Goal: Task Accomplishment & Management: Manage account settings

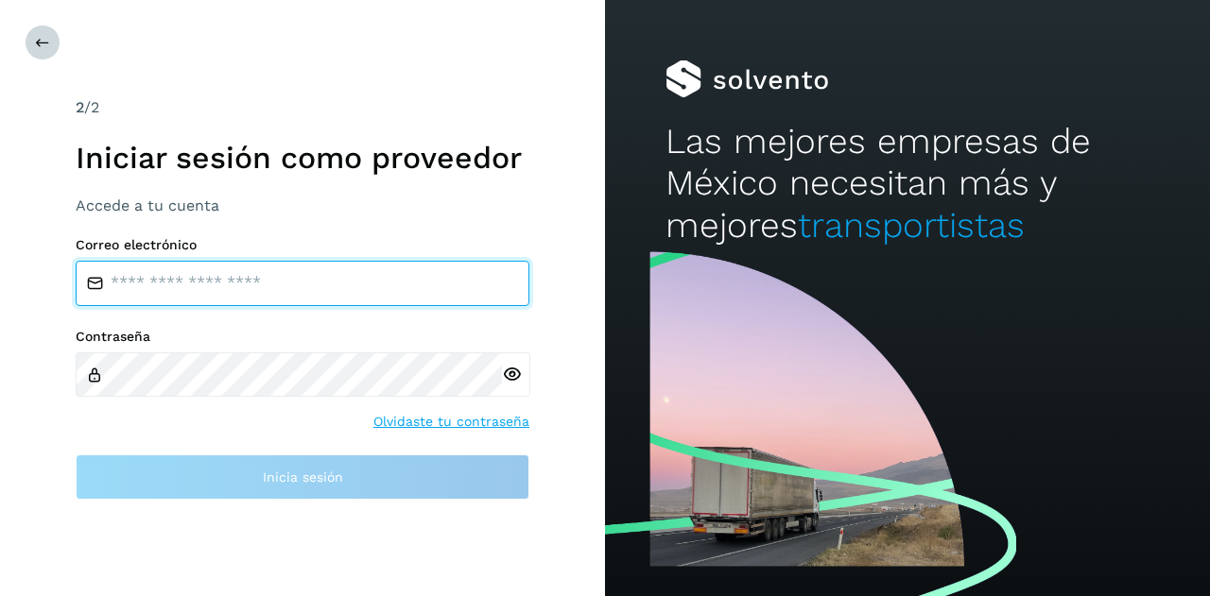
type input "**********"
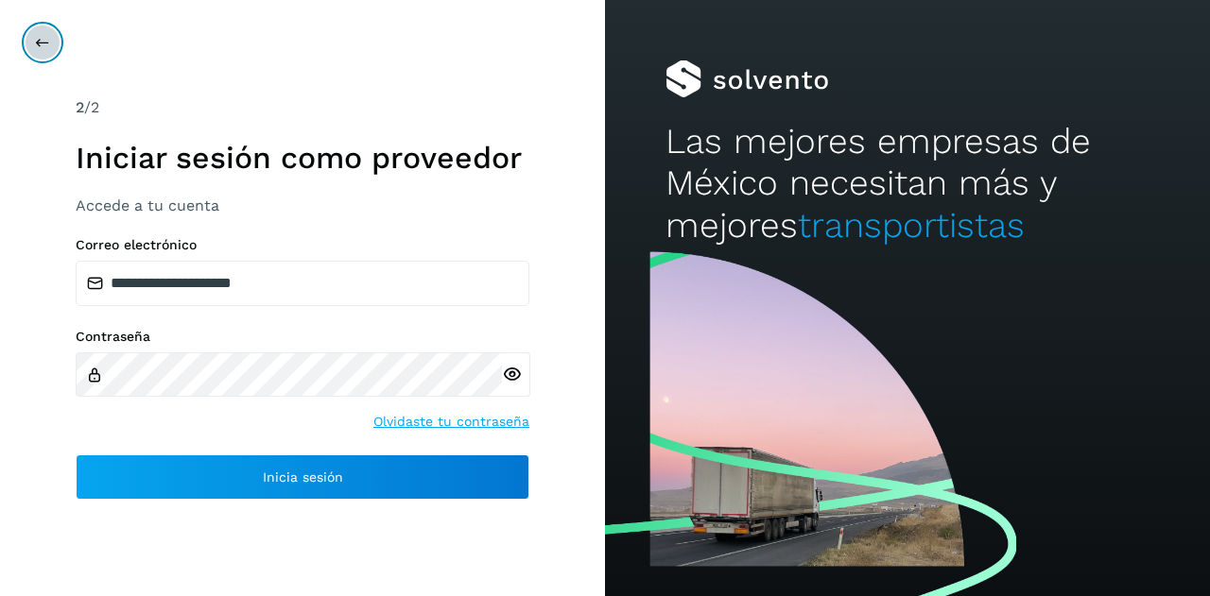
click at [49, 45] on button at bounding box center [43, 43] width 36 height 36
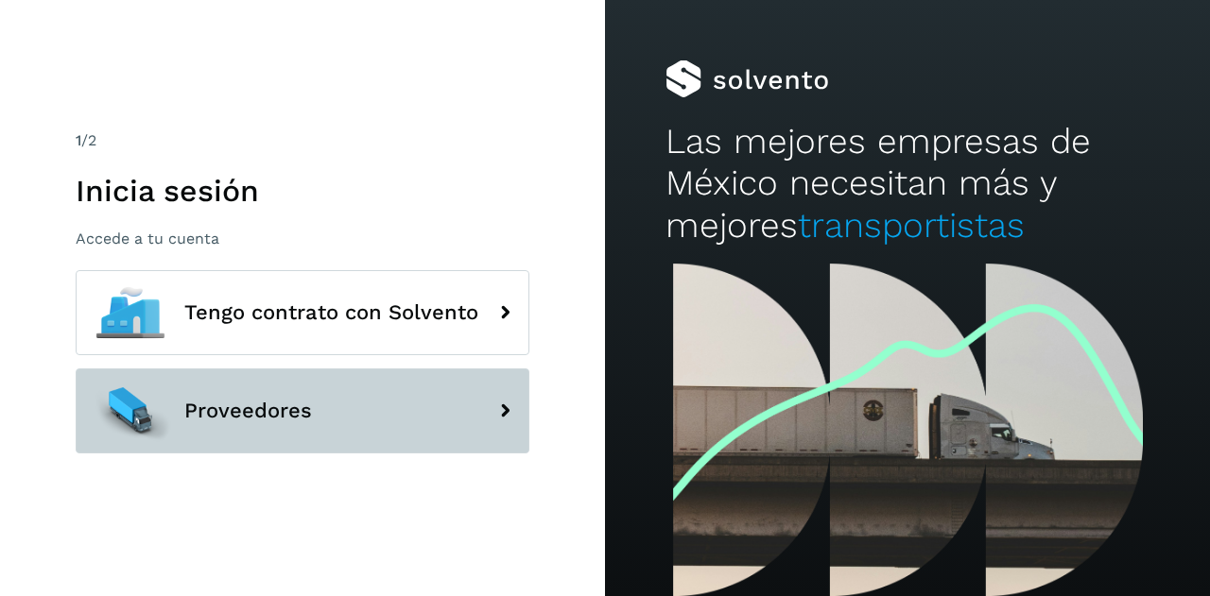
click at [245, 422] on span "Proveedores" at bounding box center [248, 411] width 128 height 23
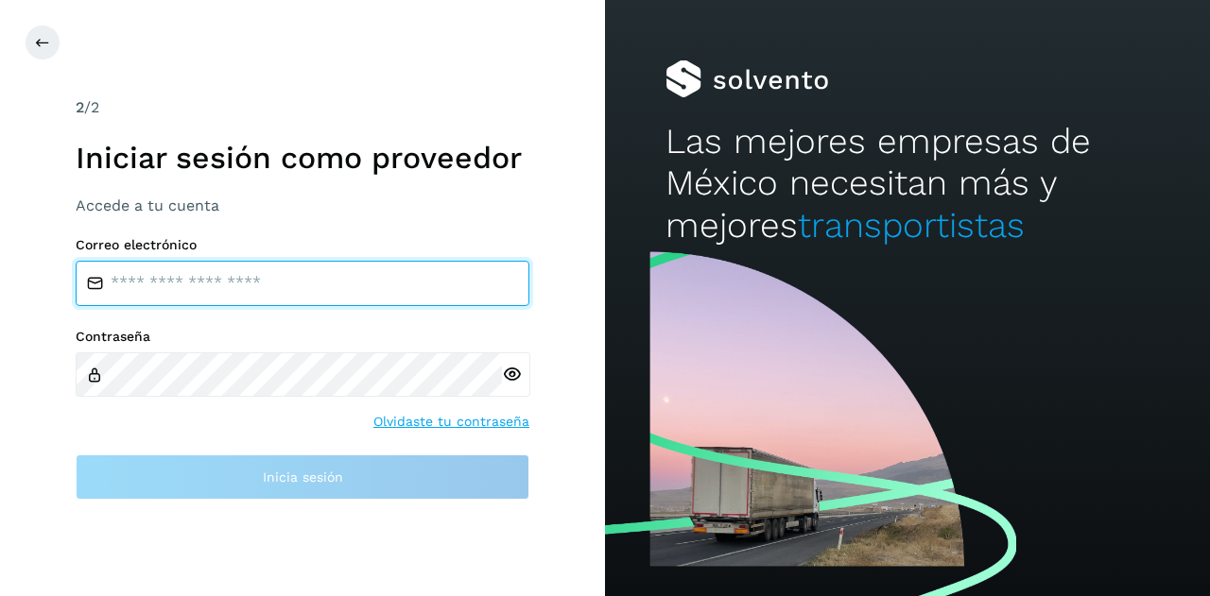
type input "**********"
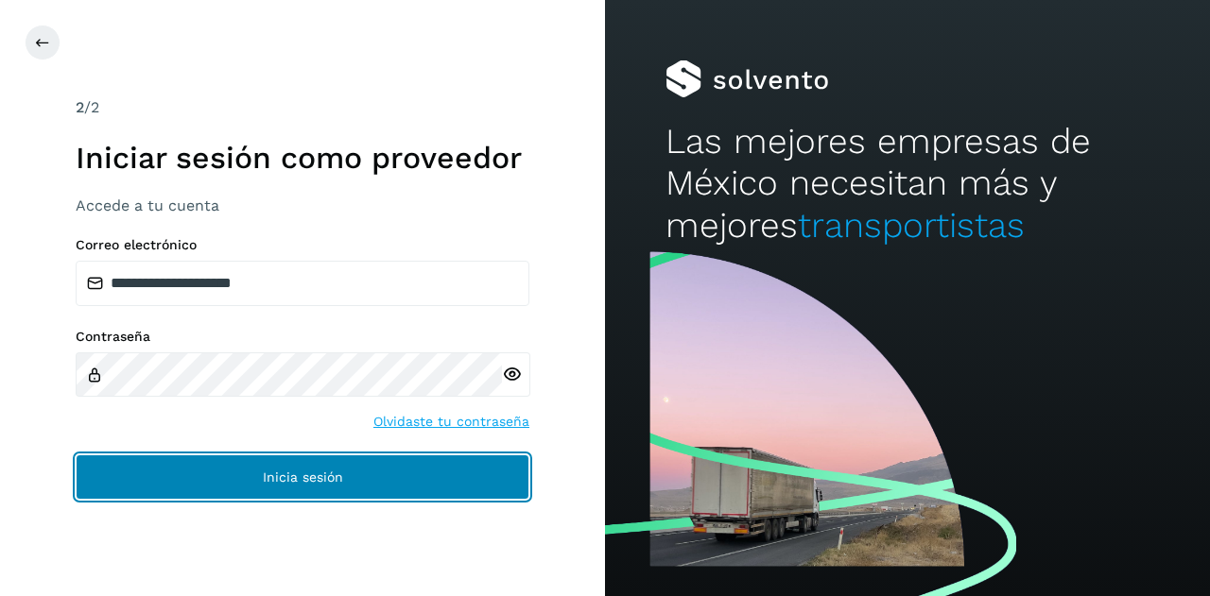
click at [259, 479] on button "Inicia sesión" at bounding box center [303, 477] width 454 height 45
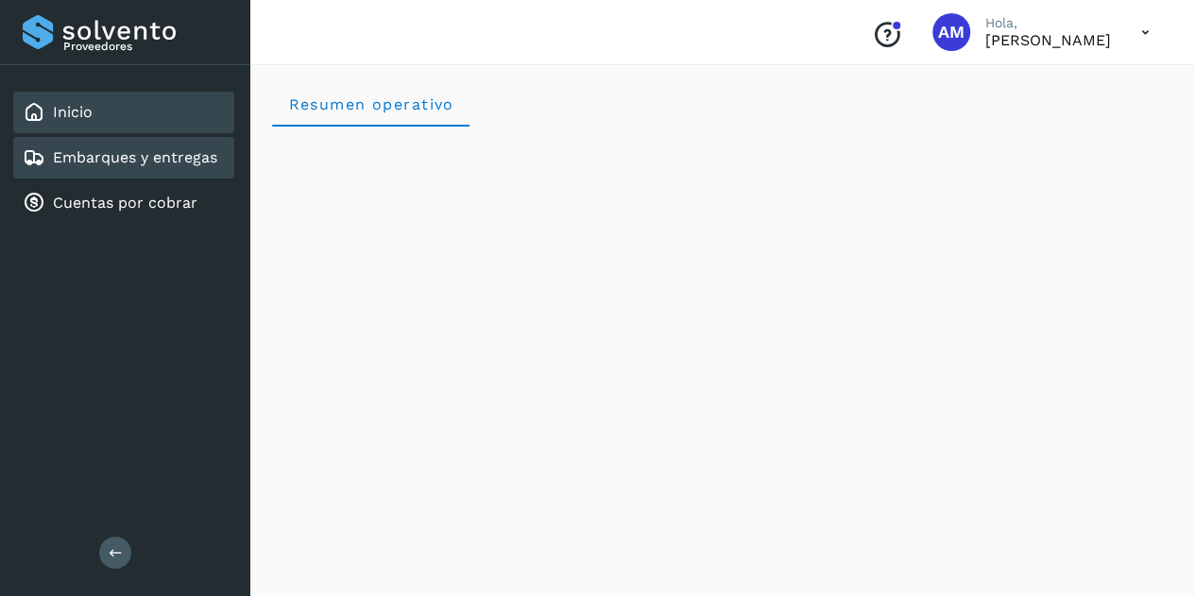
click at [209, 164] on link "Embarques y entregas" at bounding box center [135, 157] width 164 height 18
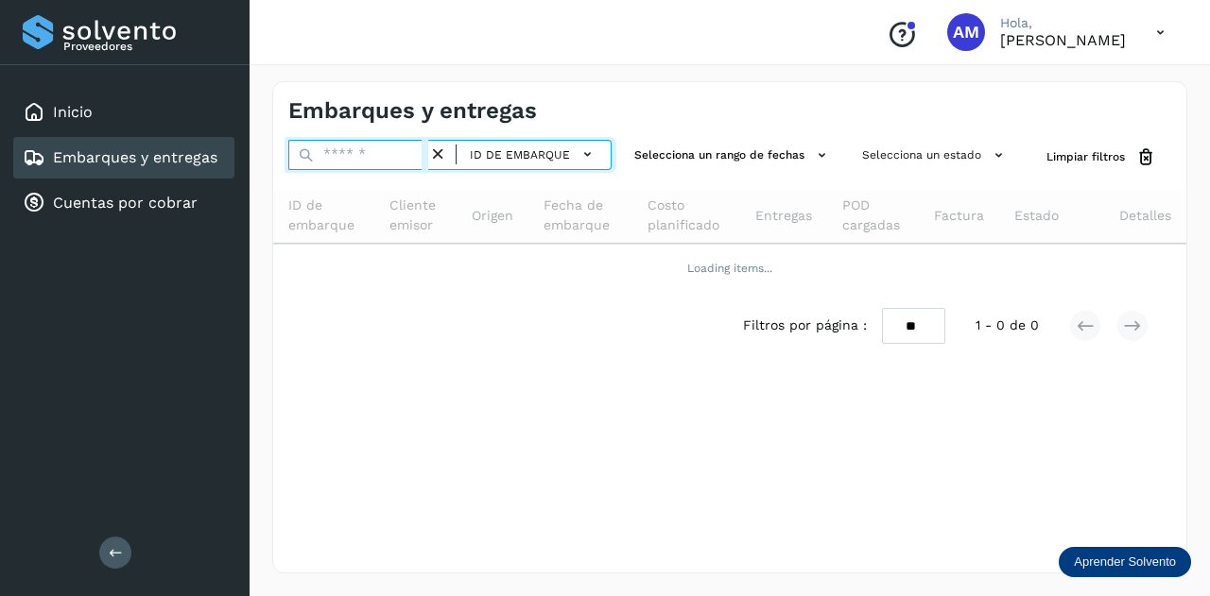
click at [354, 156] on input "text" at bounding box center [358, 155] width 140 height 30
paste input "**********"
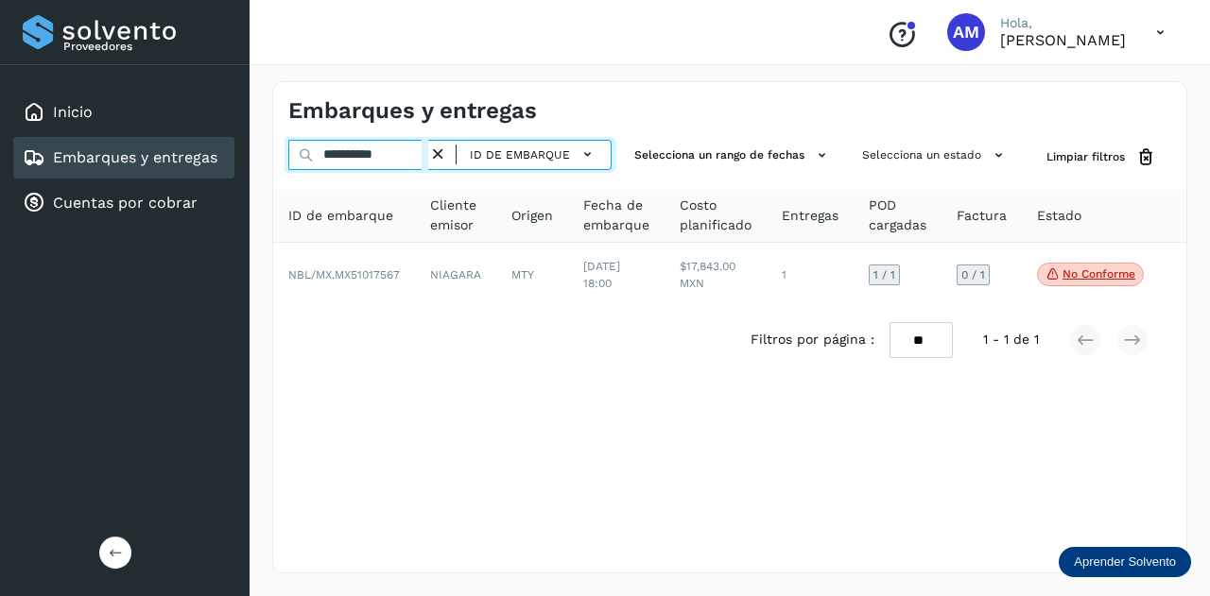
type input "**********"
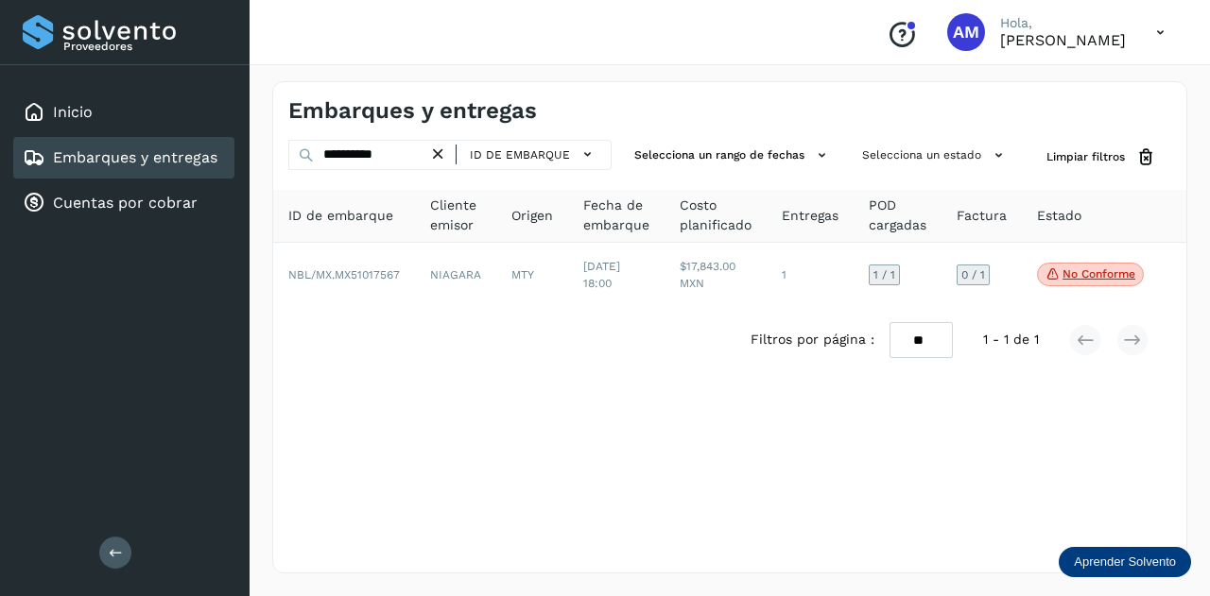
click at [114, 545] on icon at bounding box center [116, 552] width 14 height 14
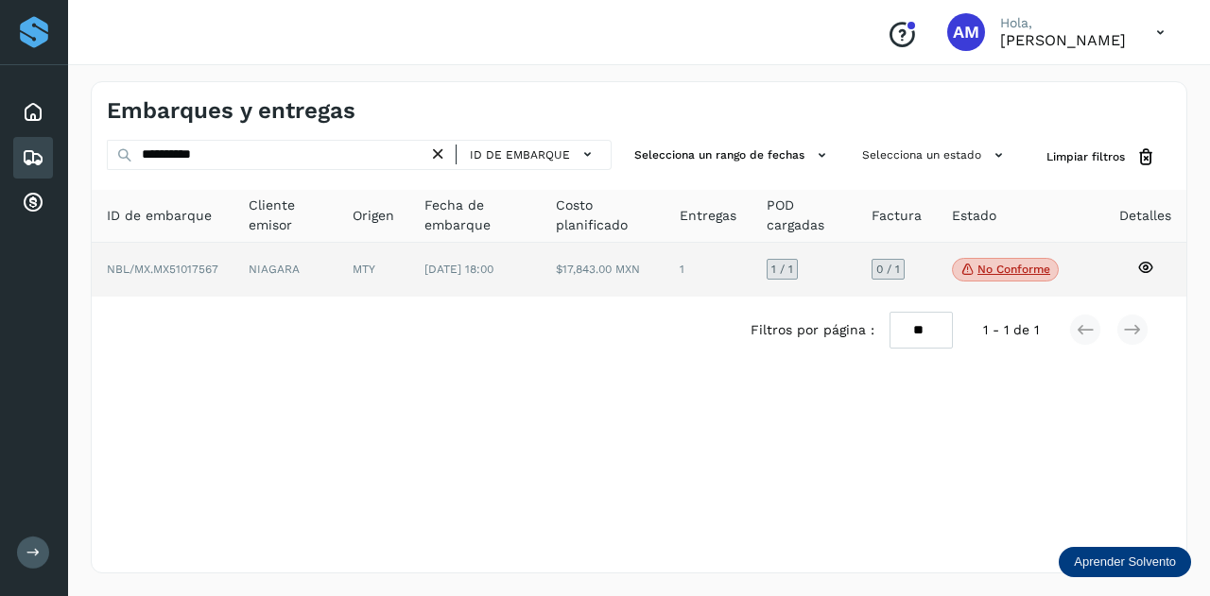
click at [233, 291] on td "NBL/MX.MX51017567" at bounding box center [285, 270] width 104 height 55
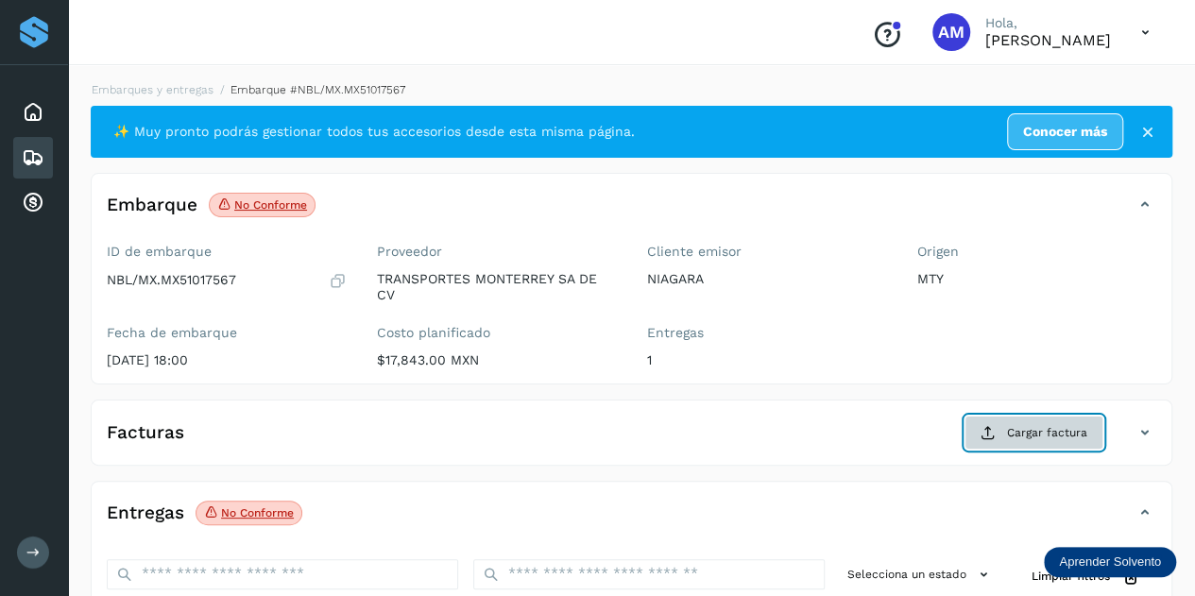
click at [1002, 422] on button "Cargar factura" at bounding box center [1034, 433] width 139 height 34
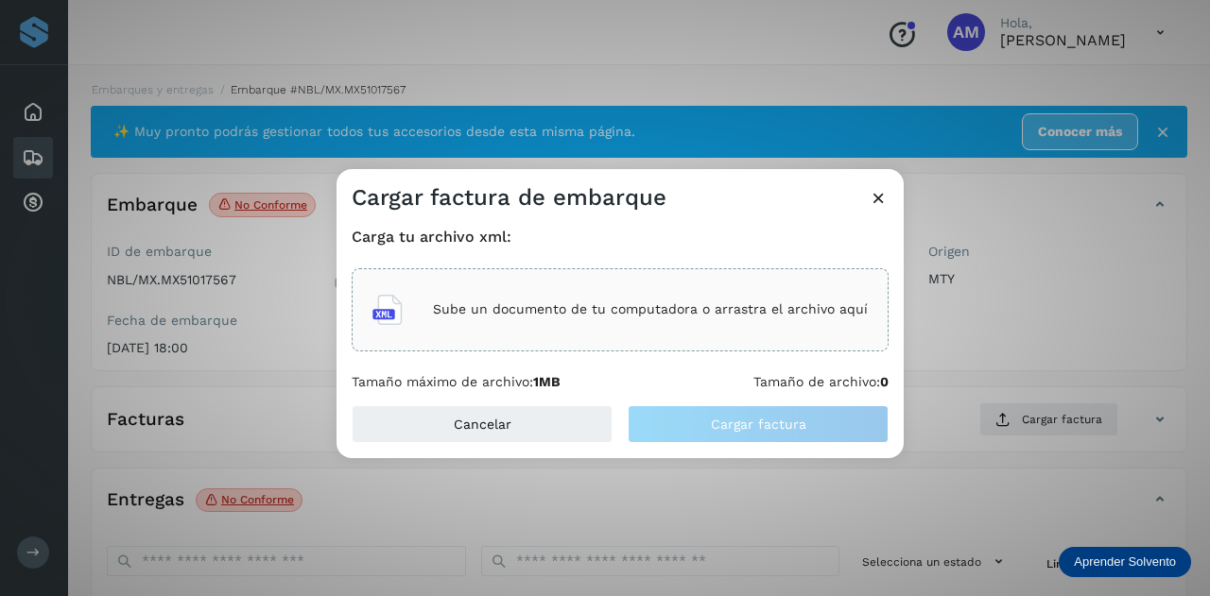
click at [884, 193] on icon at bounding box center [878, 198] width 20 height 20
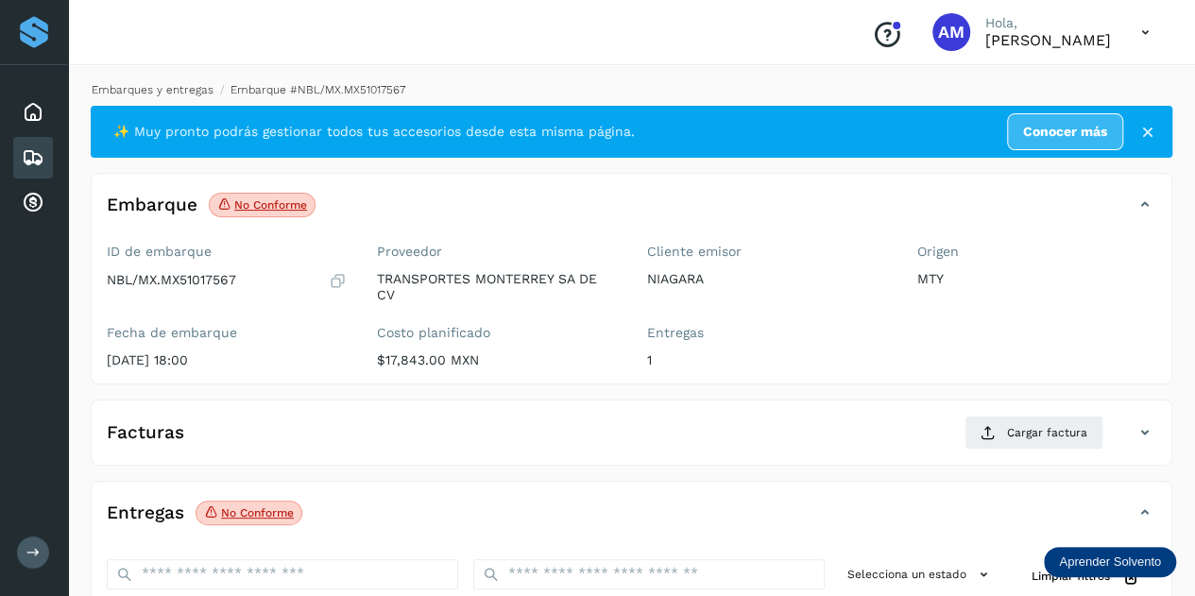
click at [170, 92] on link "Embarques y entregas" at bounding box center [153, 89] width 122 height 13
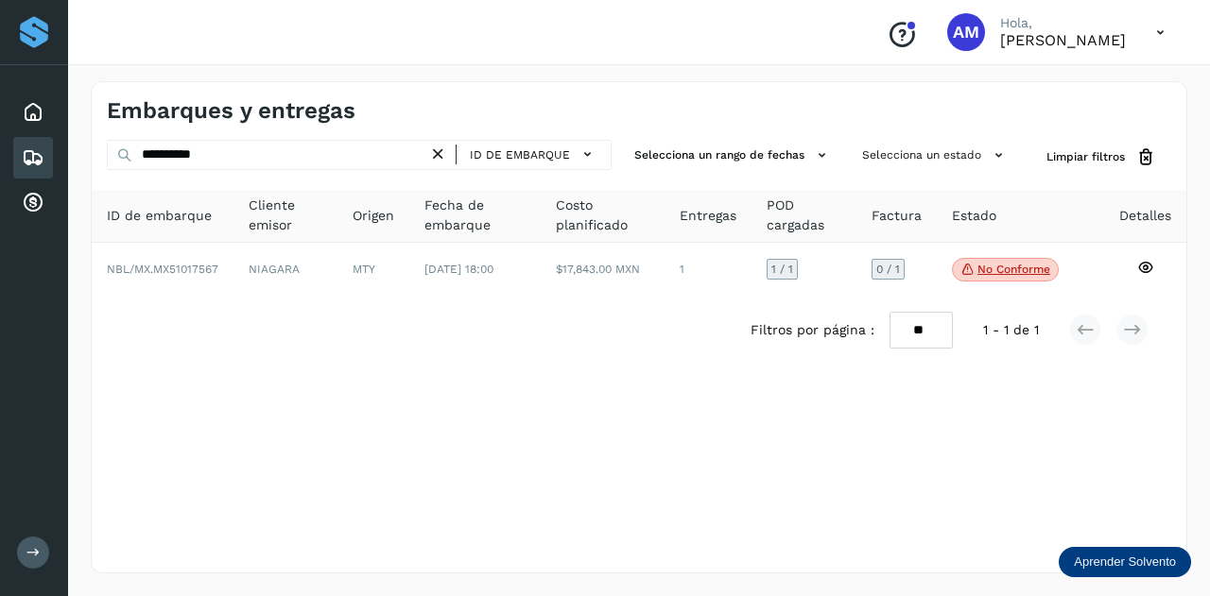
drag, startPoint x: 439, startPoint y: 149, endPoint x: 390, endPoint y: 152, distance: 49.2
click at [438, 149] on icon at bounding box center [438, 155] width 20 height 20
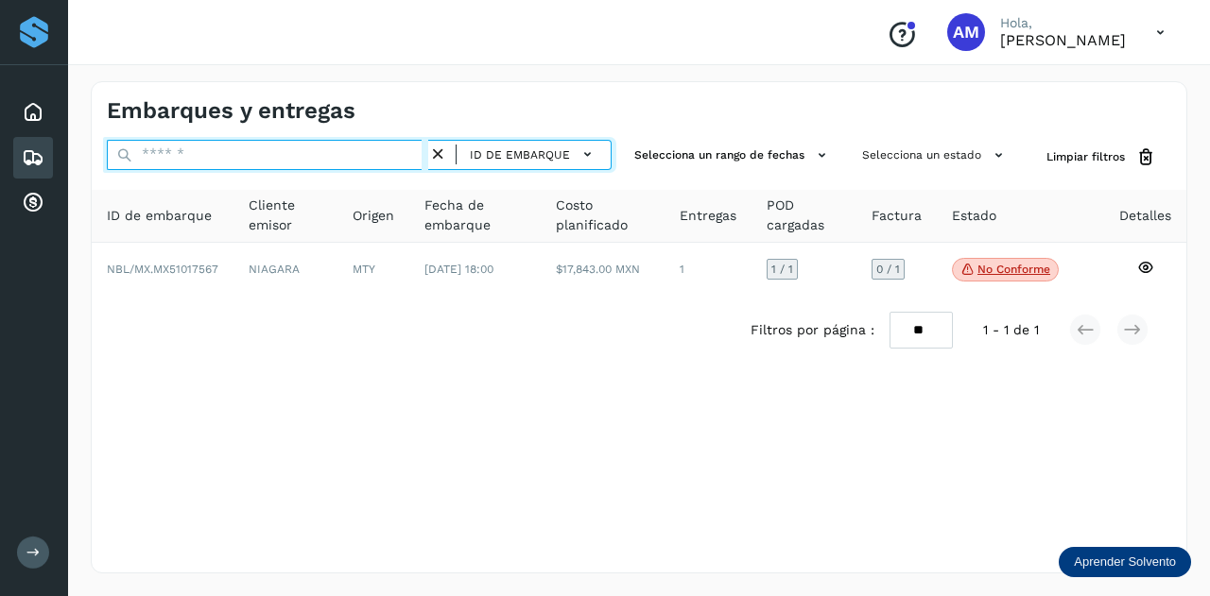
click at [390, 152] on input "text" at bounding box center [267, 155] width 321 height 30
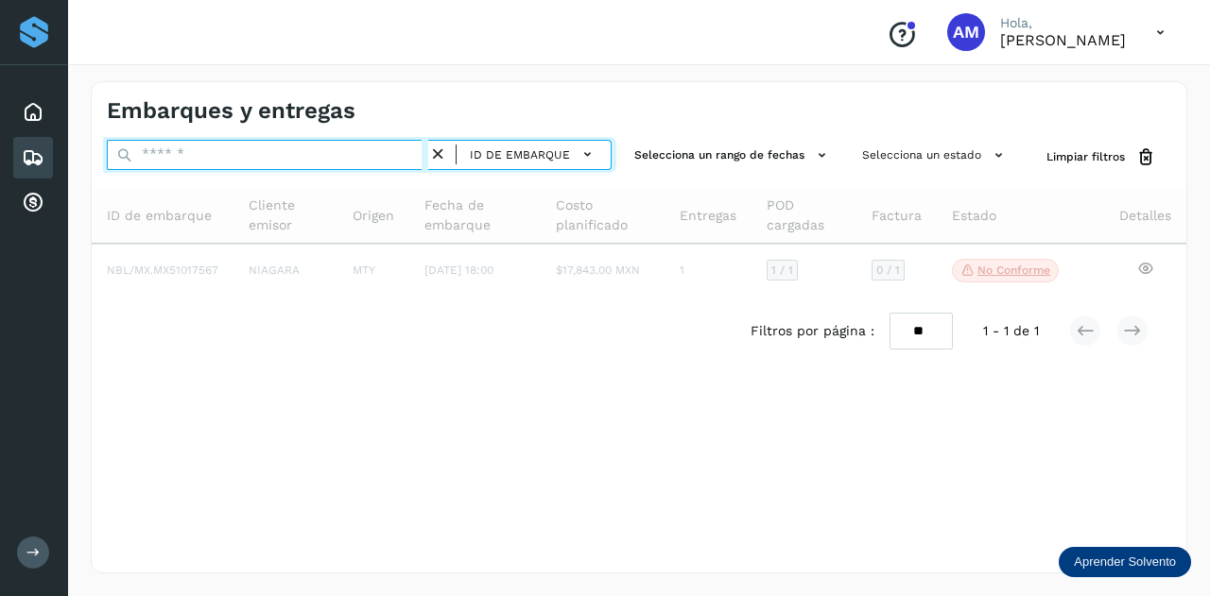
paste input "**********"
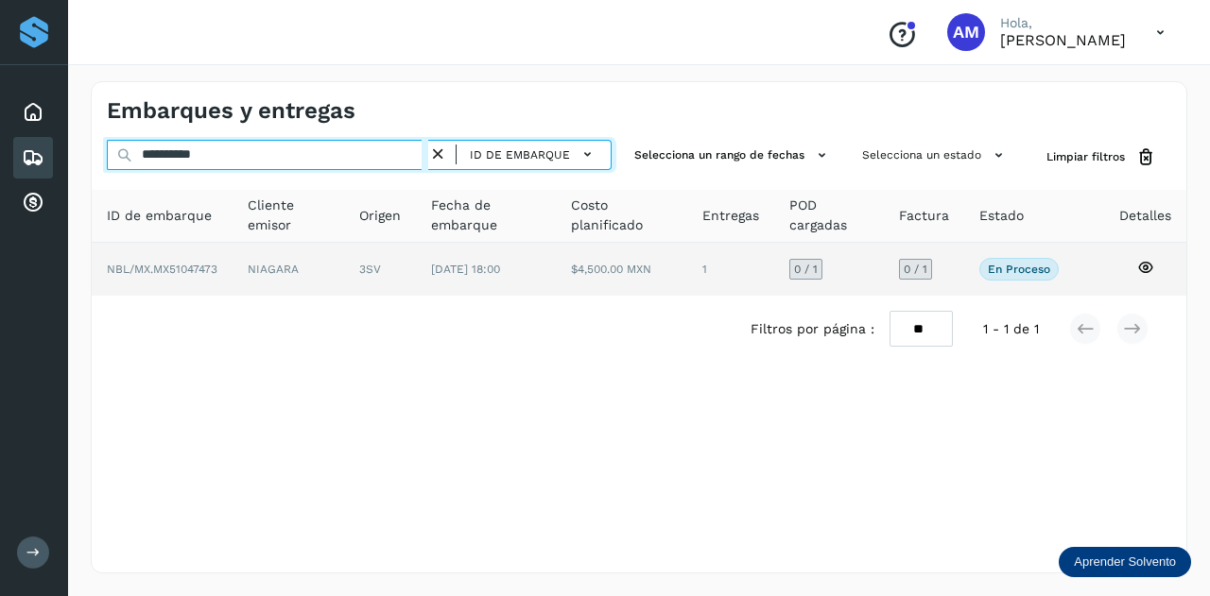
type input "**********"
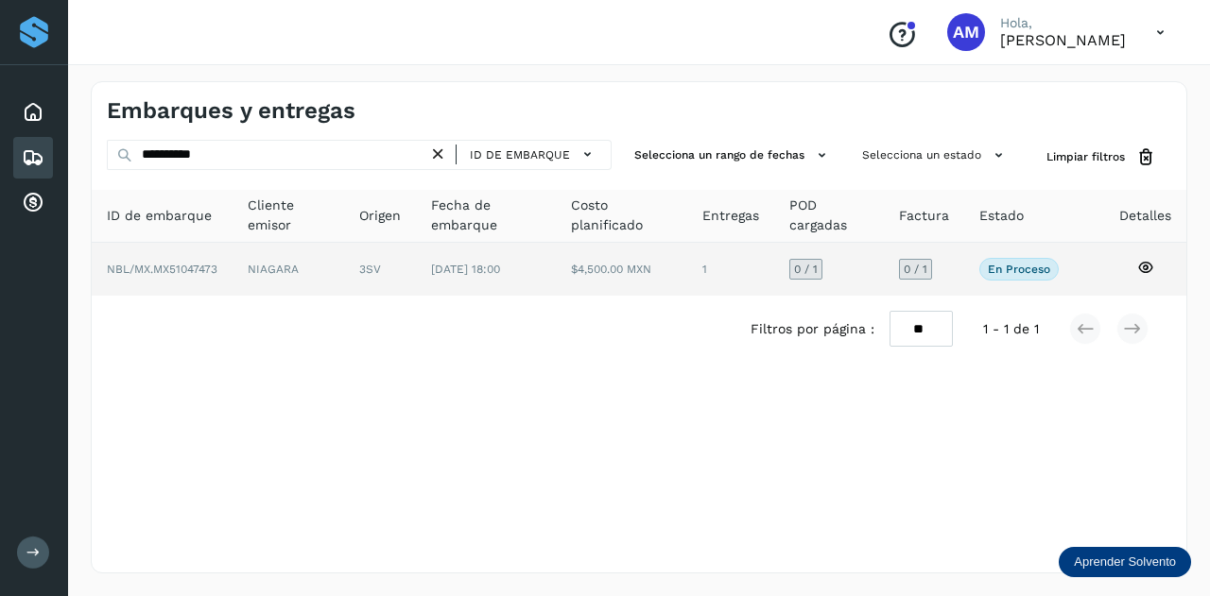
click at [556, 277] on td "[DATE] 18:00" at bounding box center [621, 269] width 130 height 53
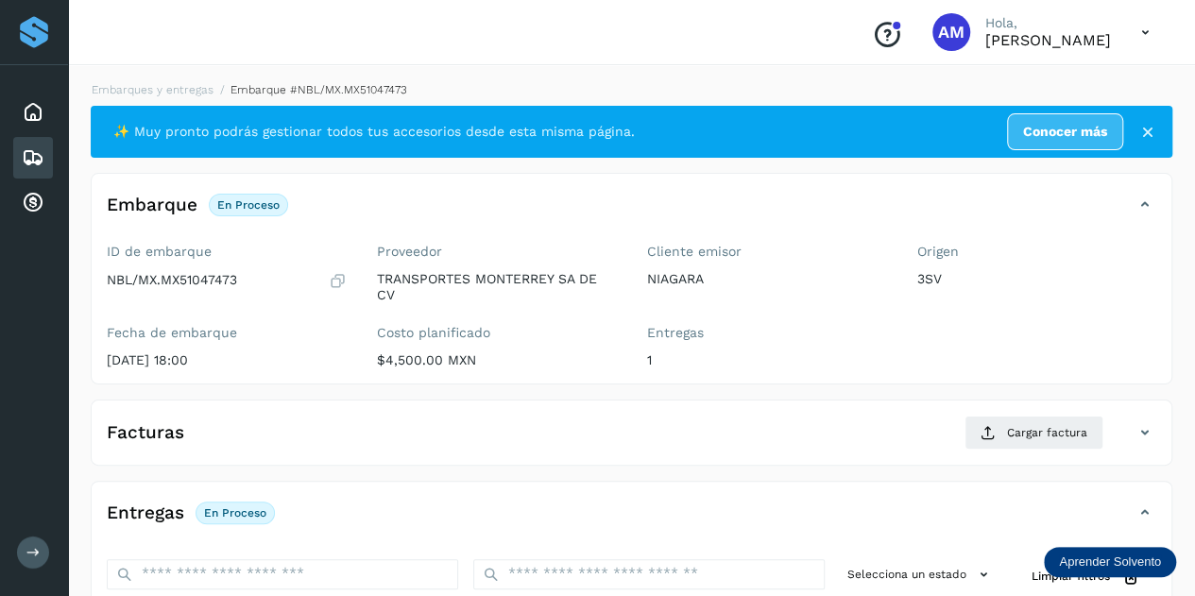
scroll to position [189, 0]
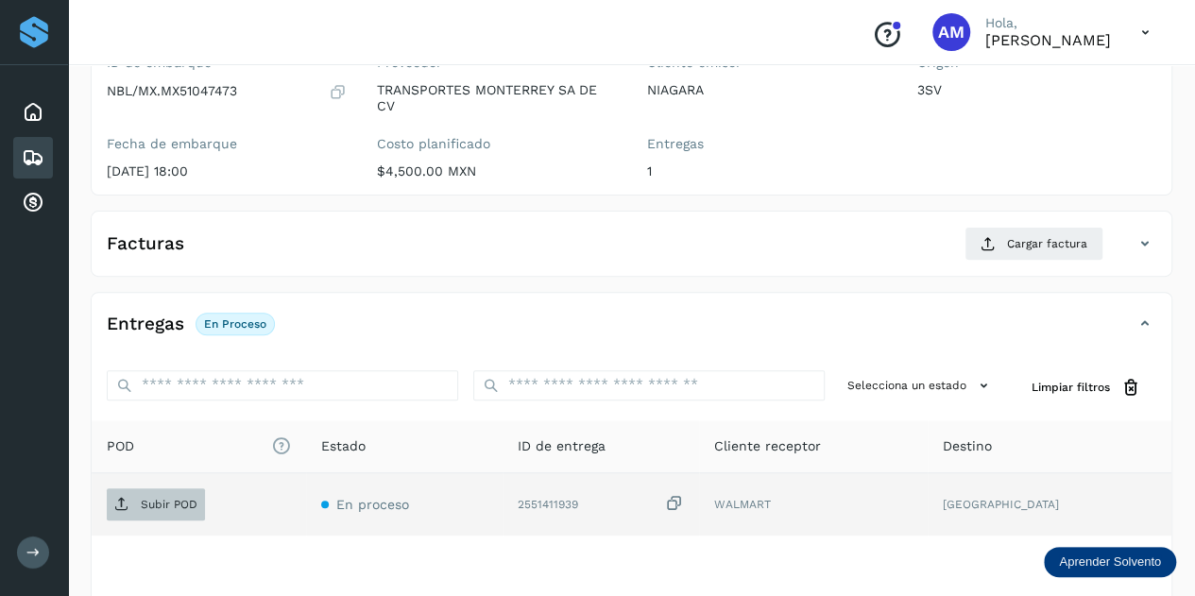
click at [174, 499] on p "Subir POD" at bounding box center [169, 504] width 57 height 13
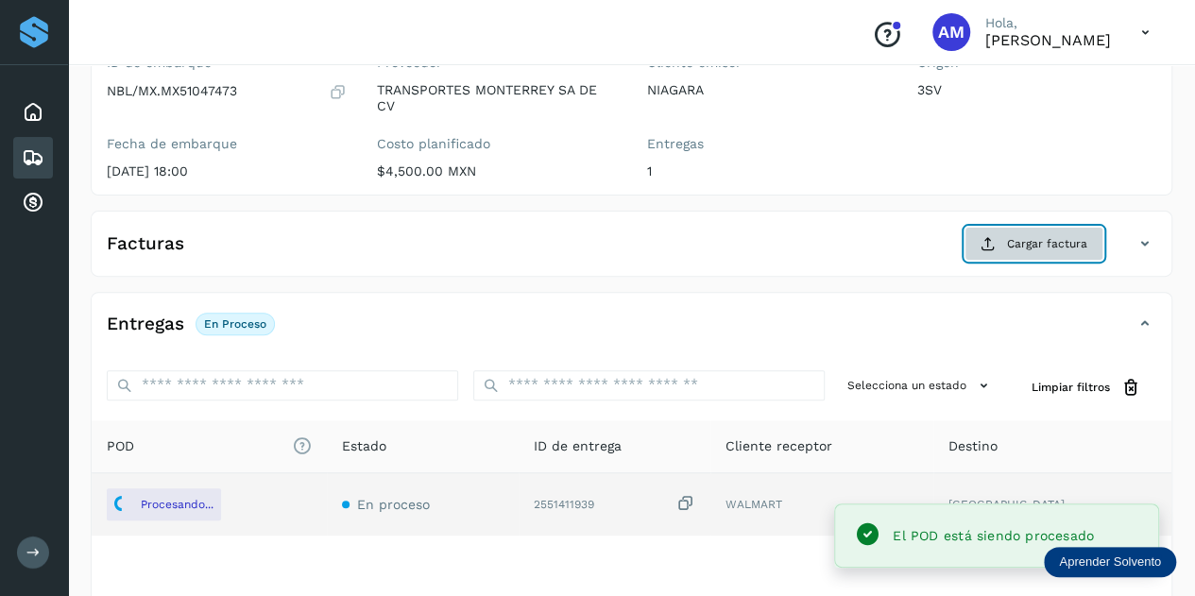
click at [1026, 248] on span "Cargar factura" at bounding box center [1047, 243] width 80 height 17
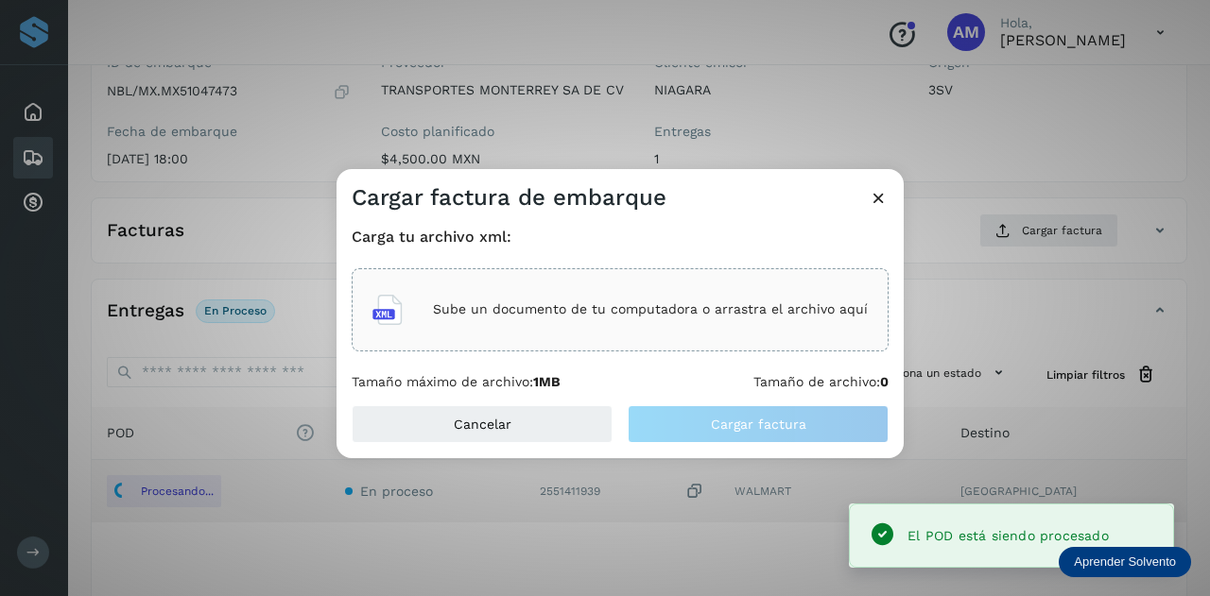
click at [722, 344] on div "Sube un documento de tu computadora o arrastra el archivo aquí" at bounding box center [620, 309] width 537 height 83
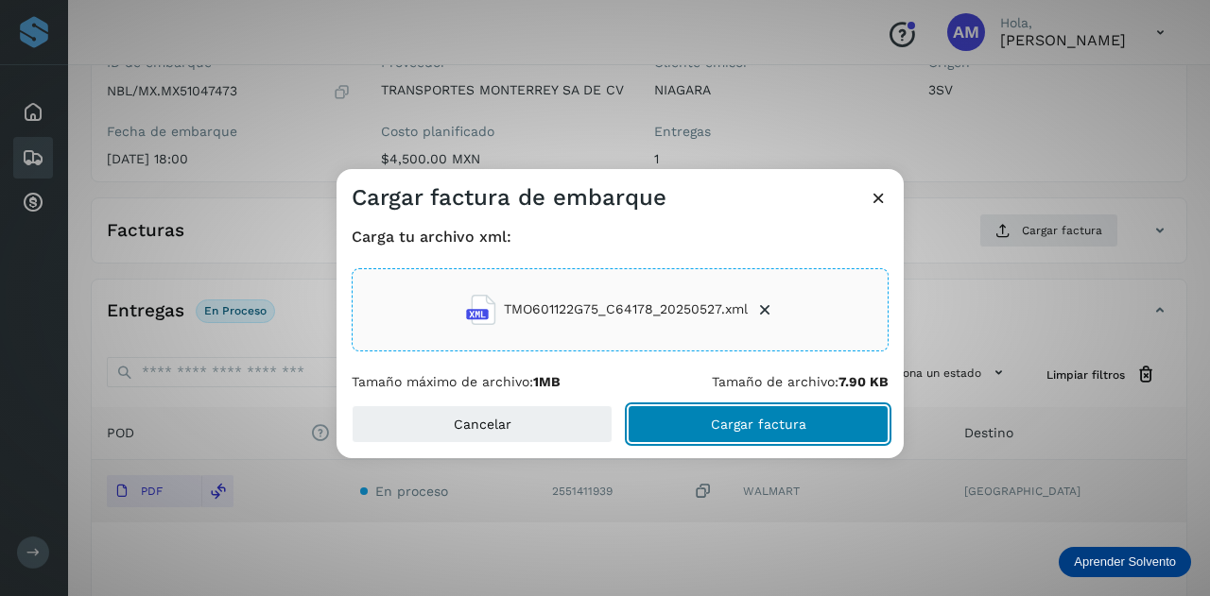
click at [678, 421] on button "Cargar factura" at bounding box center [757, 424] width 261 height 38
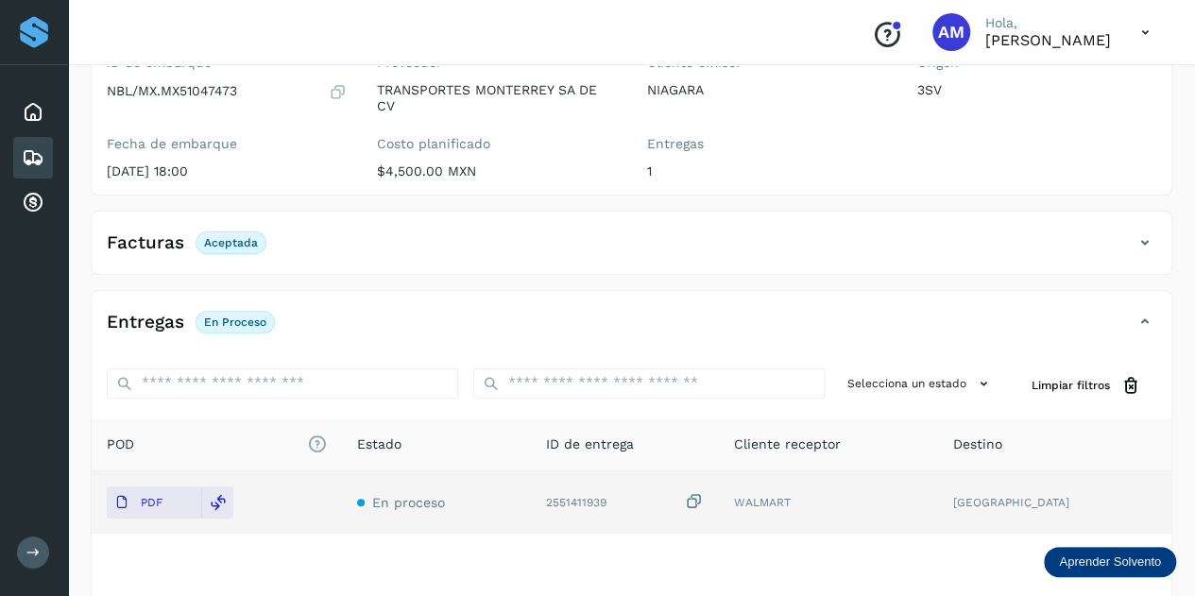
scroll to position [0, 0]
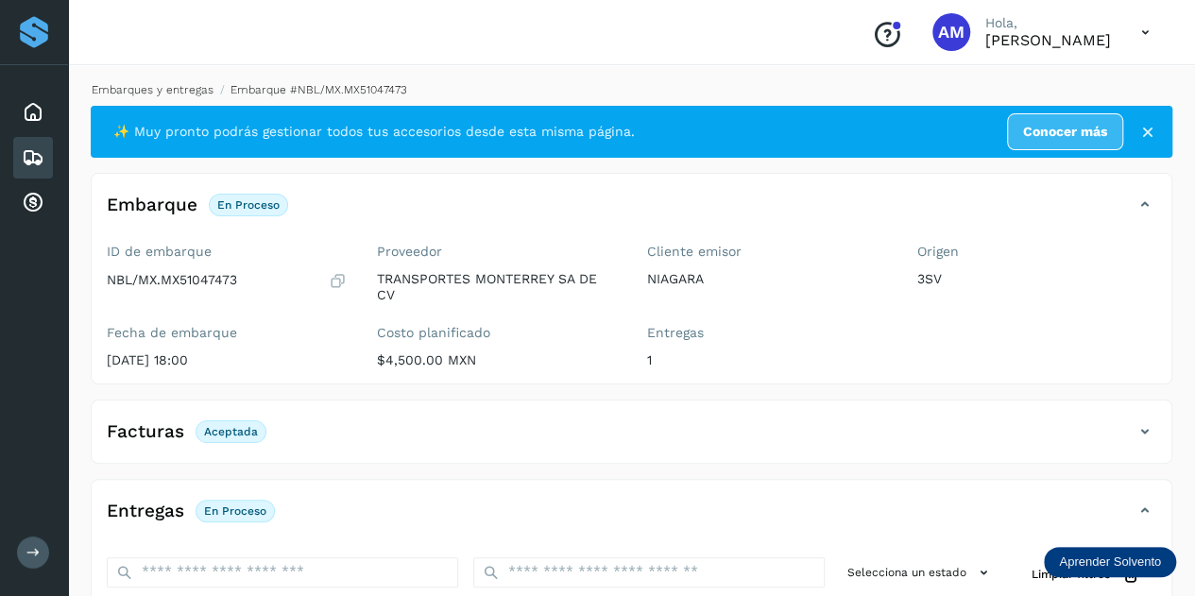
click at [170, 94] on link "Embarques y entregas" at bounding box center [153, 89] width 122 height 13
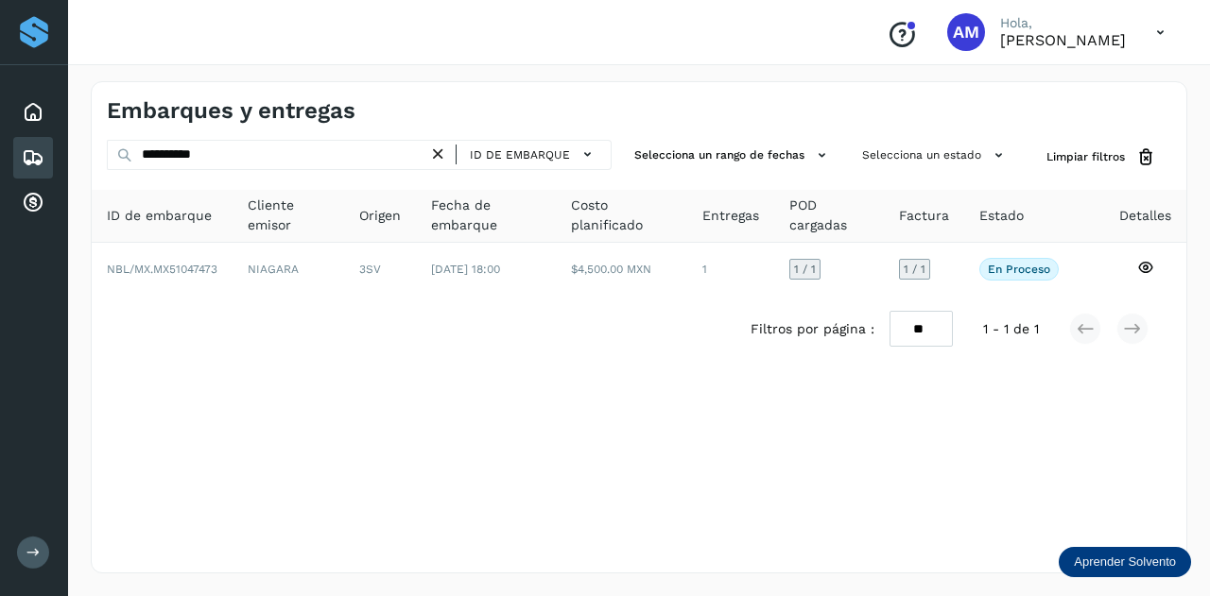
drag, startPoint x: 441, startPoint y: 151, endPoint x: 360, endPoint y: 154, distance: 81.3
click at [432, 153] on icon at bounding box center [438, 155] width 20 height 20
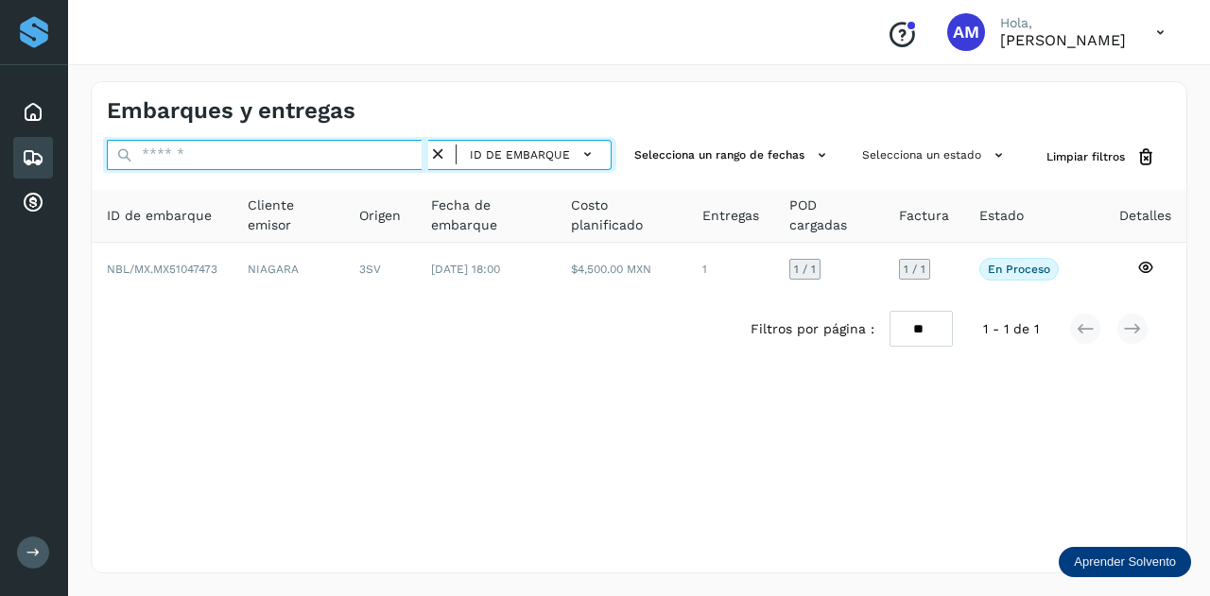
click at [360, 154] on input "text" at bounding box center [267, 155] width 321 height 30
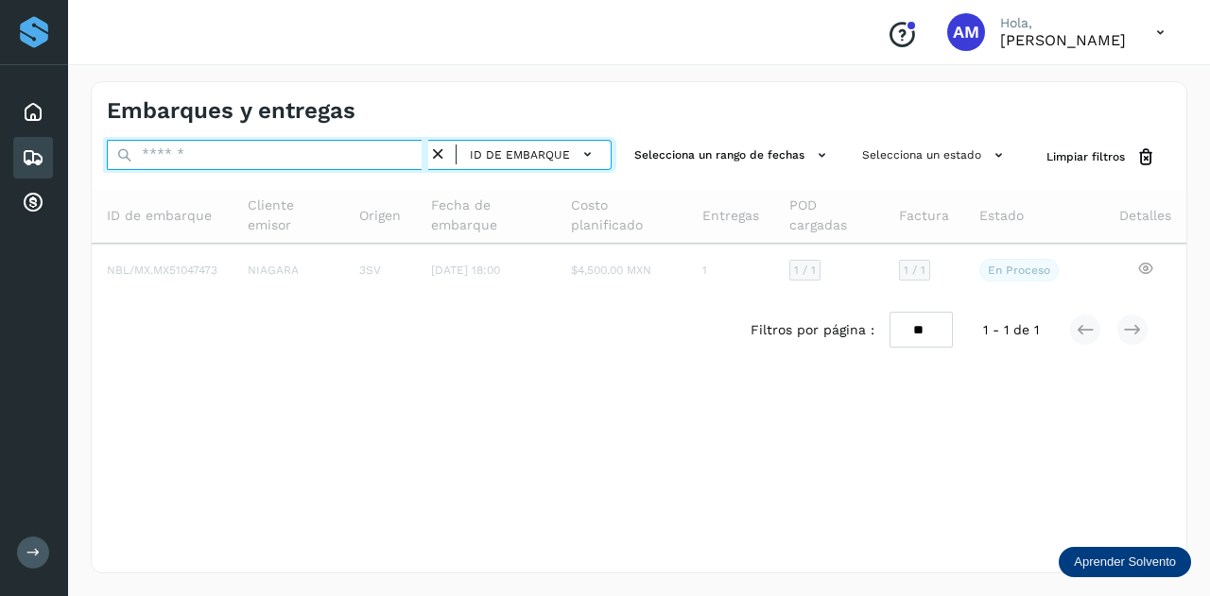
paste input "**********"
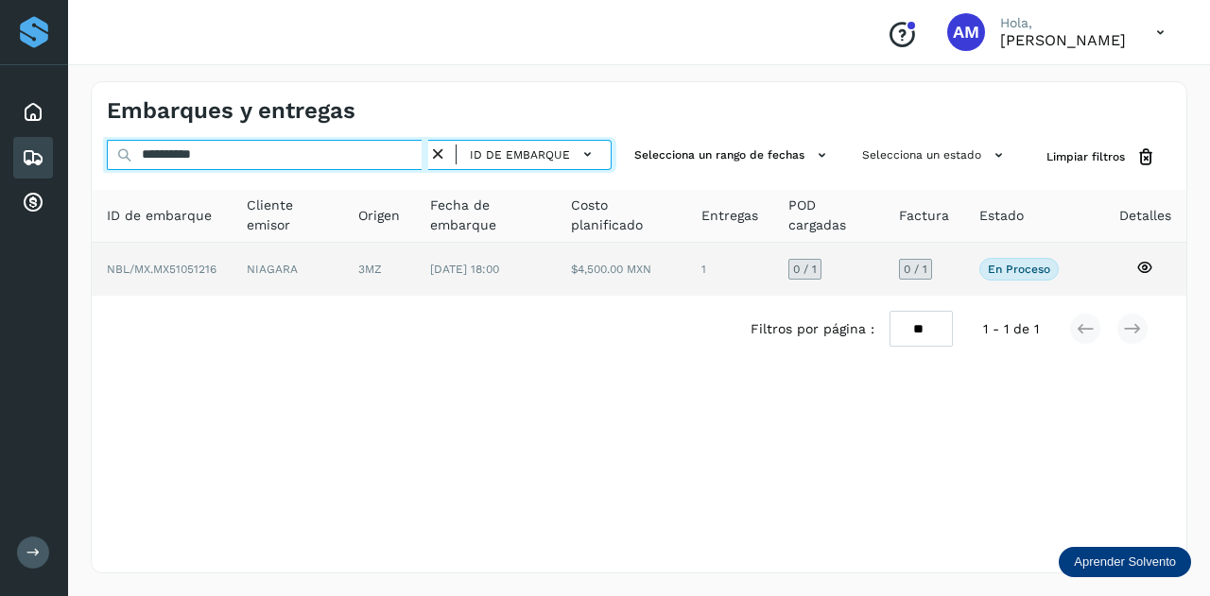
type input "**********"
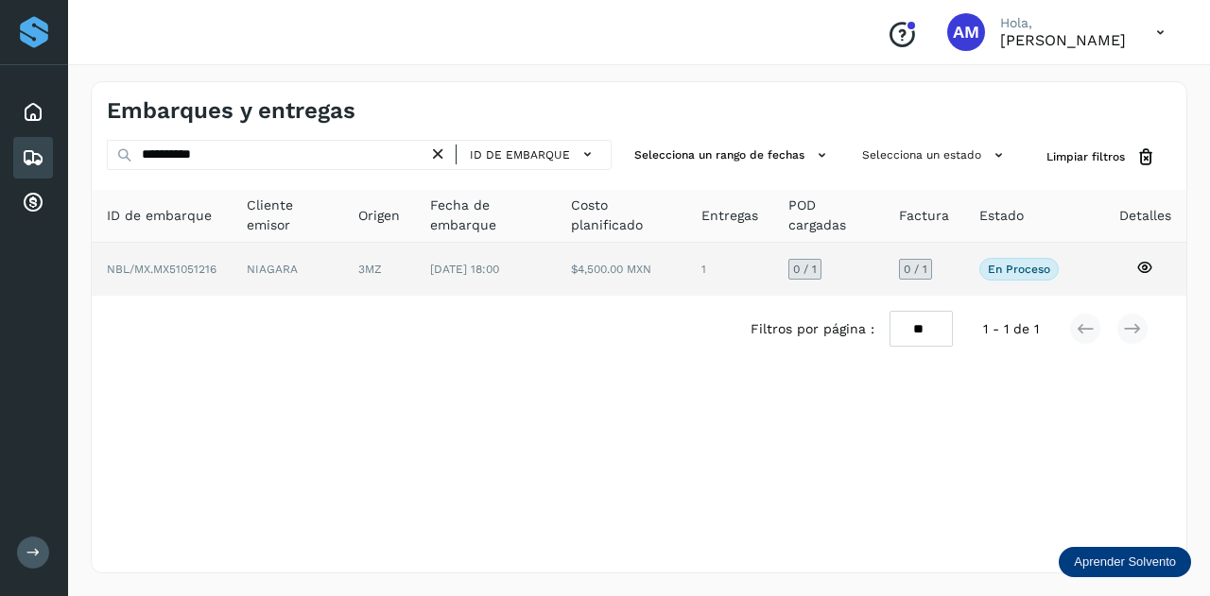
click at [415, 269] on td "3MZ" at bounding box center [485, 269] width 141 height 53
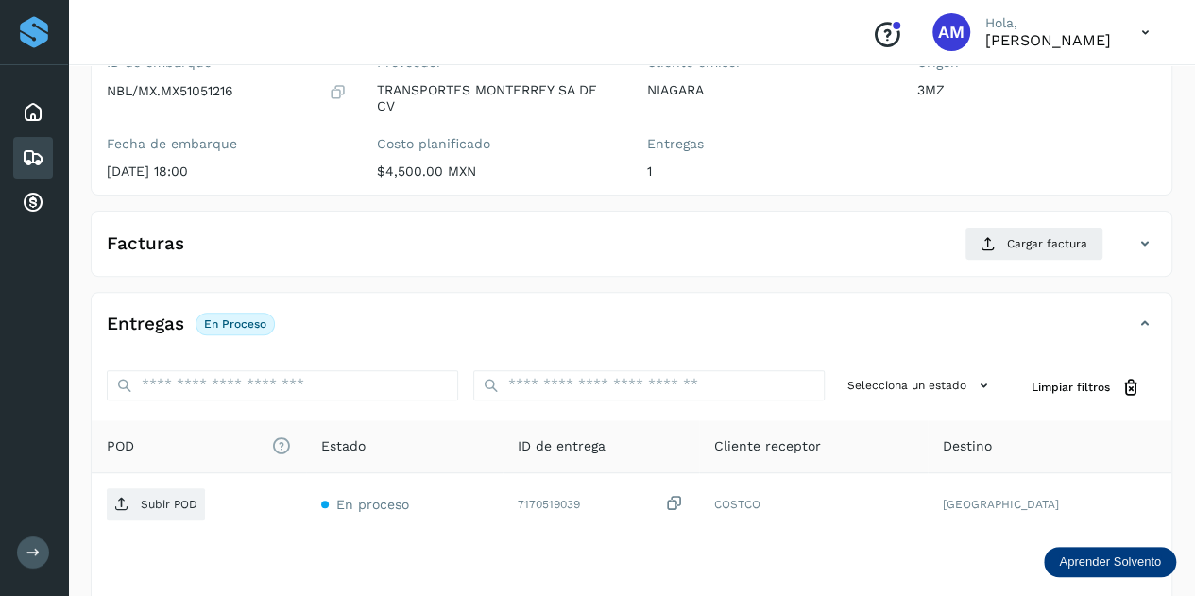
scroll to position [283, 0]
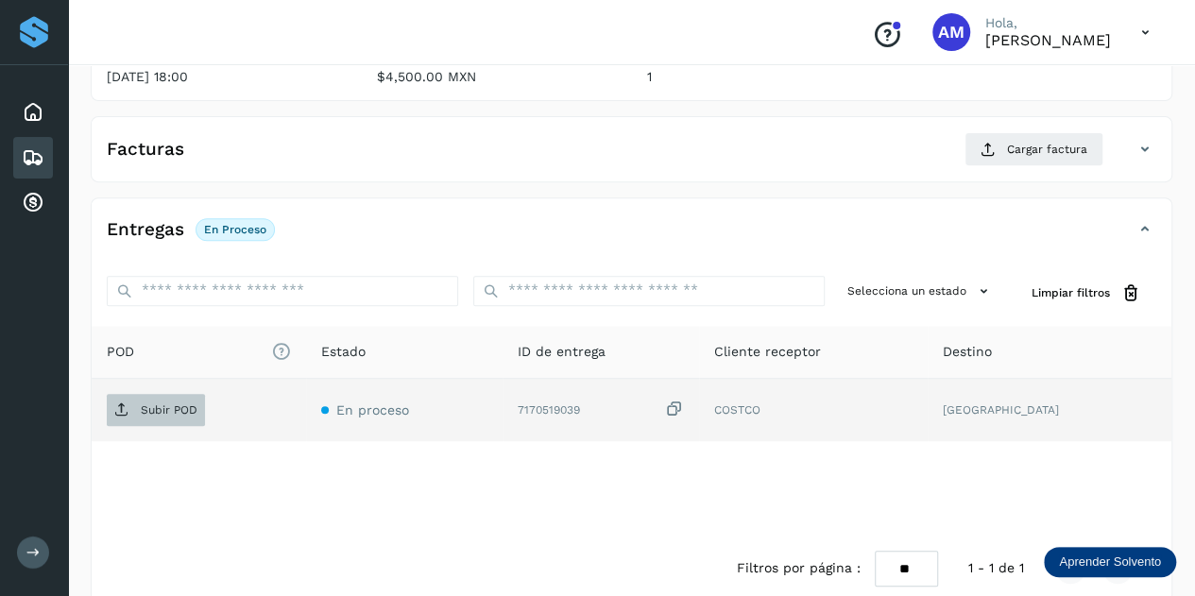
click at [140, 419] on span "Subir POD" at bounding box center [156, 410] width 98 height 30
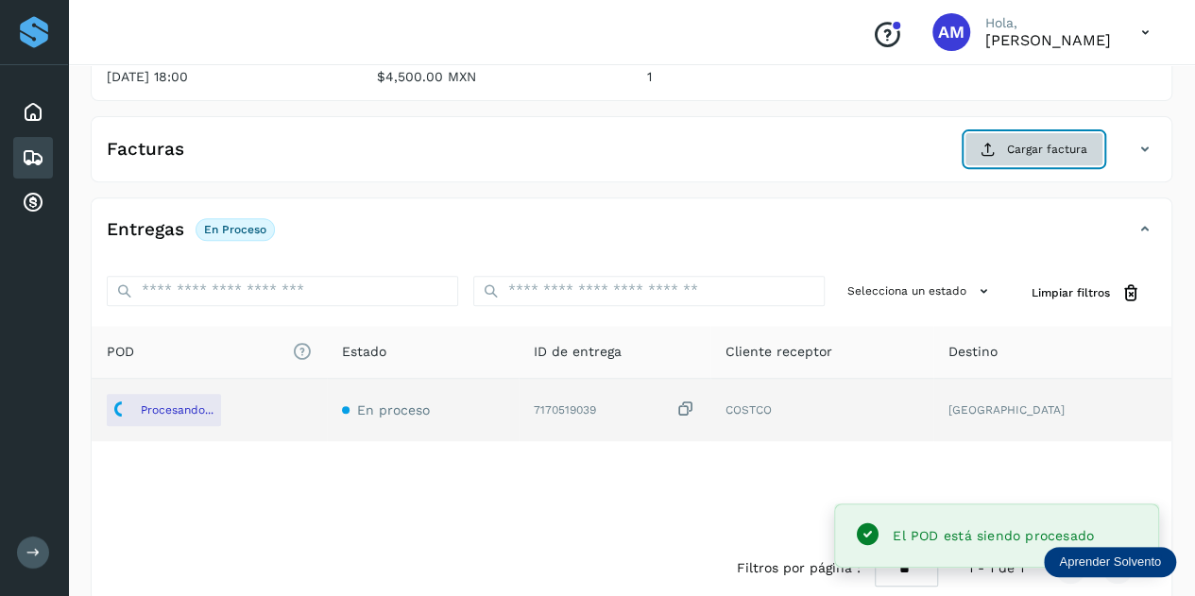
click at [1021, 143] on span "Cargar factura" at bounding box center [1047, 149] width 80 height 17
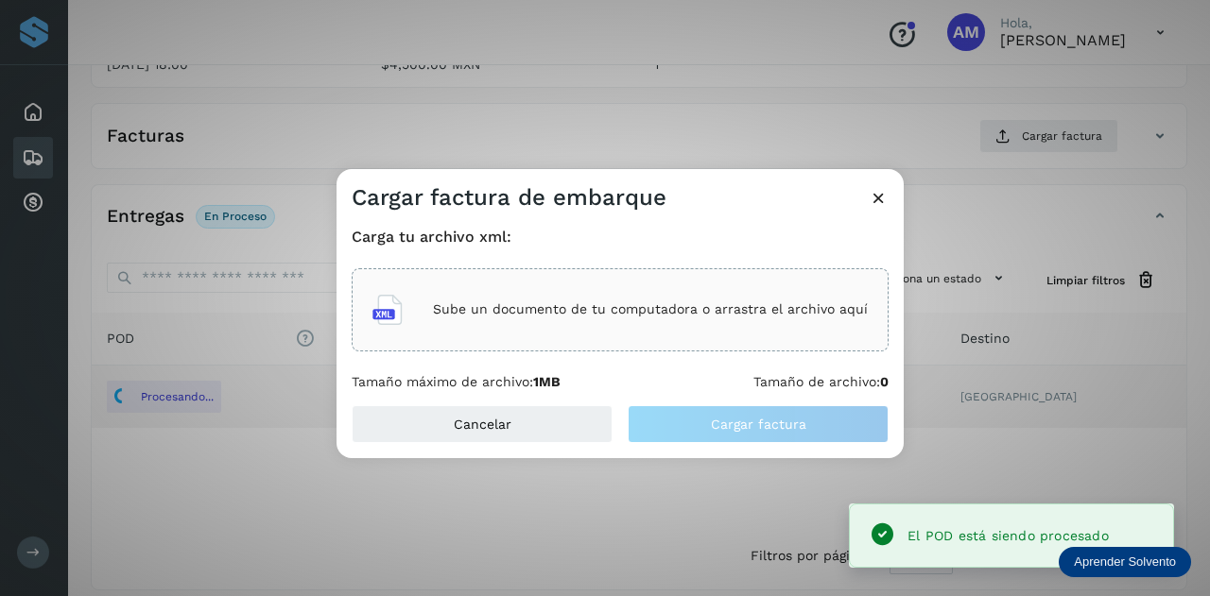
click at [707, 277] on div "Sube un documento de tu computadora o arrastra el archivo aquí" at bounding box center [620, 309] width 537 height 83
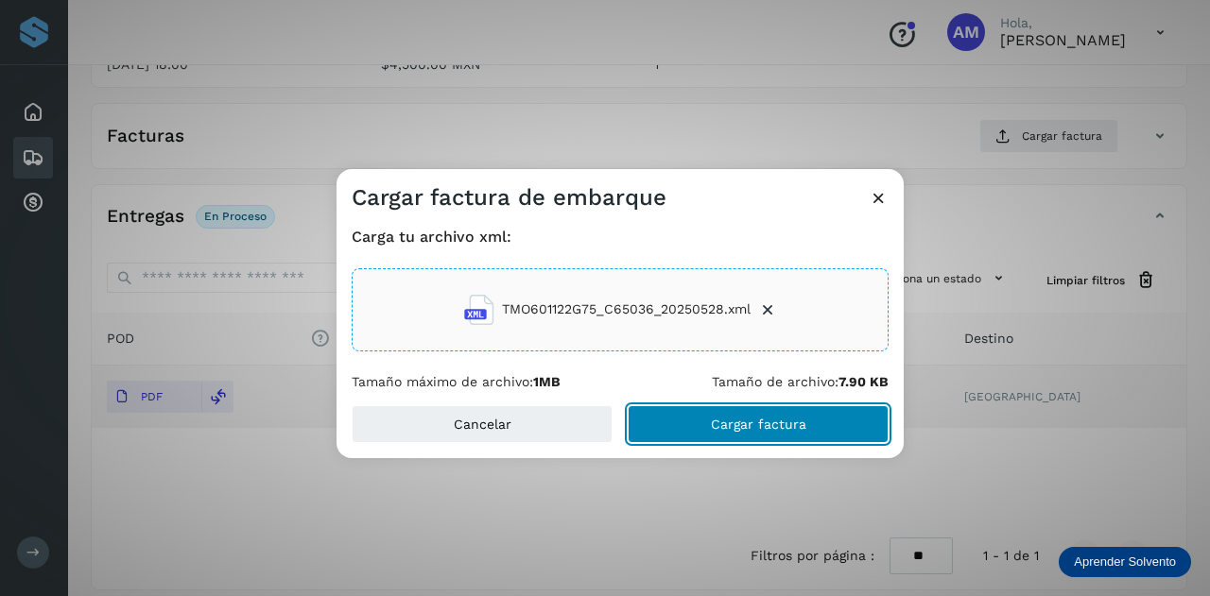
click at [679, 440] on button "Cargar factura" at bounding box center [757, 424] width 261 height 38
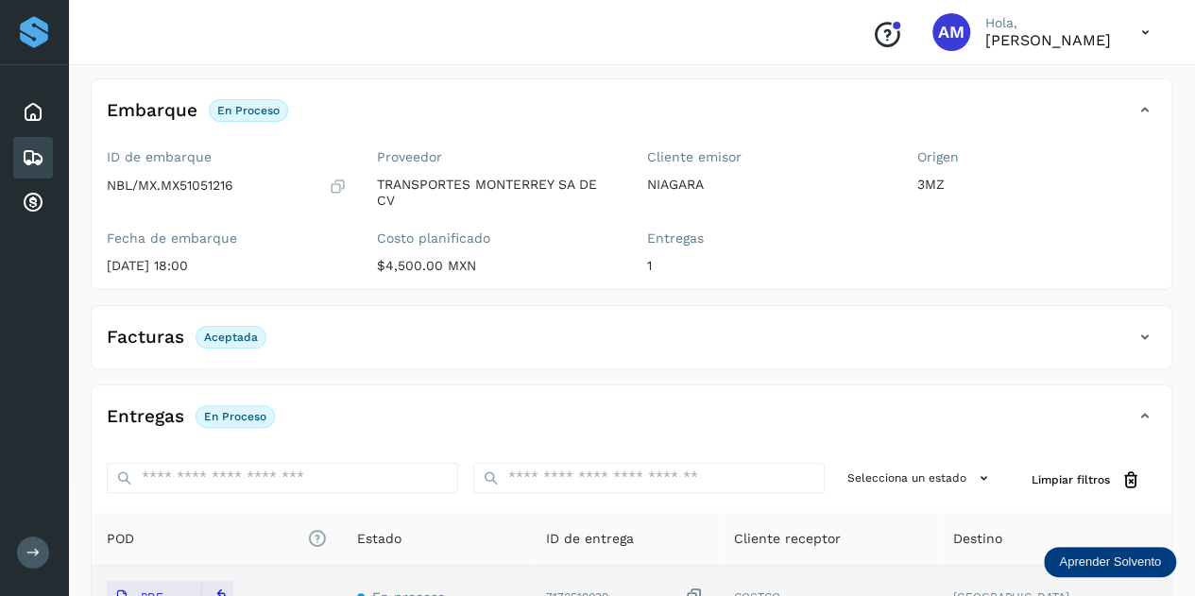
scroll to position [0, 0]
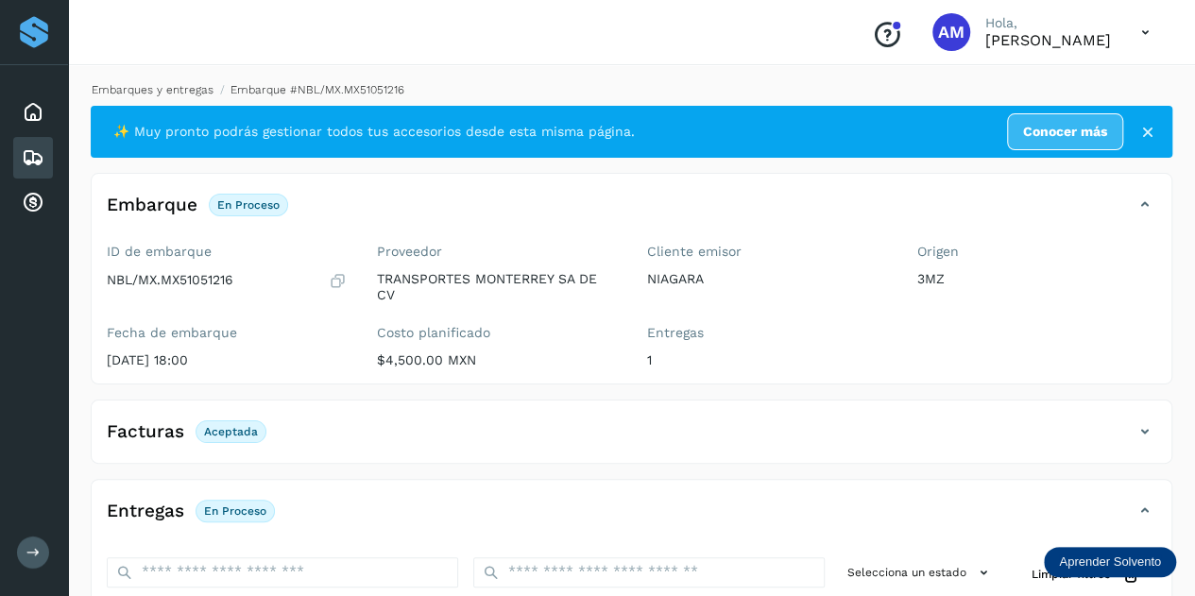
click at [163, 85] on link "Embarques y entregas" at bounding box center [153, 89] width 122 height 13
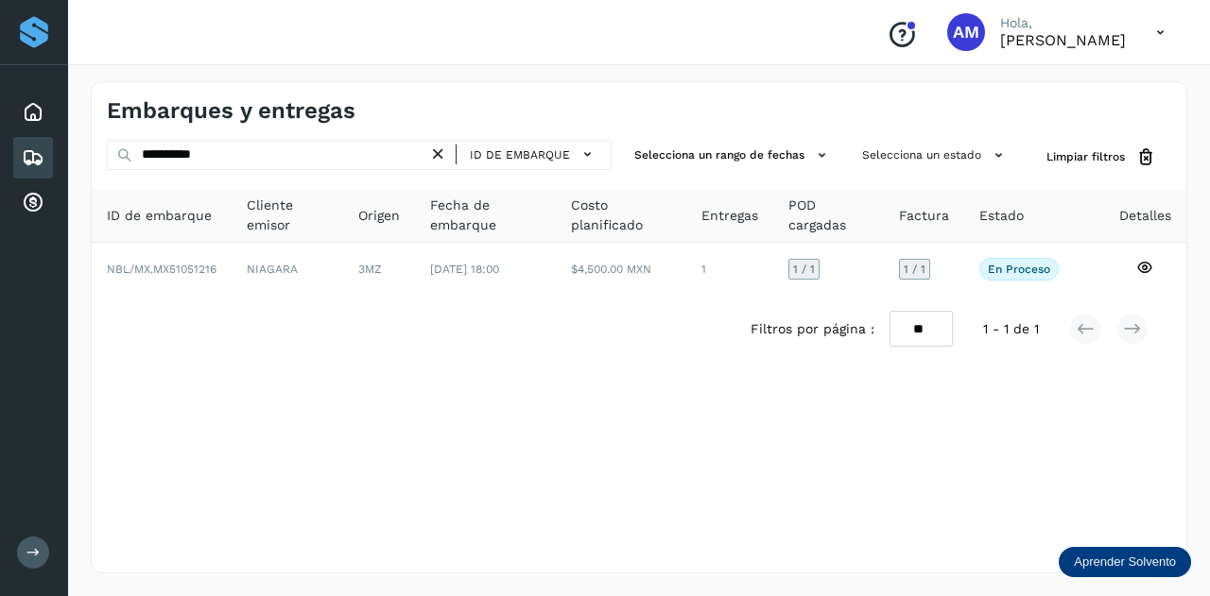
drag, startPoint x: 438, startPoint y: 150, endPoint x: 389, endPoint y: 151, distance: 49.1
click at [433, 151] on icon at bounding box center [438, 155] width 20 height 20
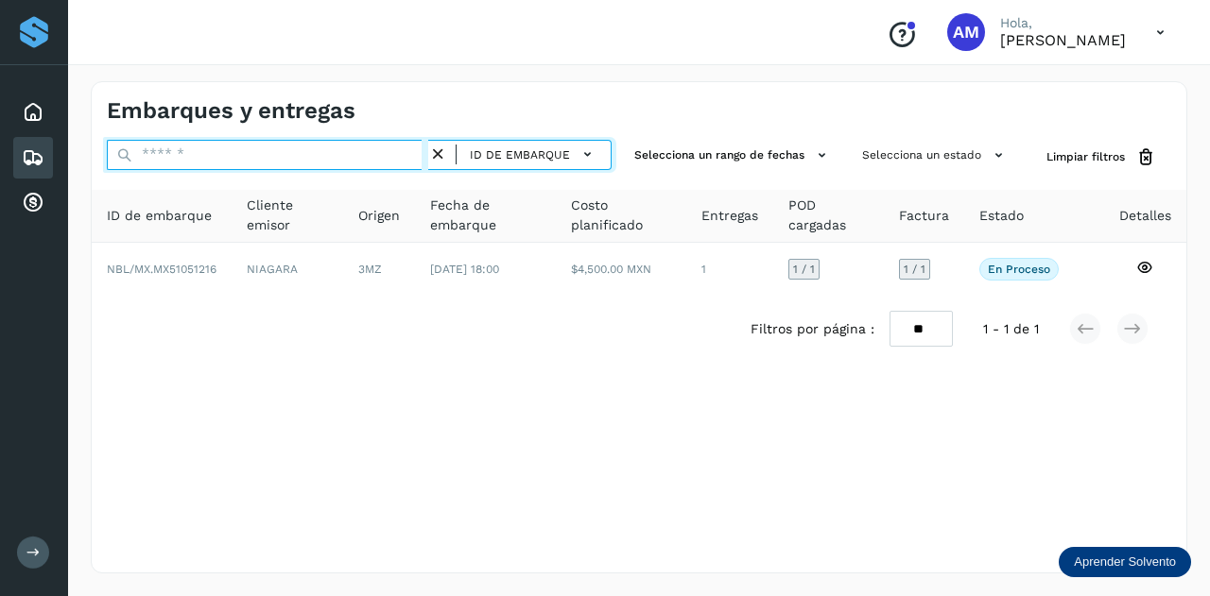
click at [389, 151] on input "text" at bounding box center [267, 155] width 321 height 30
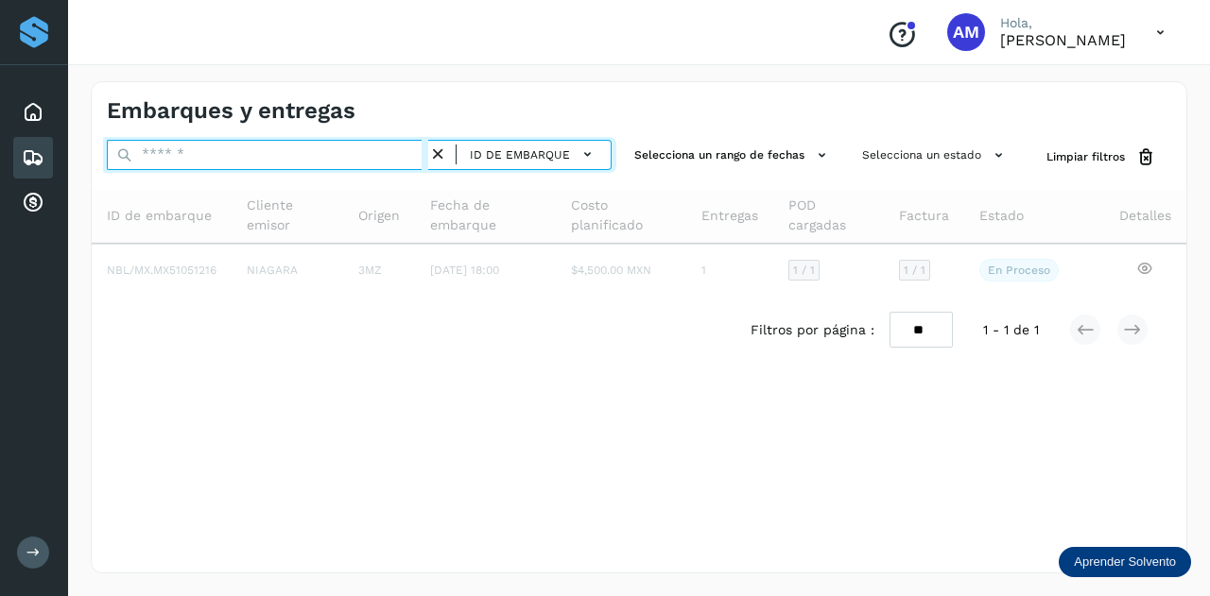
paste input "**********"
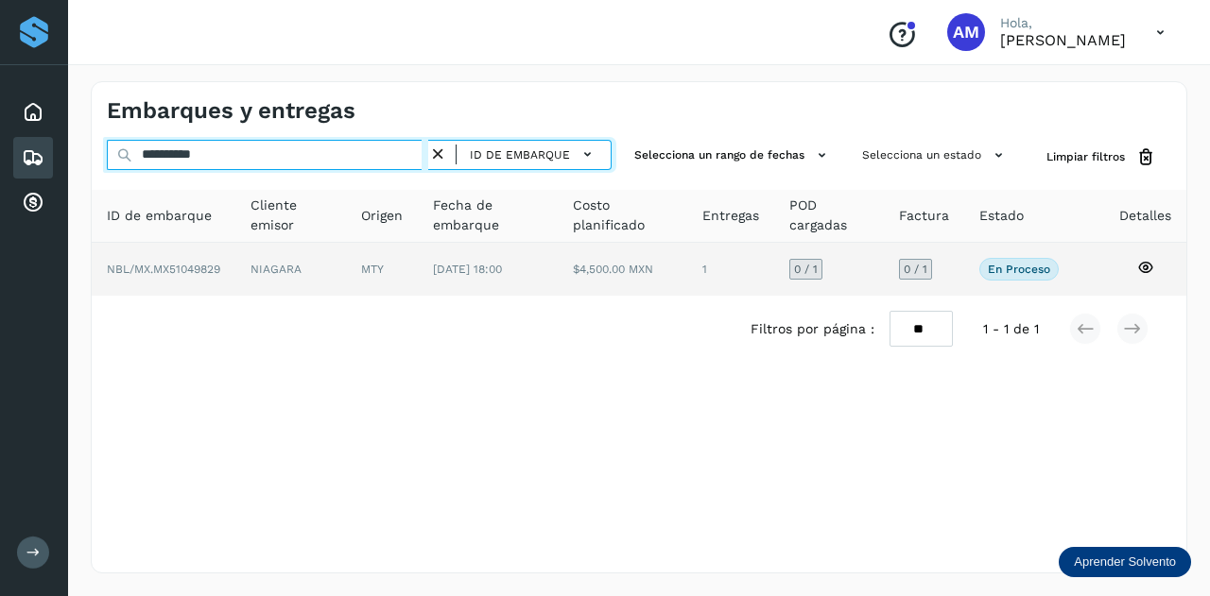
type input "**********"
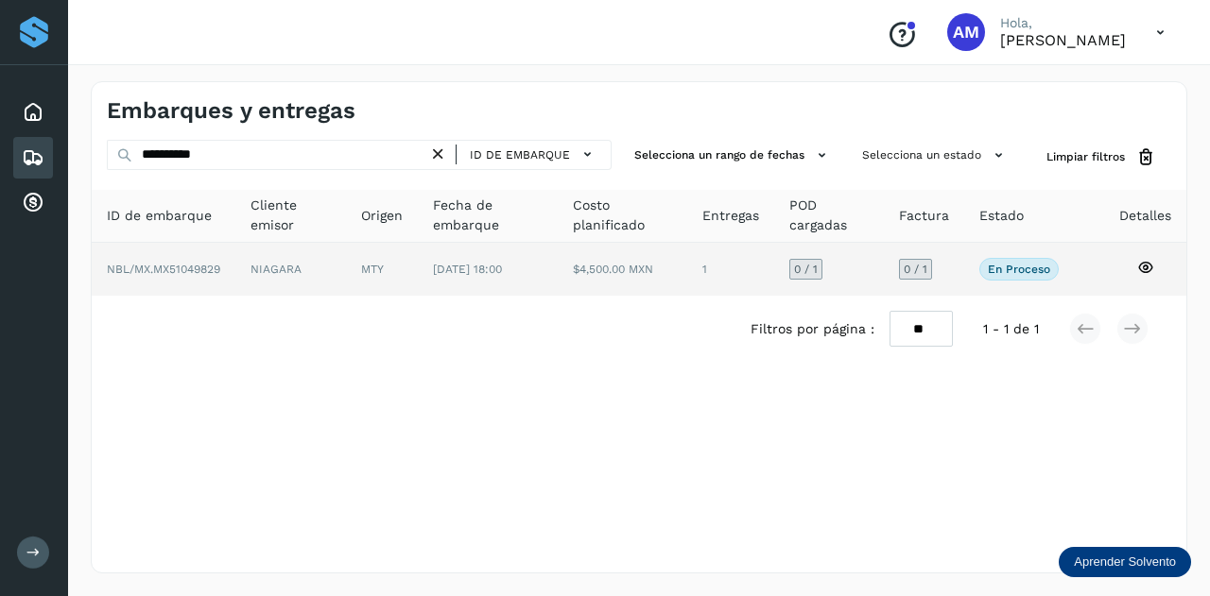
click at [418, 277] on td "MTY" at bounding box center [488, 269] width 140 height 53
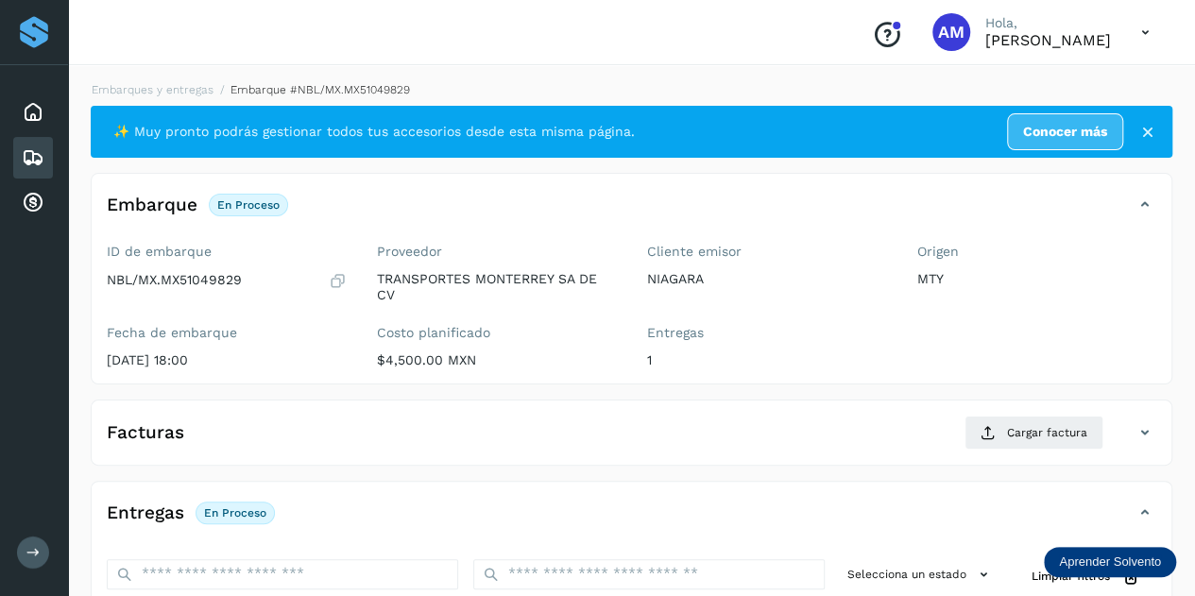
scroll to position [283, 0]
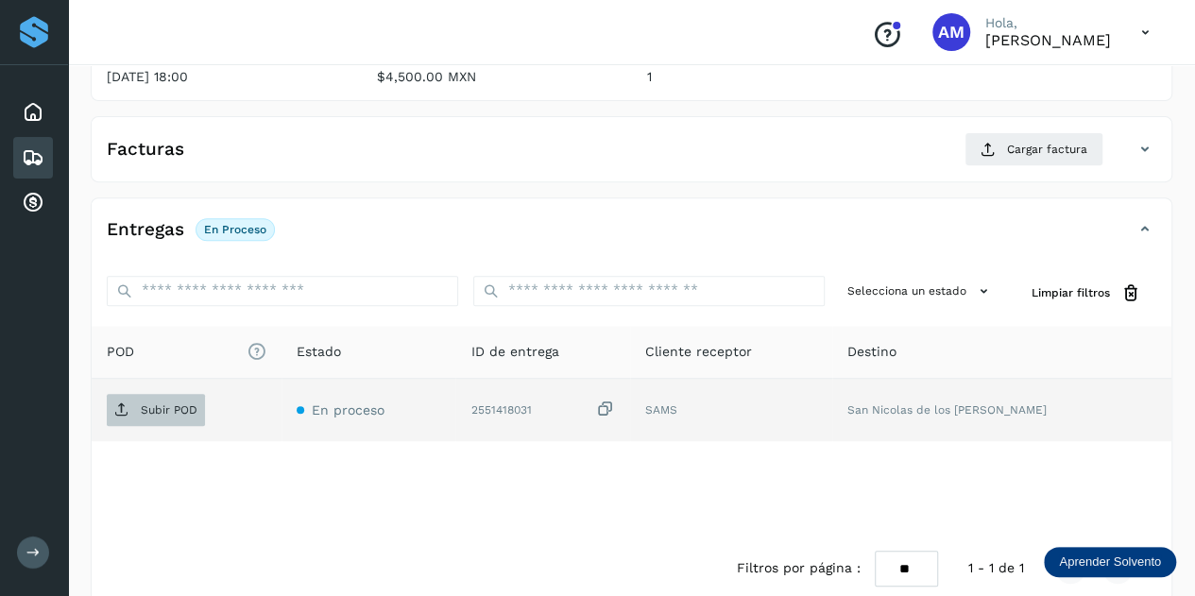
click at [173, 409] on p "Subir POD" at bounding box center [169, 409] width 57 height 13
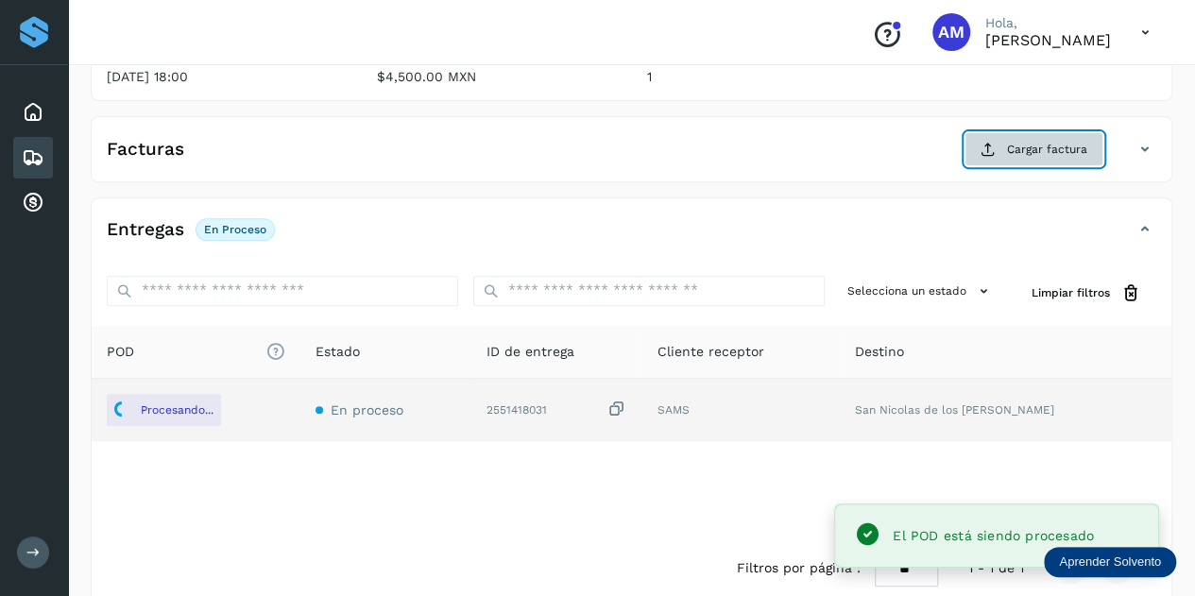
click at [1030, 152] on span "Cargar factura" at bounding box center [1047, 149] width 80 height 17
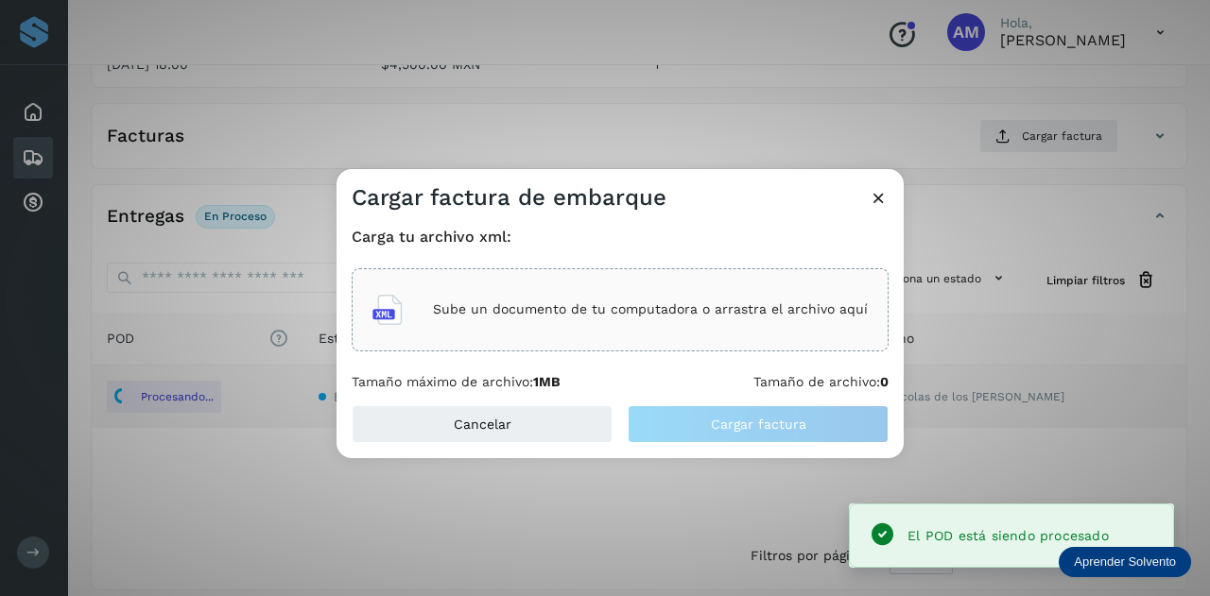
click at [750, 301] on p "Sube un documento de tu computadora o arrastra el archivo aquí" at bounding box center [650, 309] width 435 height 16
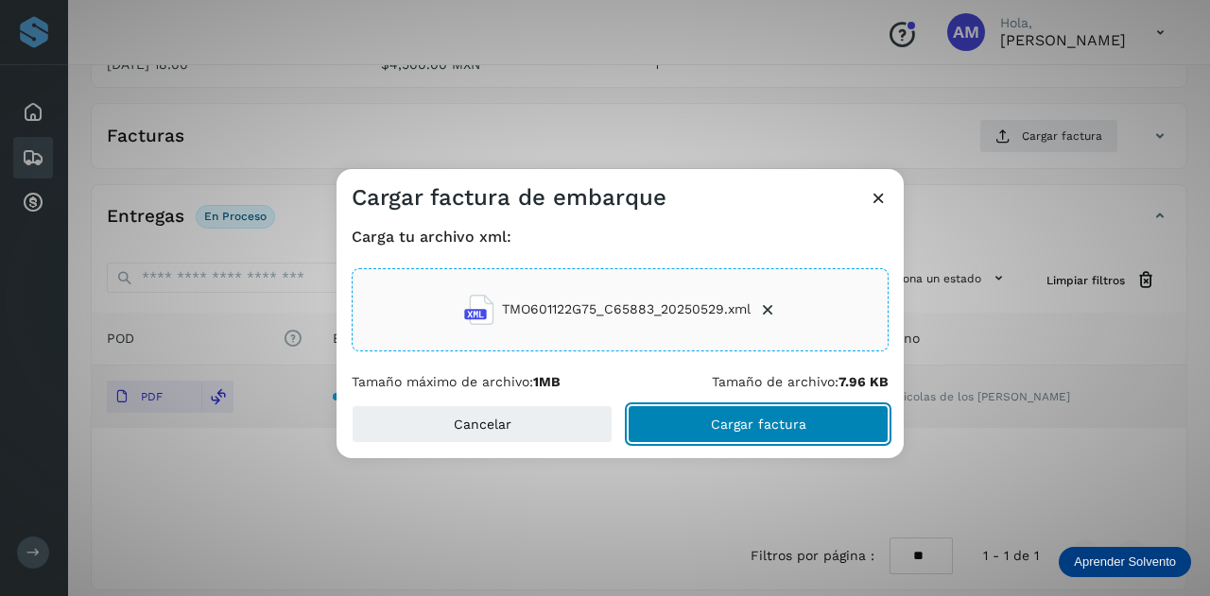
click at [724, 421] on span "Cargar factura" at bounding box center [758, 424] width 95 height 13
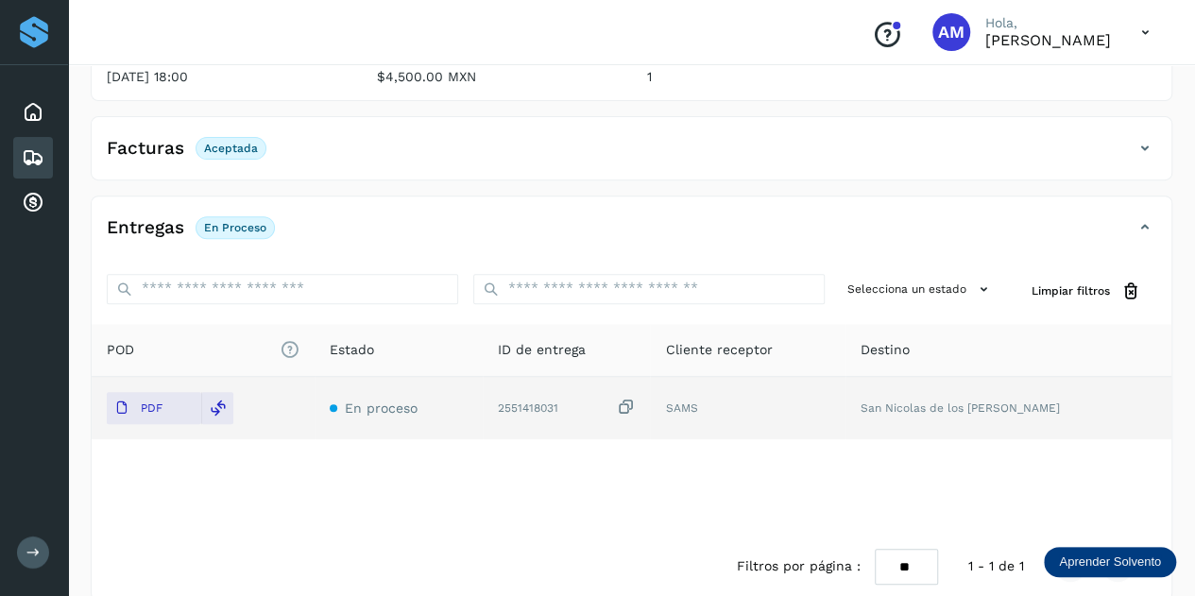
scroll to position [0, 0]
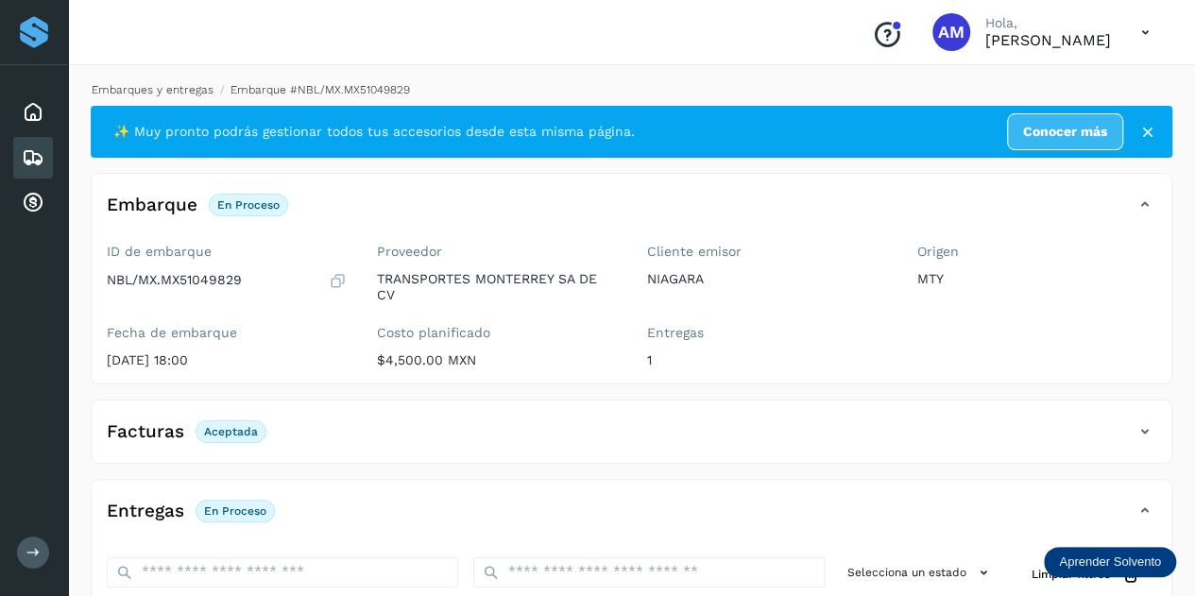
click at [162, 86] on link "Embarques y entregas" at bounding box center [153, 89] width 122 height 13
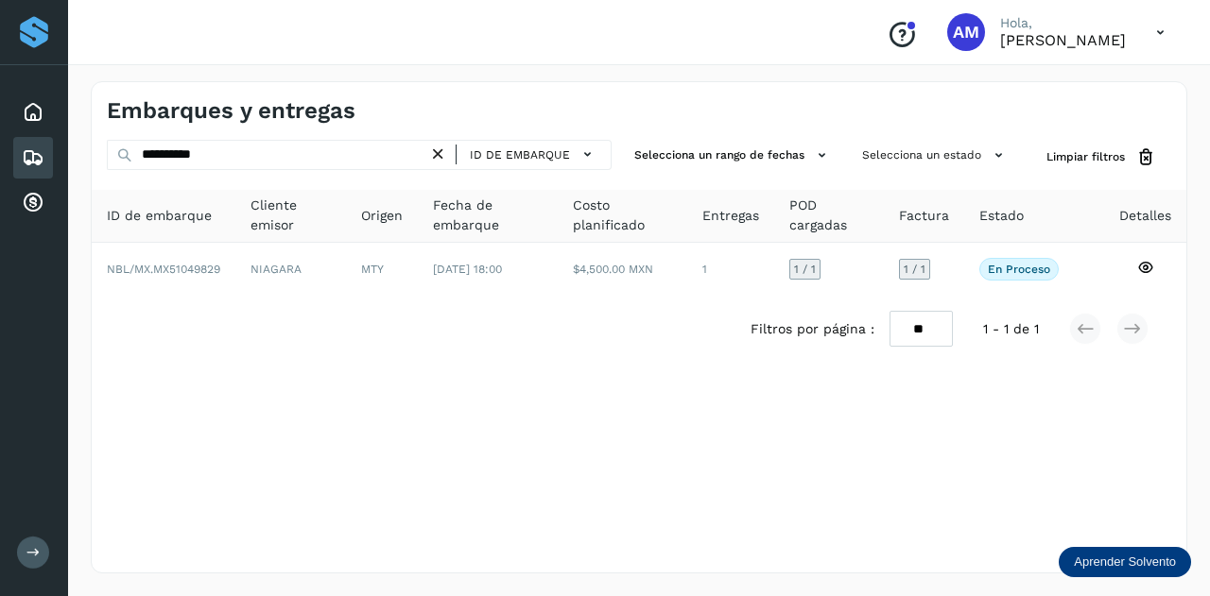
click at [433, 146] on icon at bounding box center [438, 155] width 20 height 20
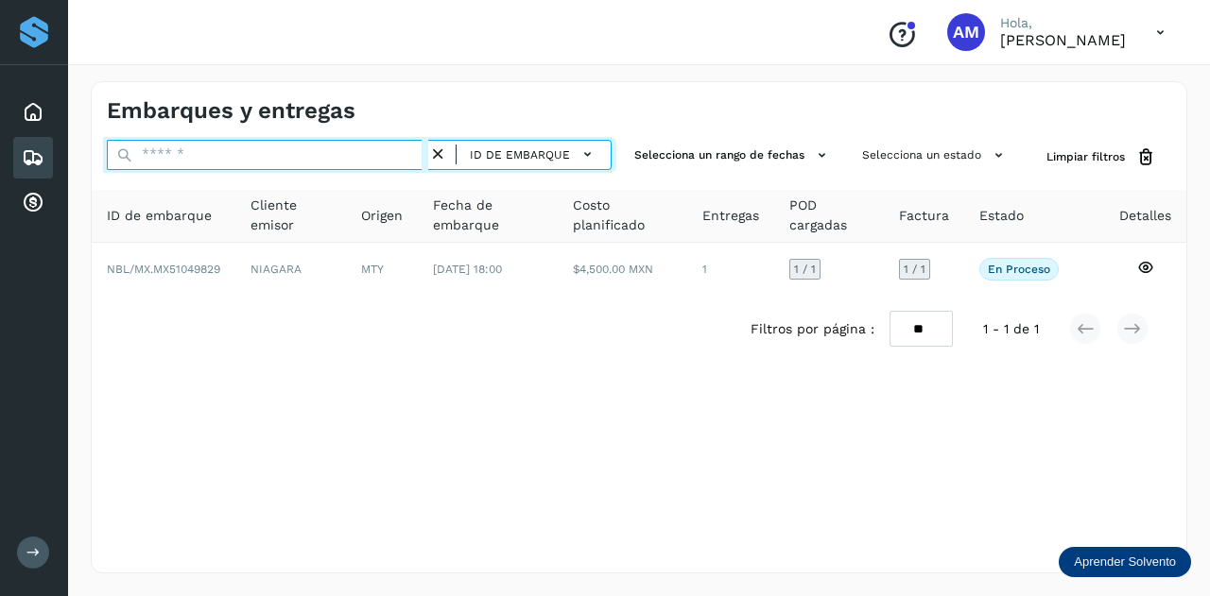
click at [390, 151] on input "text" at bounding box center [267, 155] width 321 height 30
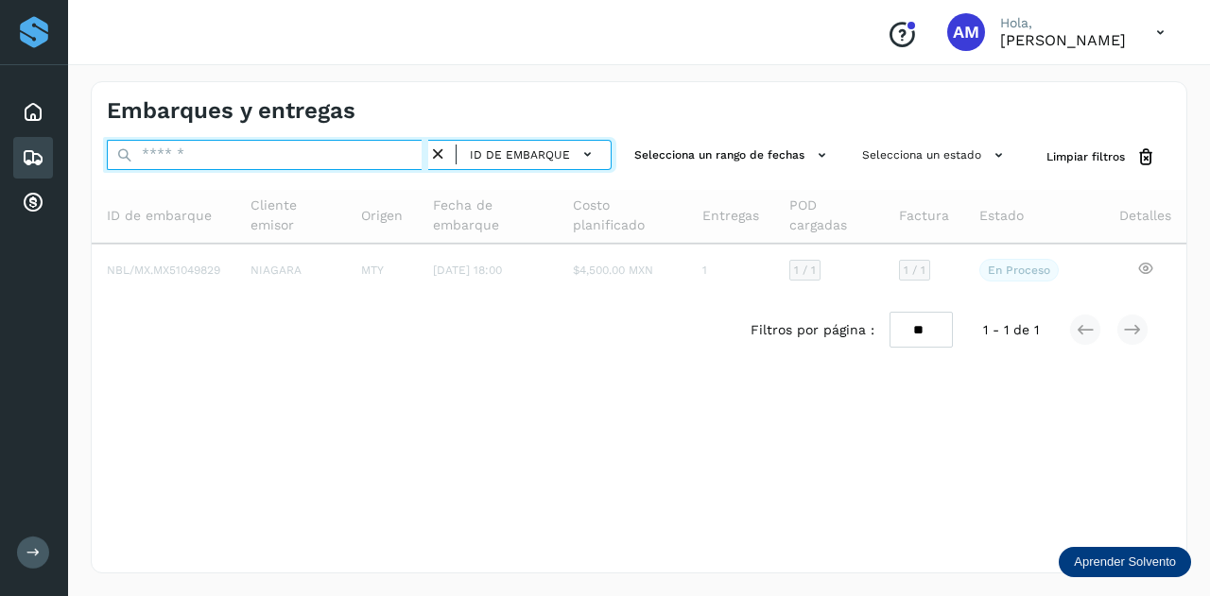
paste input "**********"
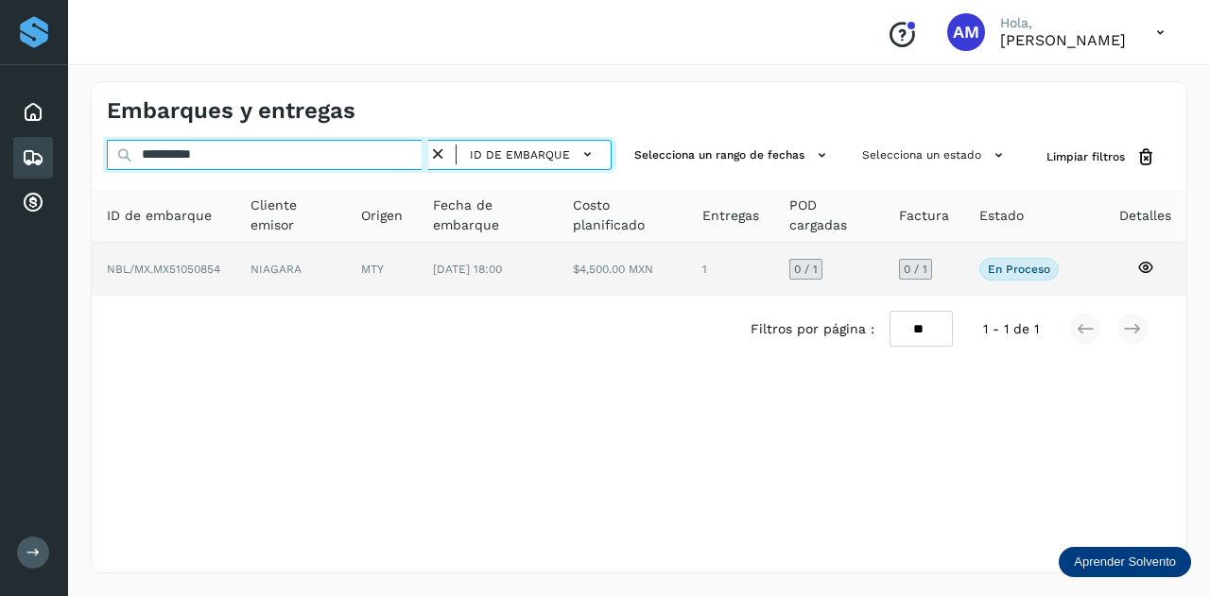
type input "**********"
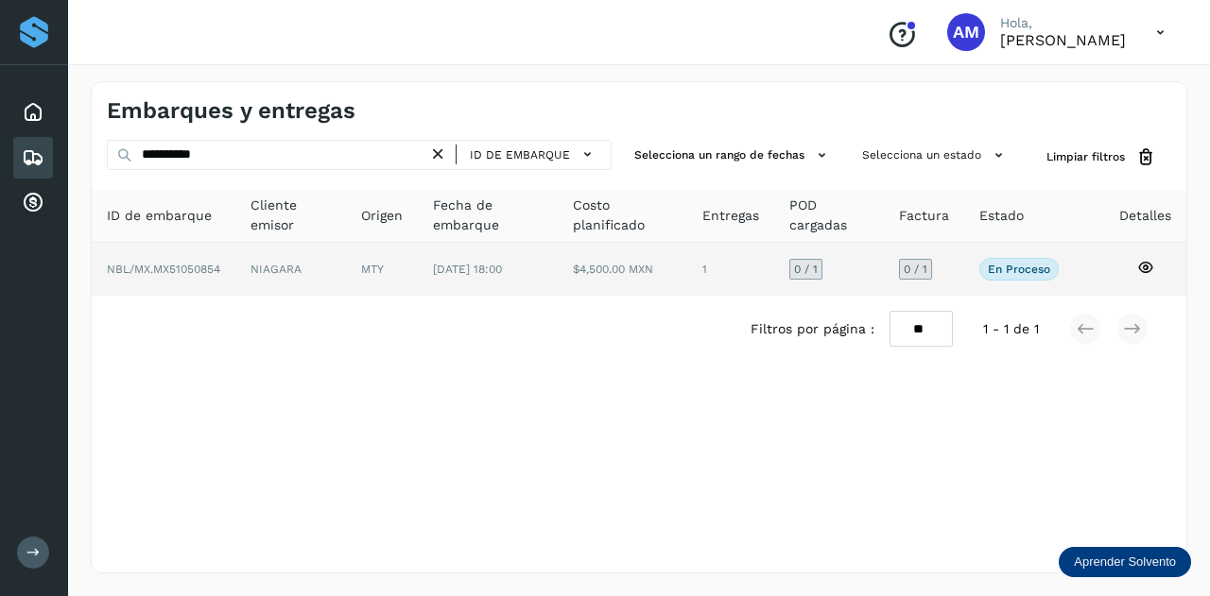
click at [418, 269] on td "MTY" at bounding box center [488, 269] width 140 height 53
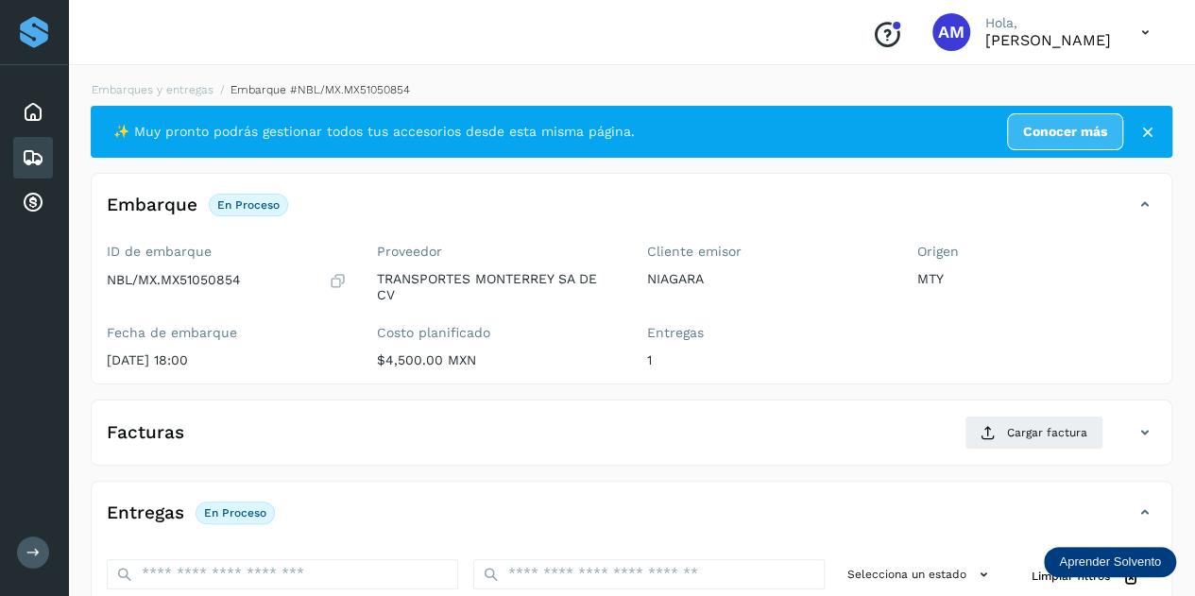
scroll to position [189, 0]
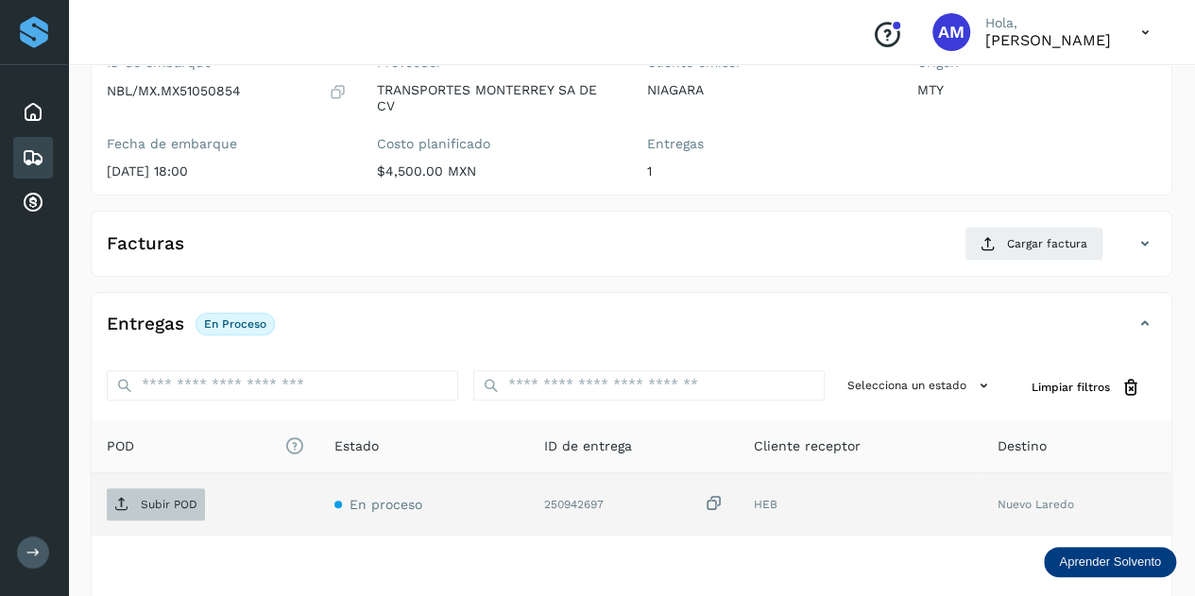
click at [173, 493] on span "Subir POD" at bounding box center [156, 504] width 98 height 30
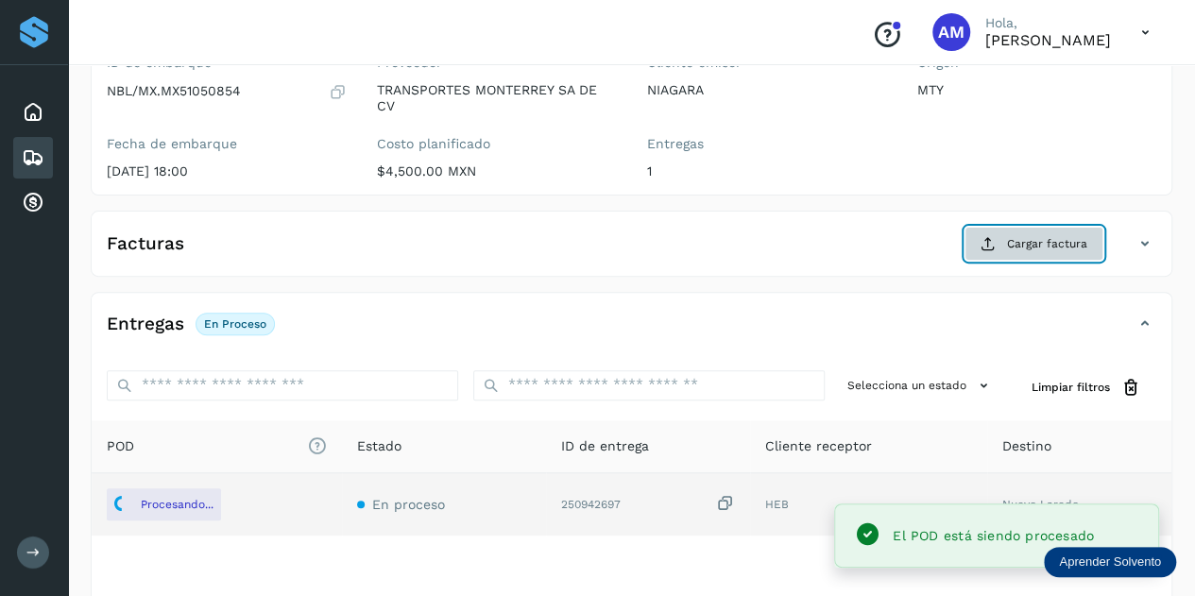
click at [995, 249] on icon at bounding box center [988, 243] width 15 height 15
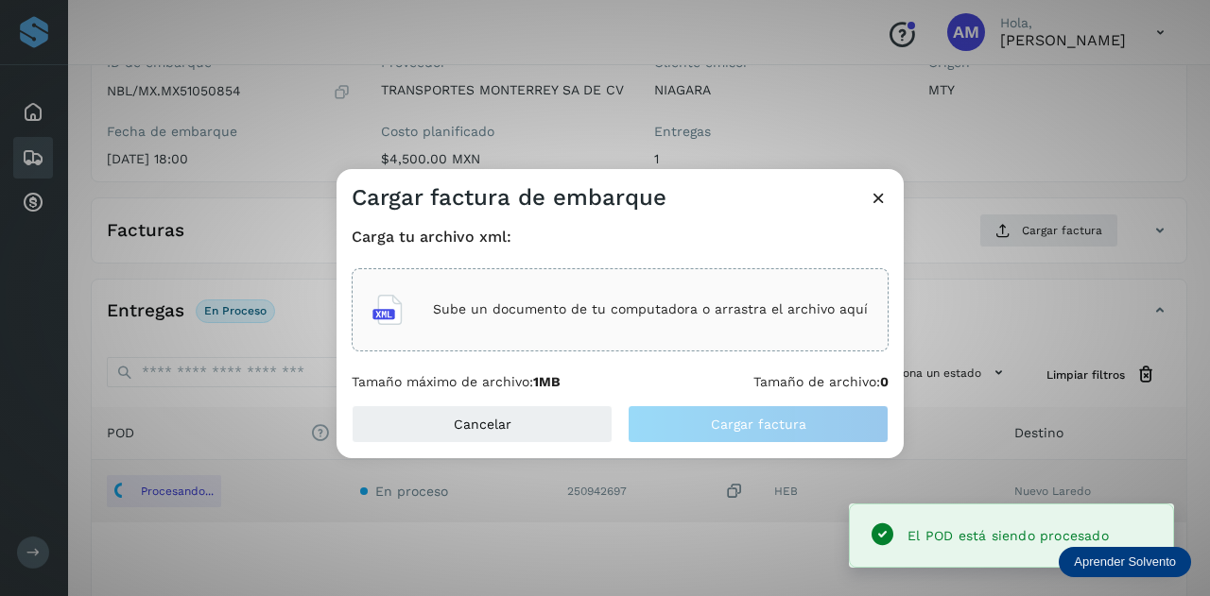
click at [743, 320] on div "Sube un documento de tu computadora o arrastra el archivo aquí" at bounding box center [619, 309] width 495 height 51
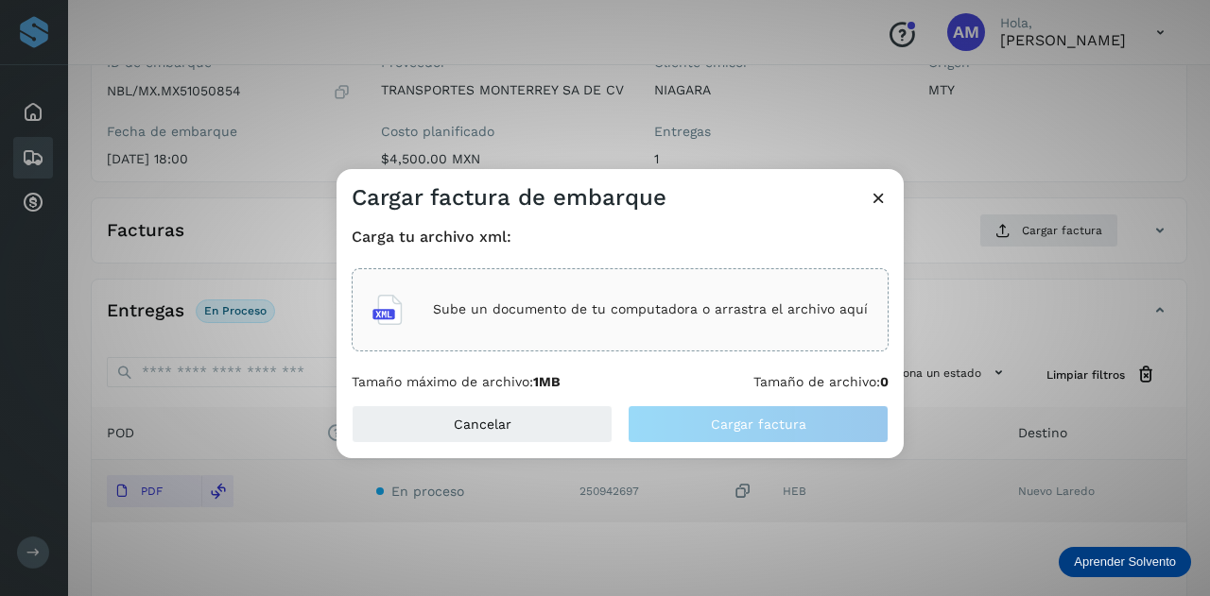
click at [562, 313] on p "Sube un documento de tu computadora o arrastra el archivo aquí" at bounding box center [650, 309] width 435 height 16
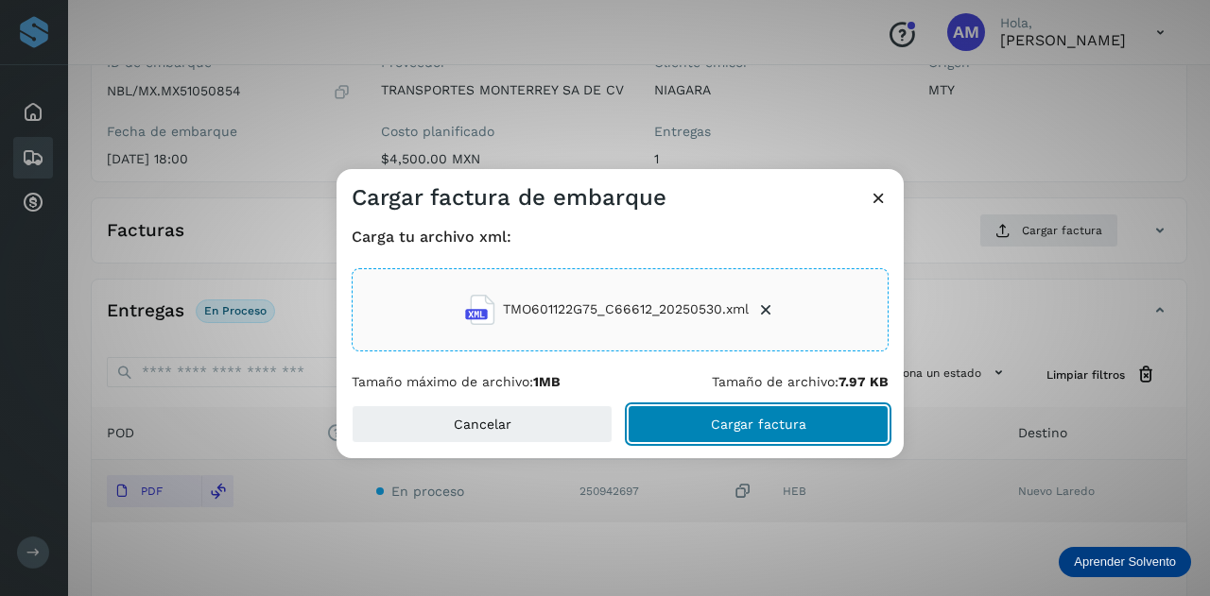
click at [692, 426] on button "Cargar factura" at bounding box center [757, 424] width 261 height 38
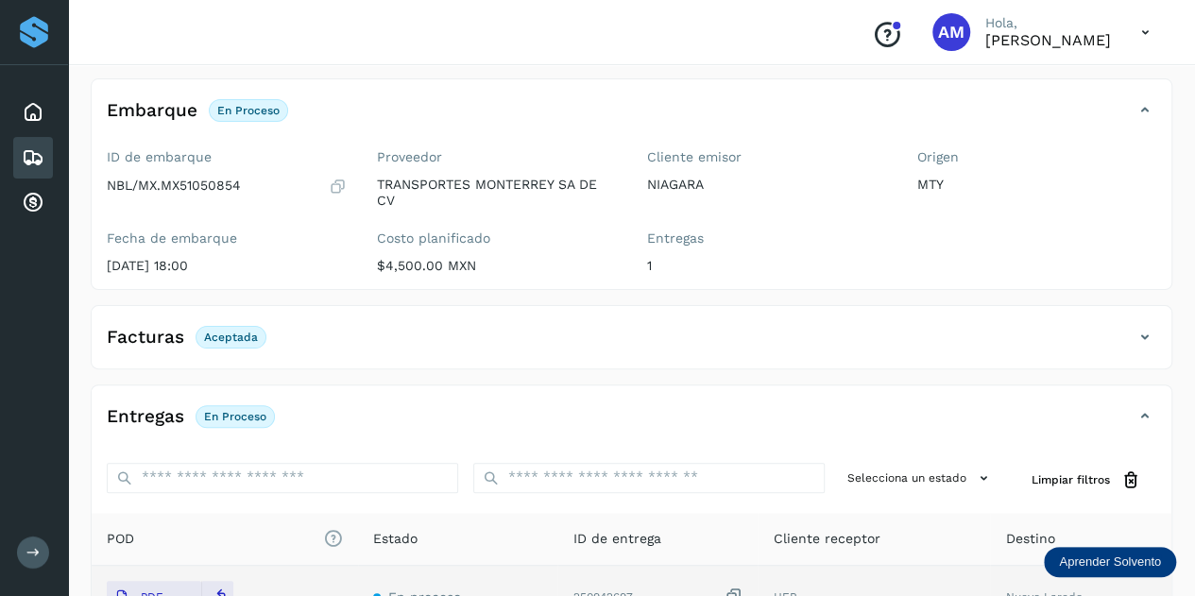
scroll to position [0, 0]
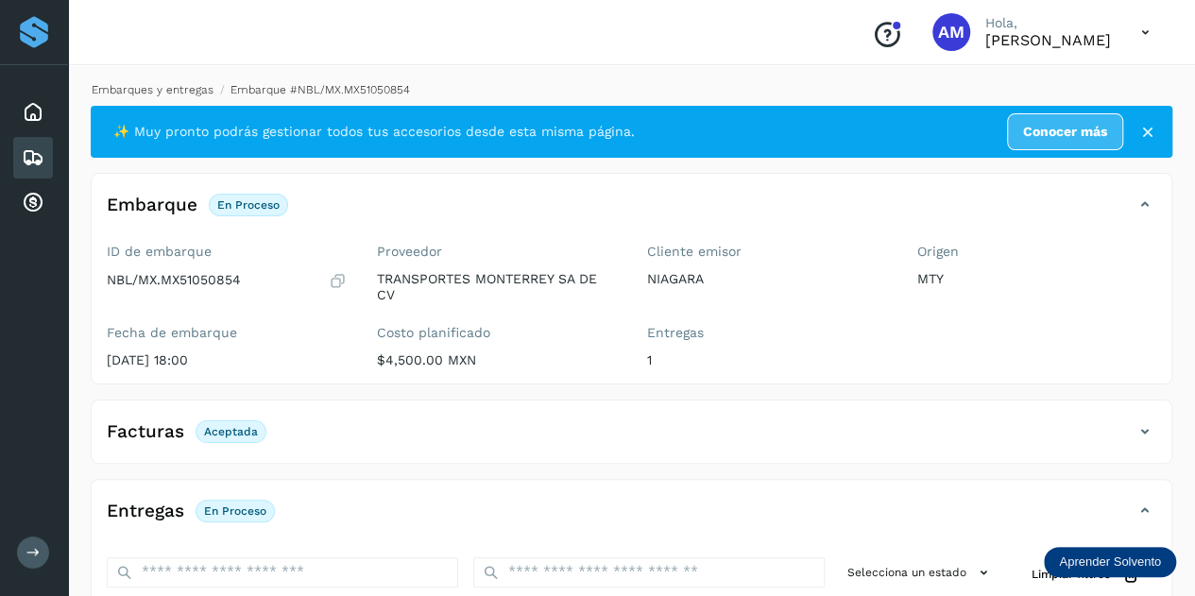
click at [176, 90] on link "Embarques y entregas" at bounding box center [153, 89] width 122 height 13
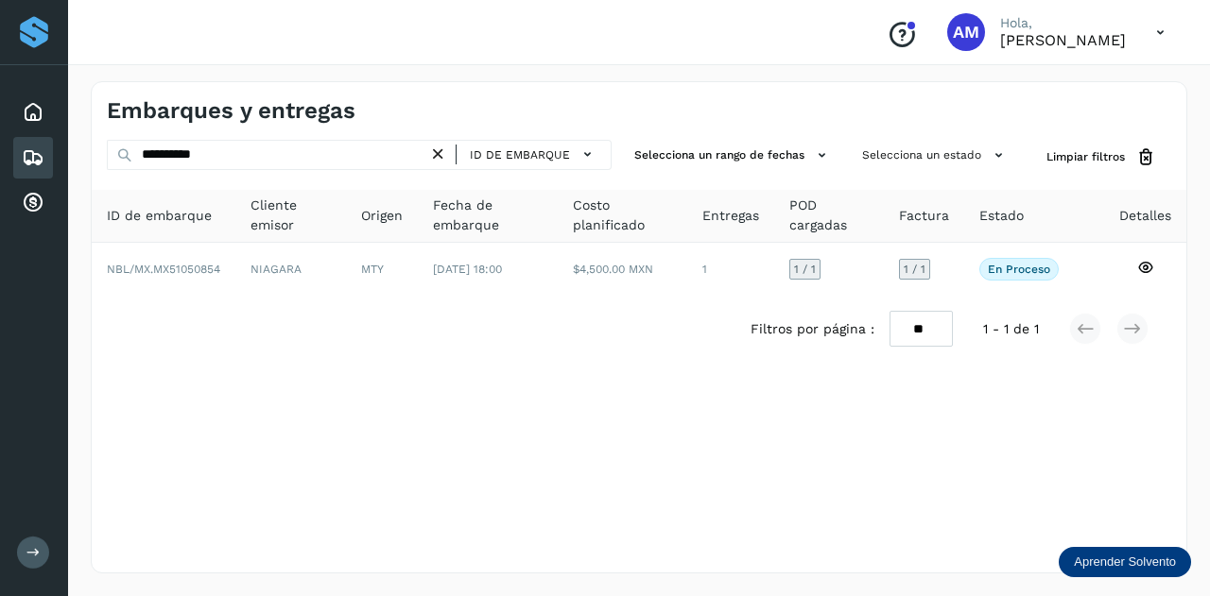
drag, startPoint x: 438, startPoint y: 151, endPoint x: 396, endPoint y: 152, distance: 42.5
click at [436, 151] on icon at bounding box center [438, 155] width 20 height 20
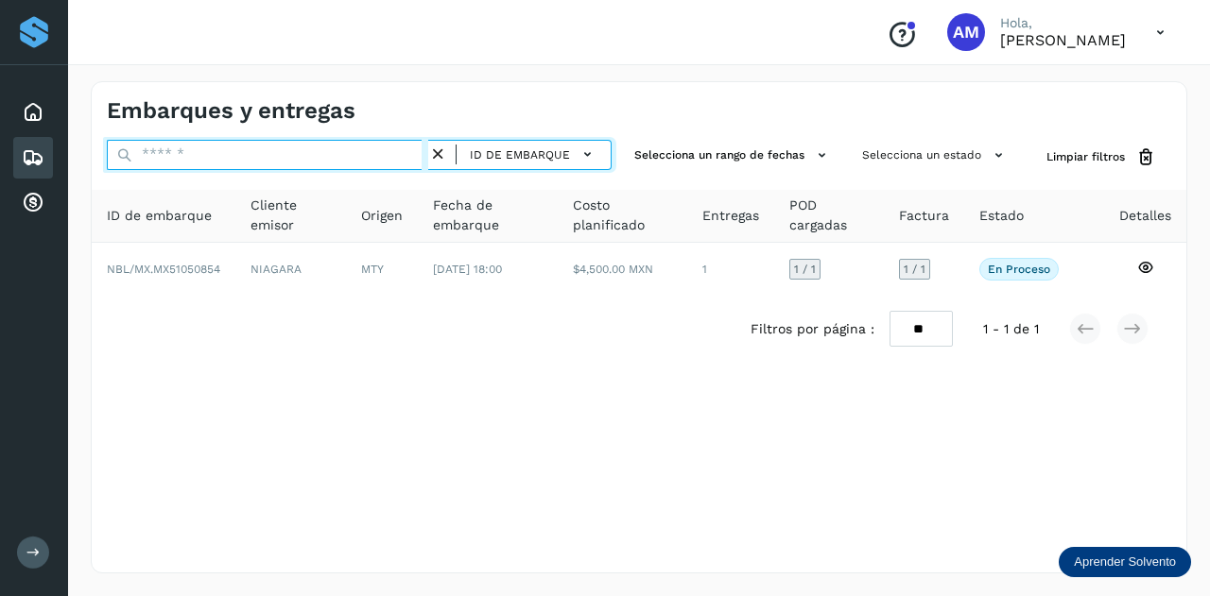
click at [396, 152] on input "text" at bounding box center [267, 155] width 321 height 30
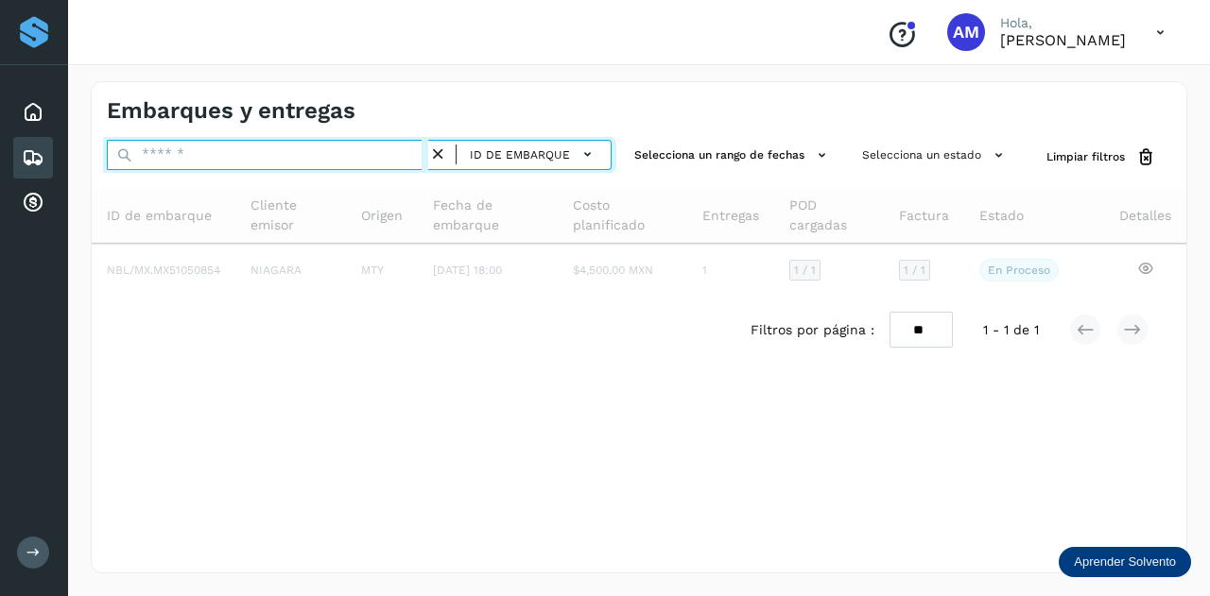
paste input "**********"
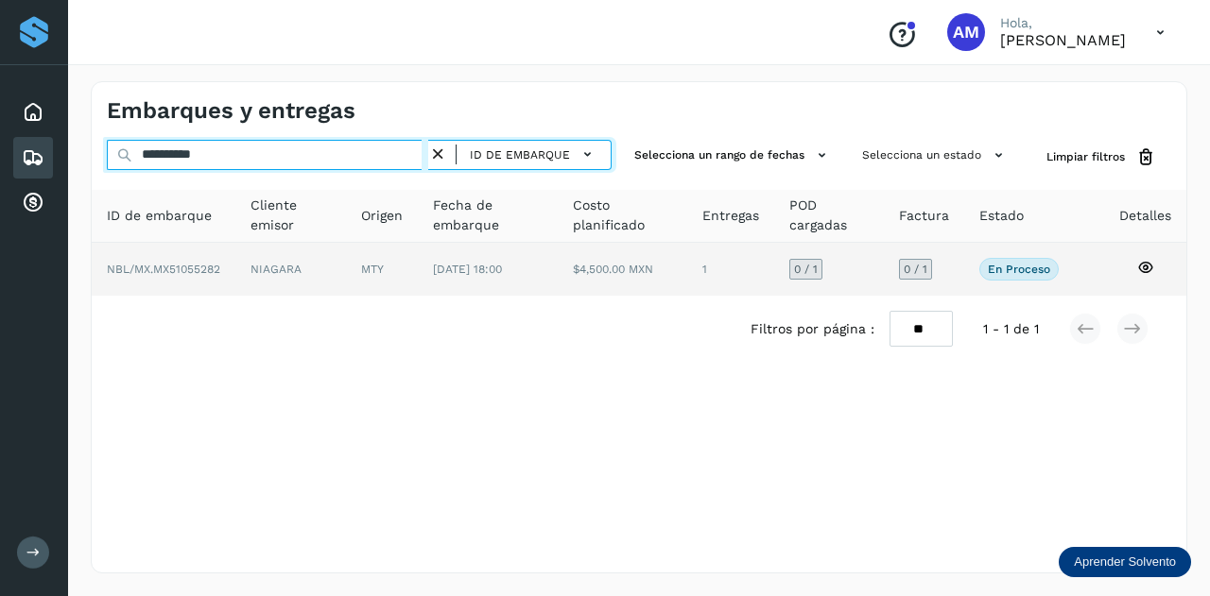
type input "**********"
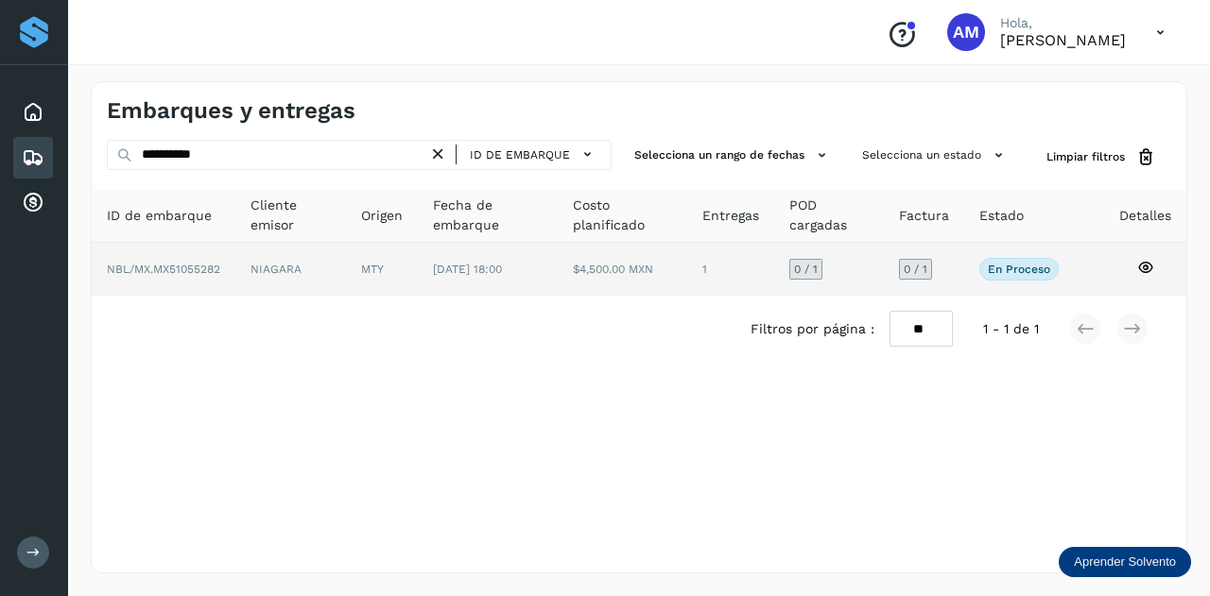
click at [418, 276] on td "MTY" at bounding box center [488, 269] width 140 height 53
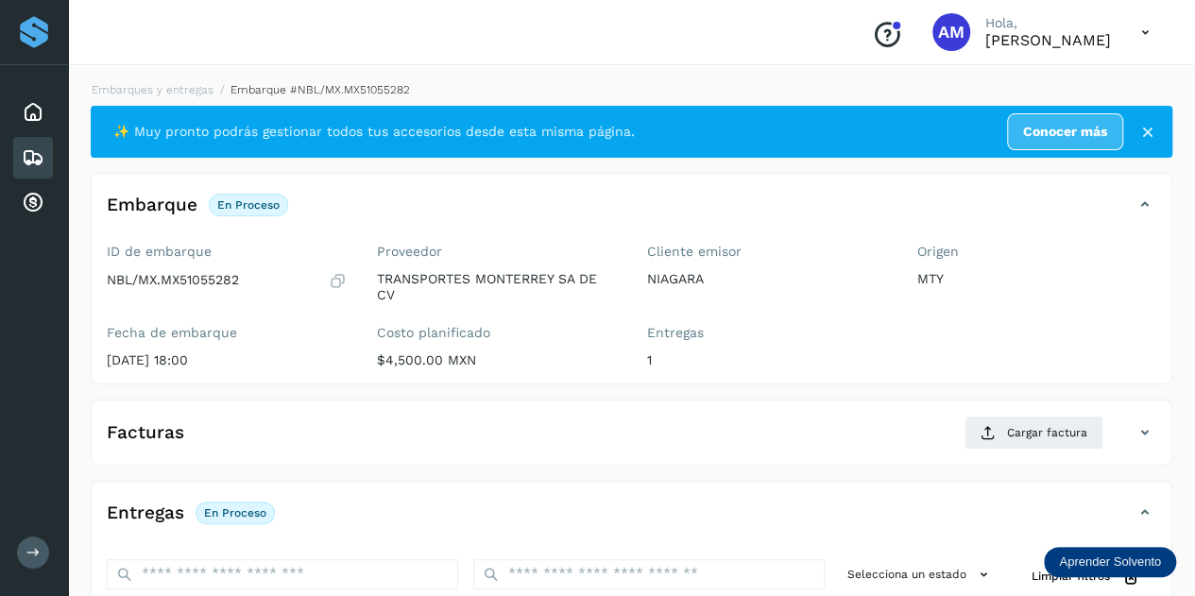
scroll to position [283, 0]
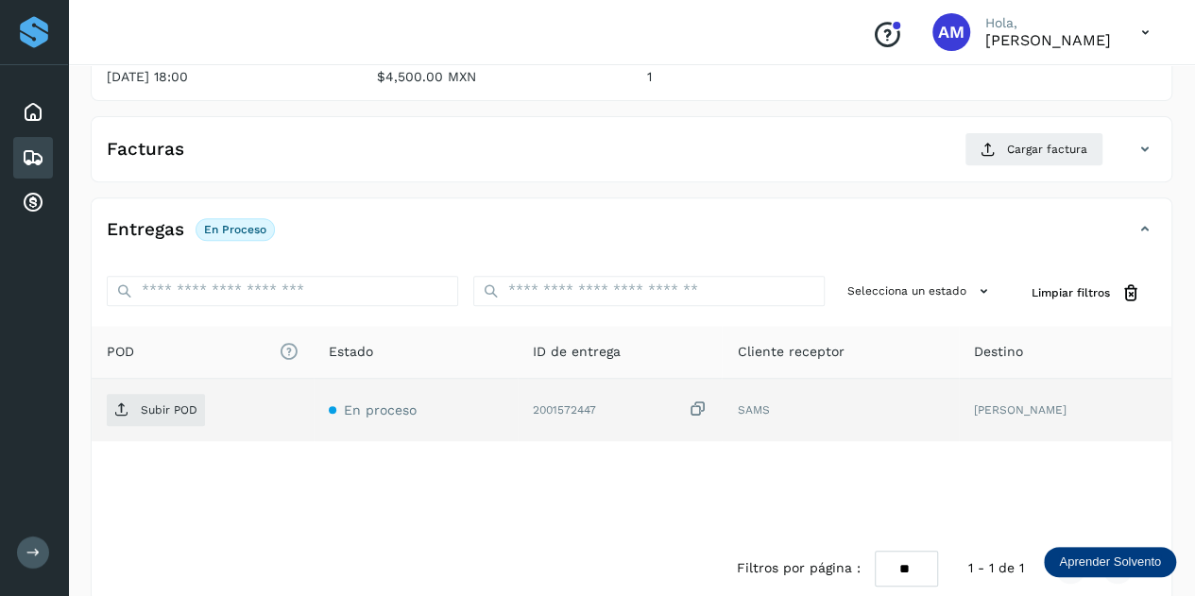
click at [204, 407] on div "Subir POD" at bounding box center [203, 410] width 192 height 32
click at [179, 411] on p "Subir POD" at bounding box center [169, 409] width 57 height 13
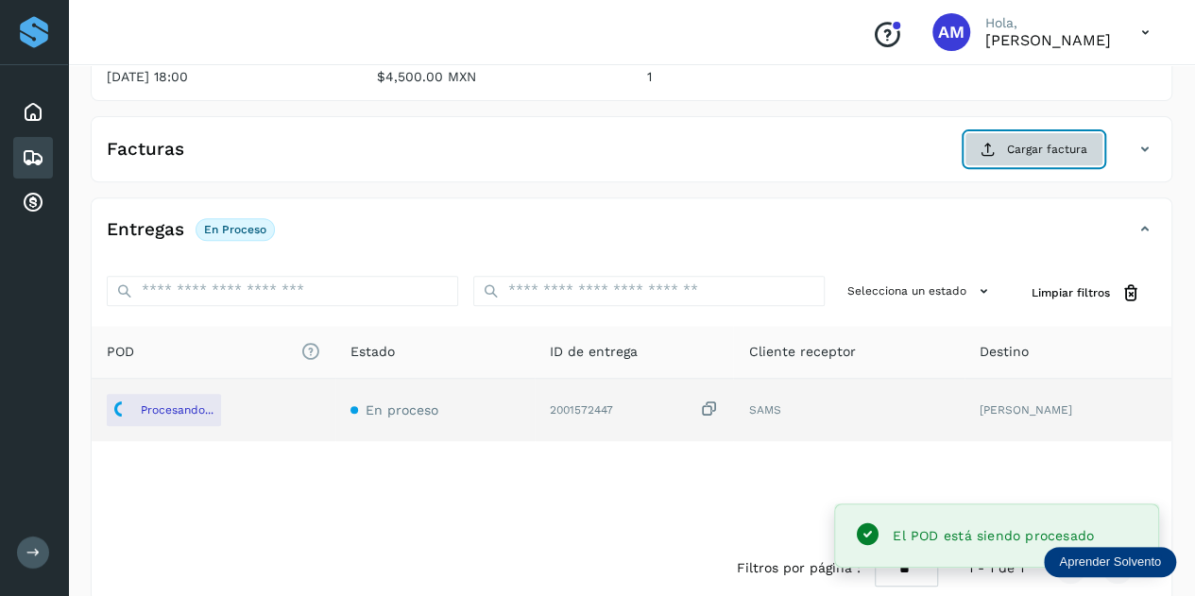
click at [1021, 146] on span "Cargar factura" at bounding box center [1047, 149] width 80 height 17
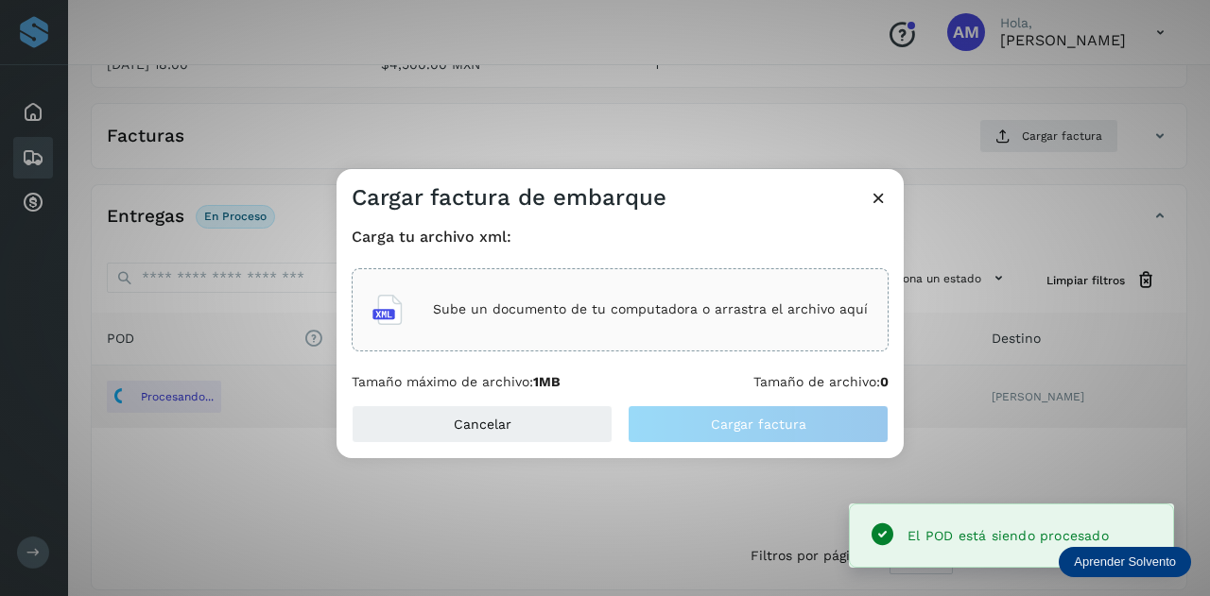
click at [770, 301] on div "Sube un documento de tu computadora o arrastra el archivo aquí" at bounding box center [619, 309] width 495 height 51
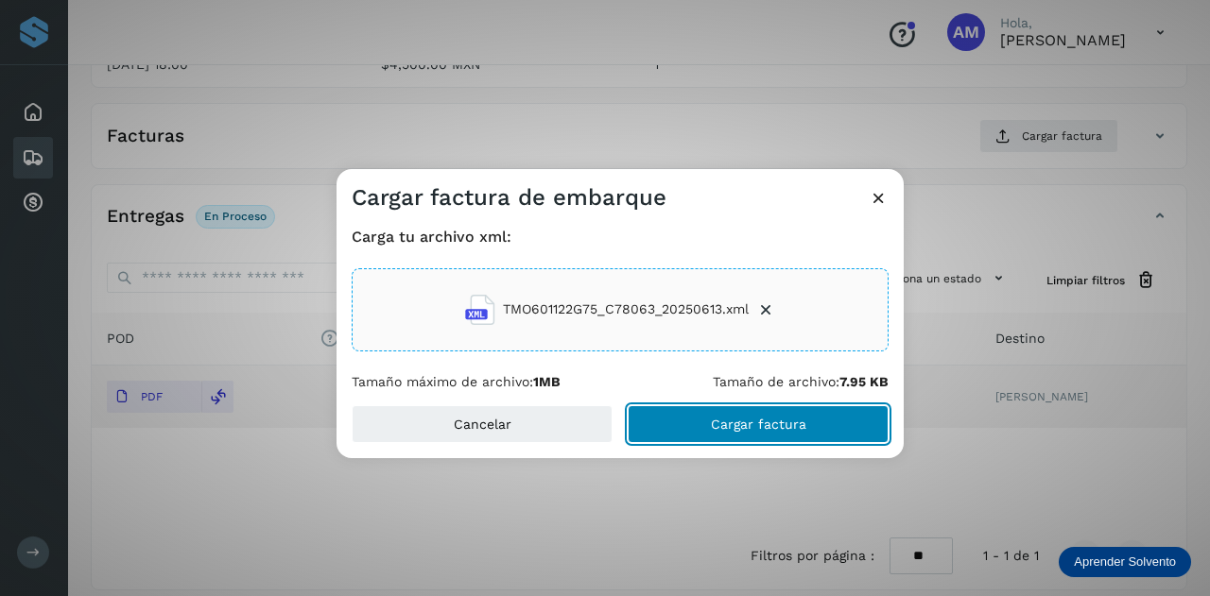
click at [695, 426] on button "Cargar factura" at bounding box center [757, 424] width 261 height 38
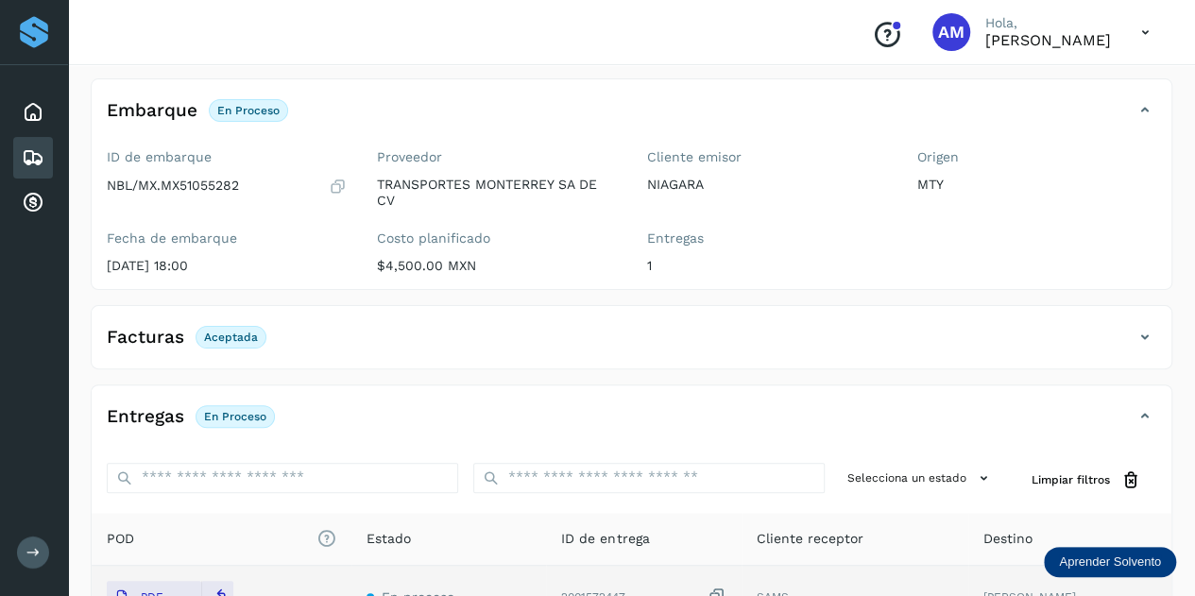
scroll to position [0, 0]
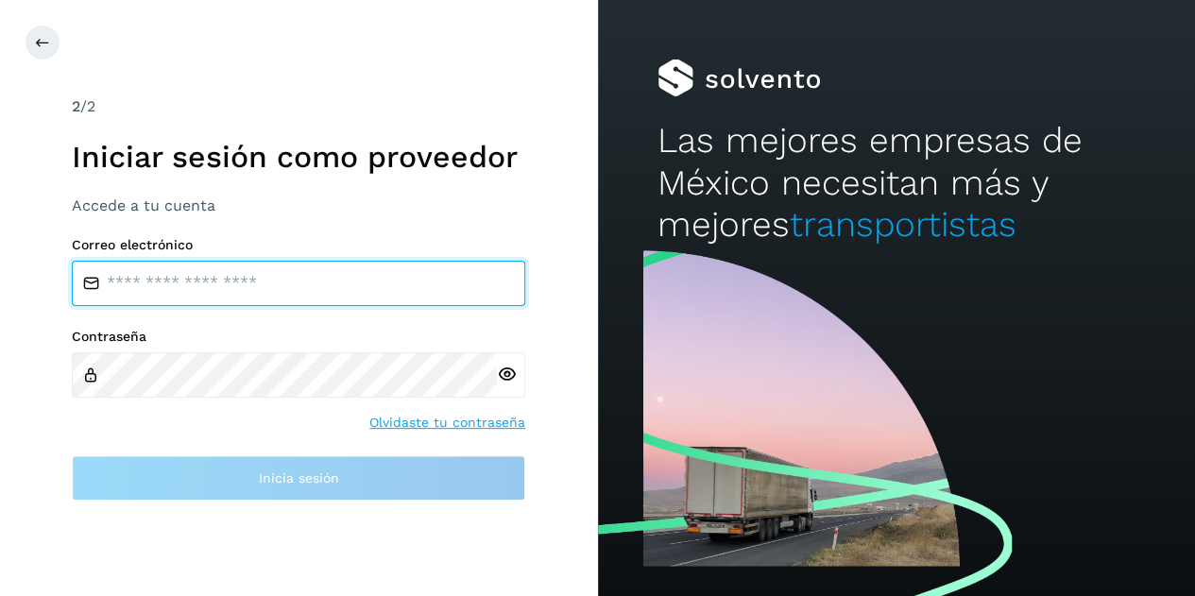
type input "**********"
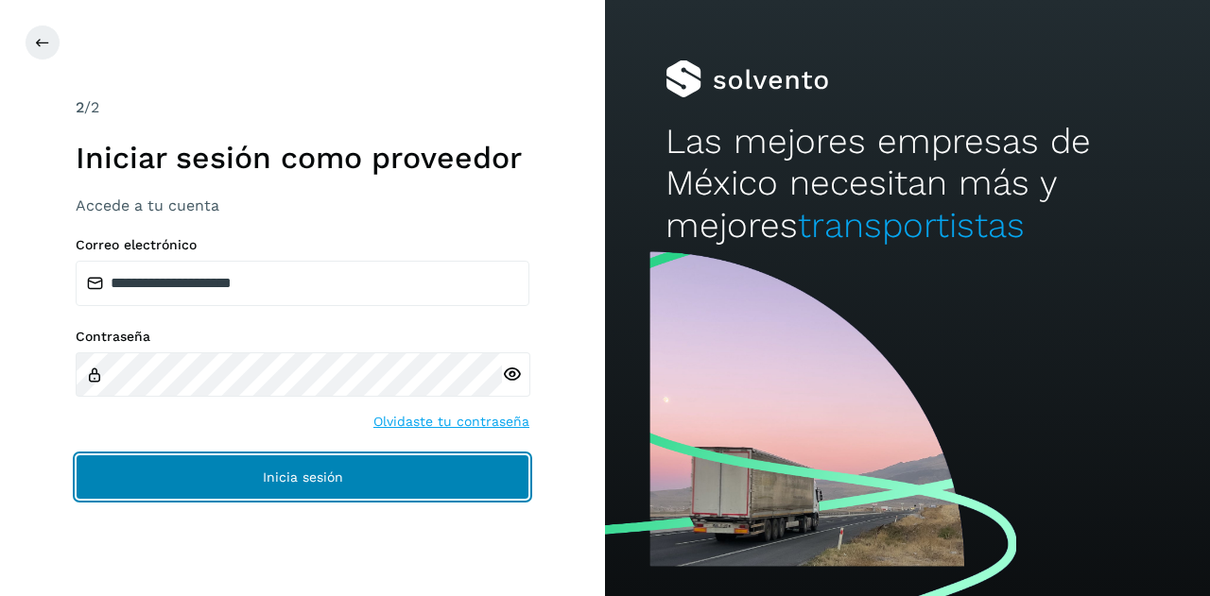
click at [229, 472] on button "Inicia sesión" at bounding box center [303, 477] width 454 height 45
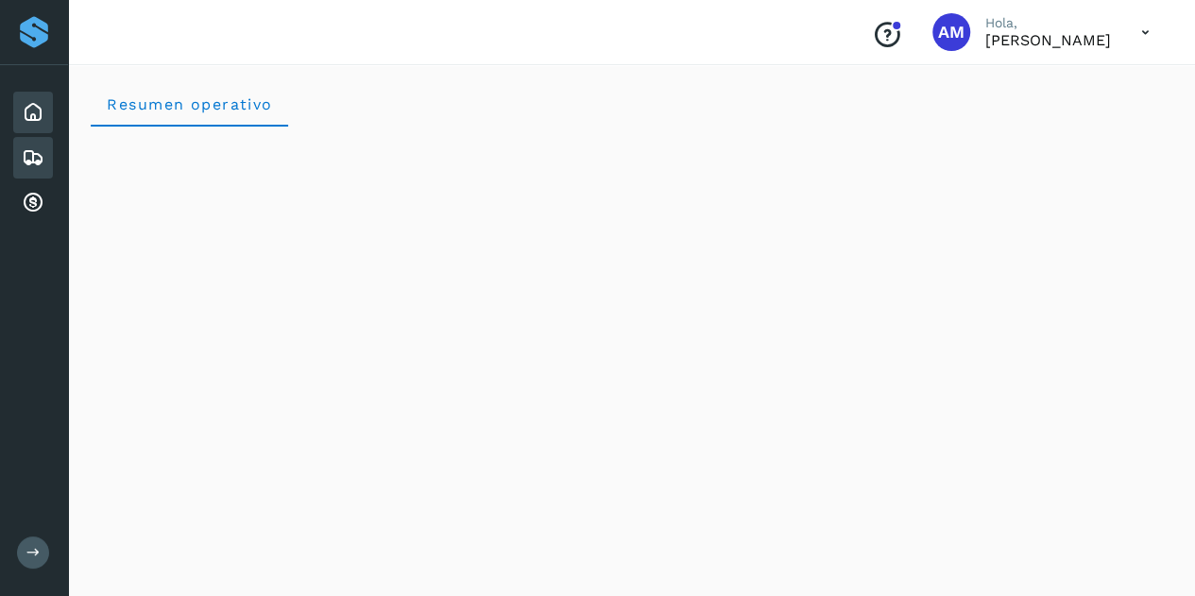
click at [45, 161] on div "Embarques y entregas" at bounding box center [33, 158] width 40 height 42
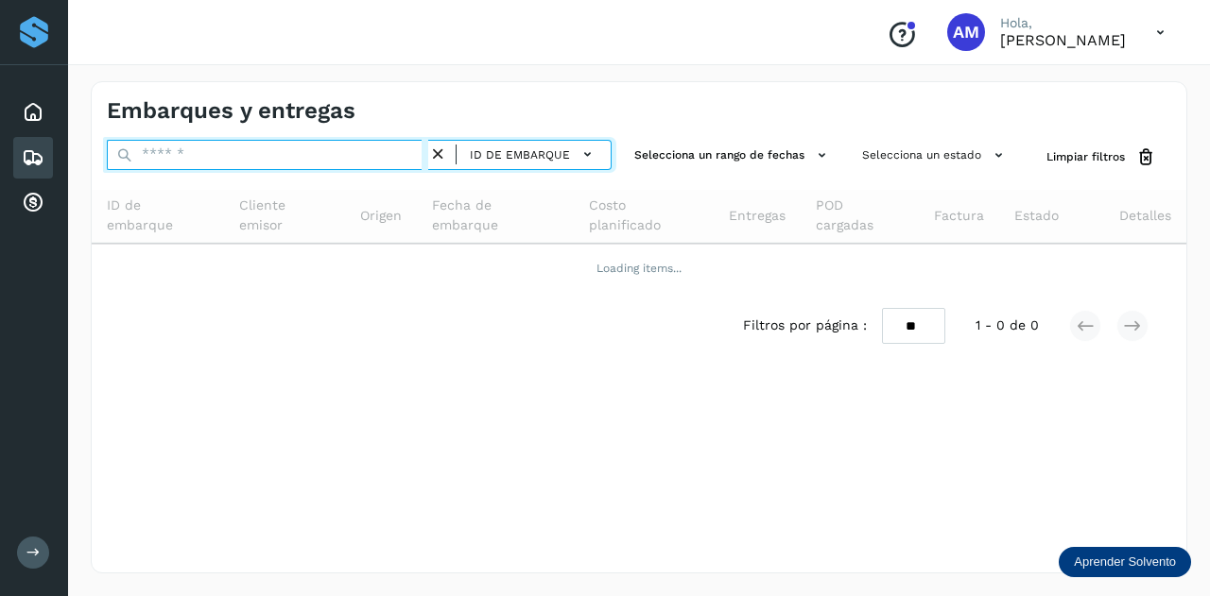
click at [178, 159] on input "text" at bounding box center [267, 155] width 321 height 30
paste input "**********"
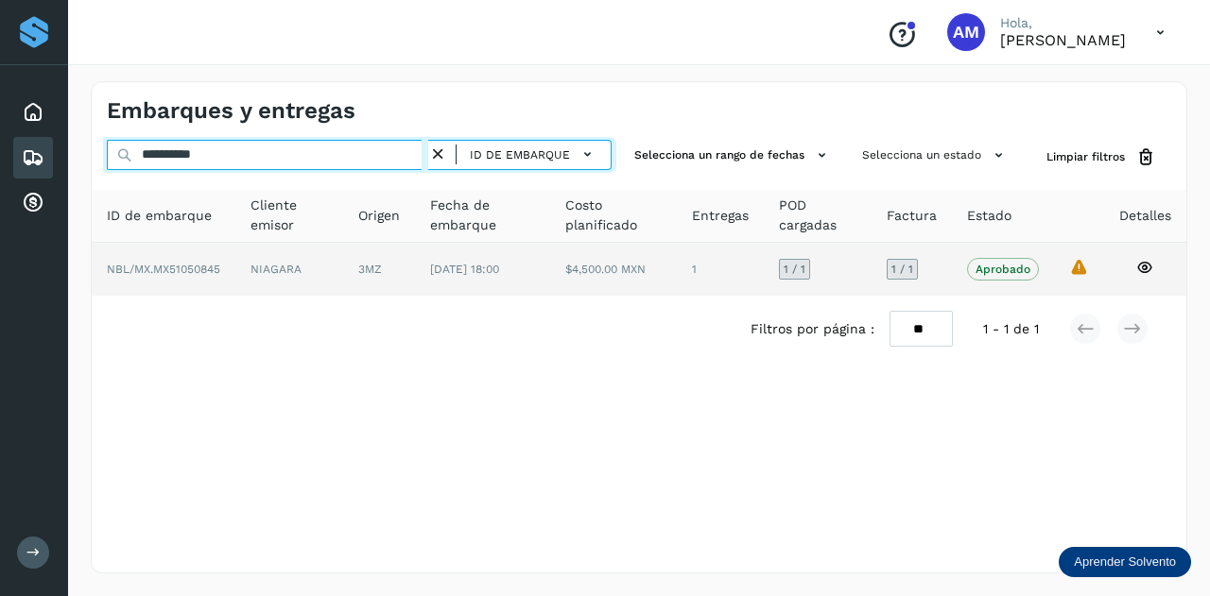
type input "**********"
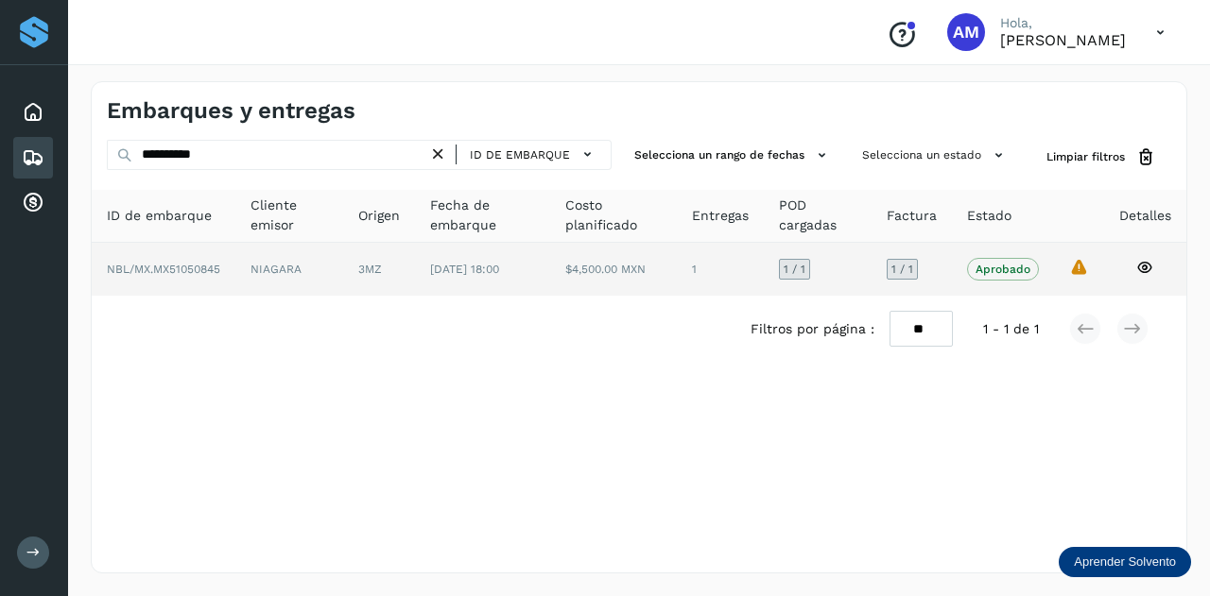
click at [343, 271] on td "NIAGARA" at bounding box center [379, 269] width 72 height 53
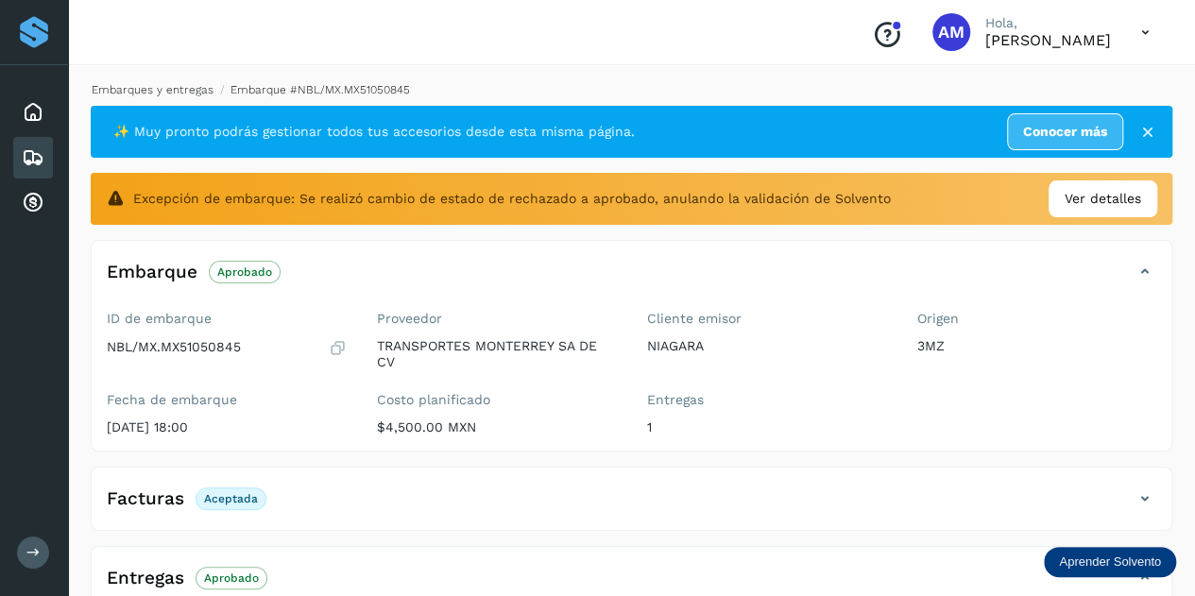
click at [155, 90] on link "Embarques y entregas" at bounding box center [153, 89] width 122 height 13
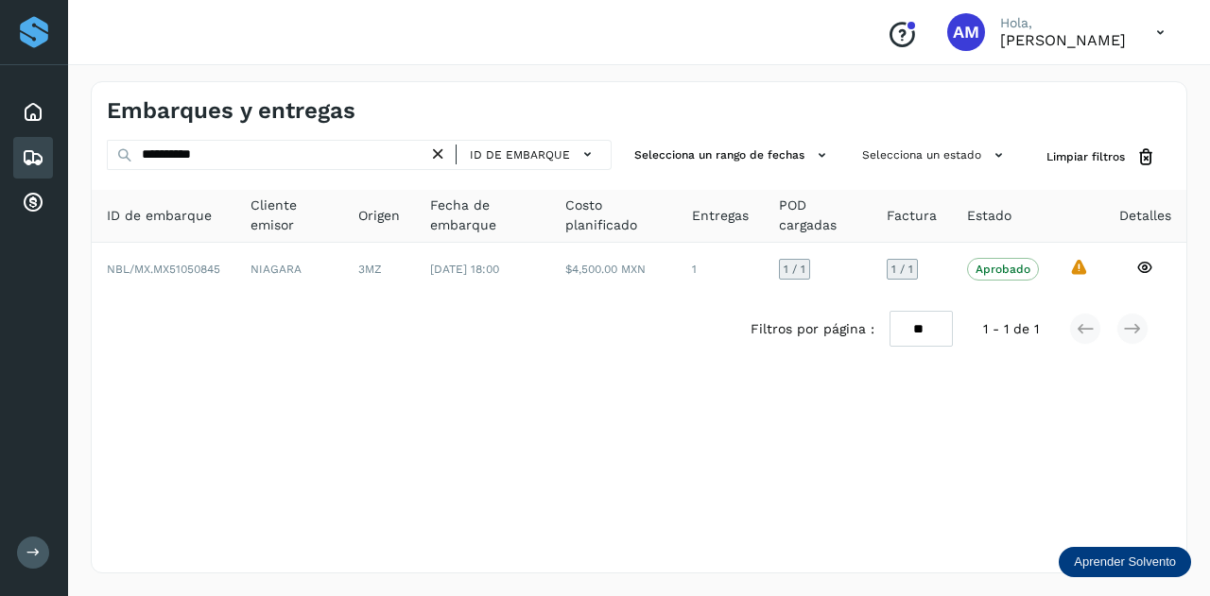
click at [434, 149] on icon at bounding box center [438, 155] width 20 height 20
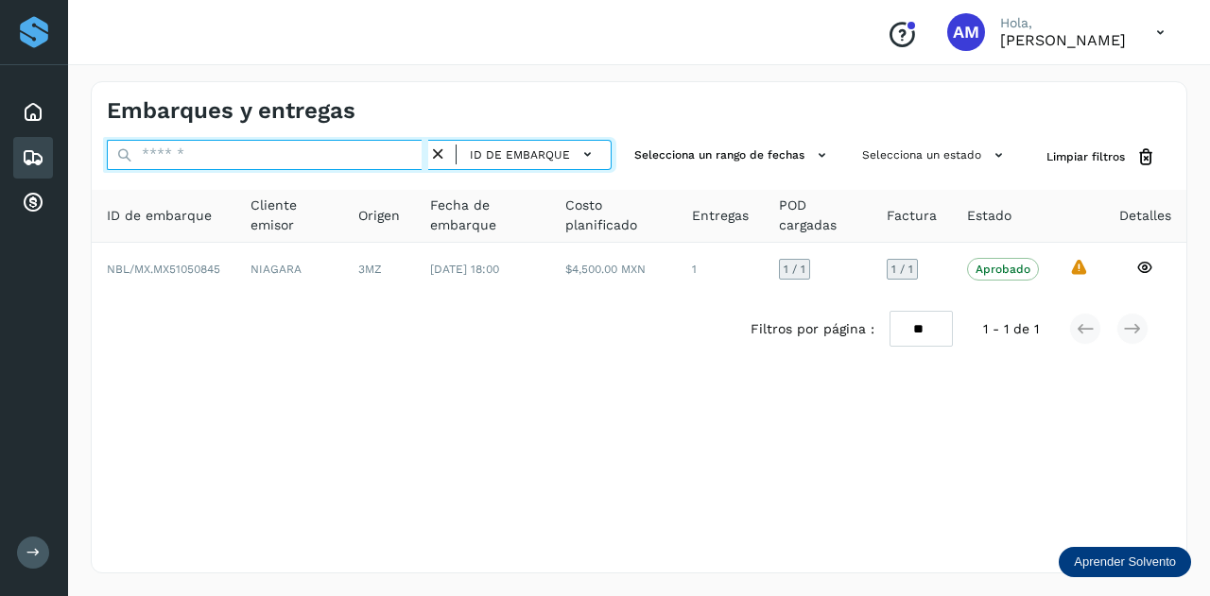
click at [382, 154] on input "text" at bounding box center [267, 155] width 321 height 30
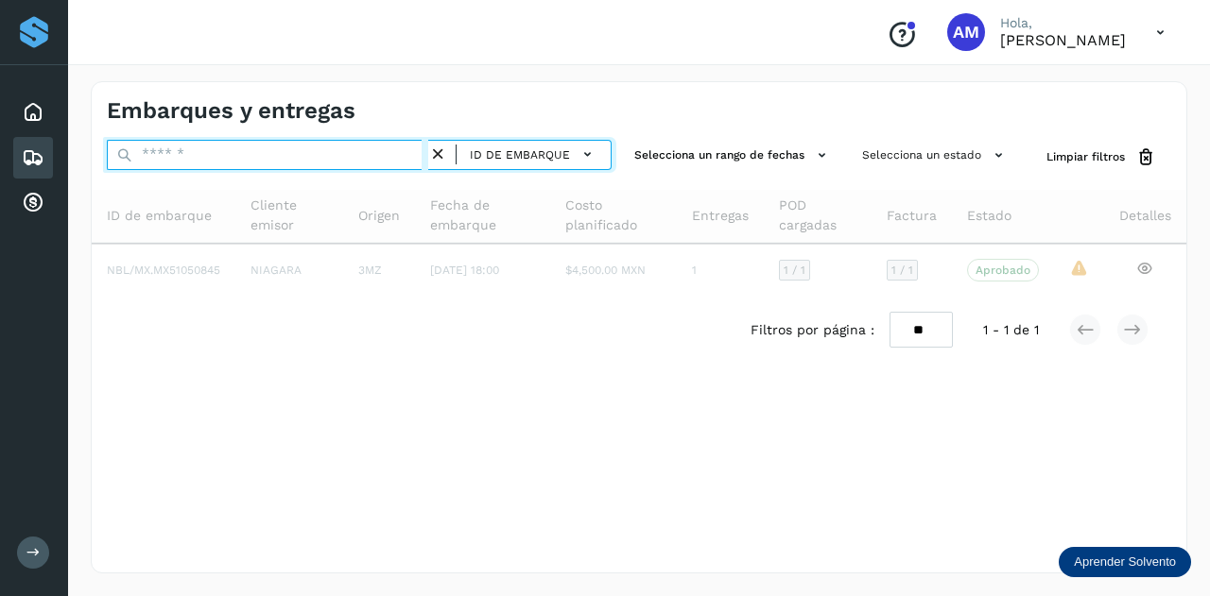
paste input "**********"
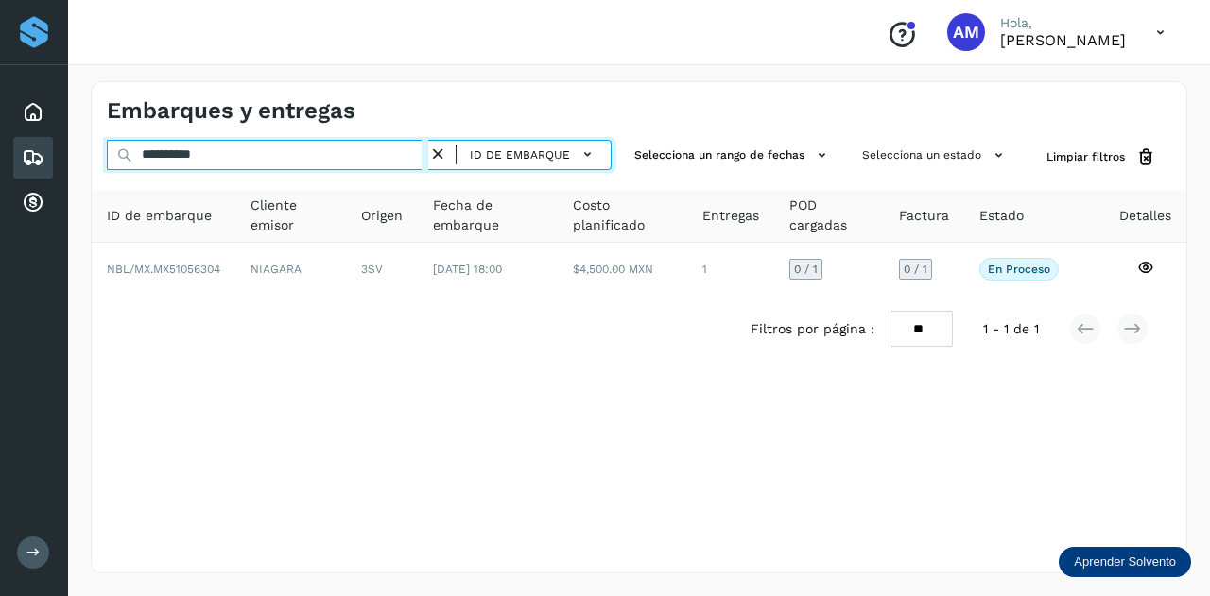
click at [382, 154] on input "**********" at bounding box center [267, 155] width 321 height 30
paste input "**********"
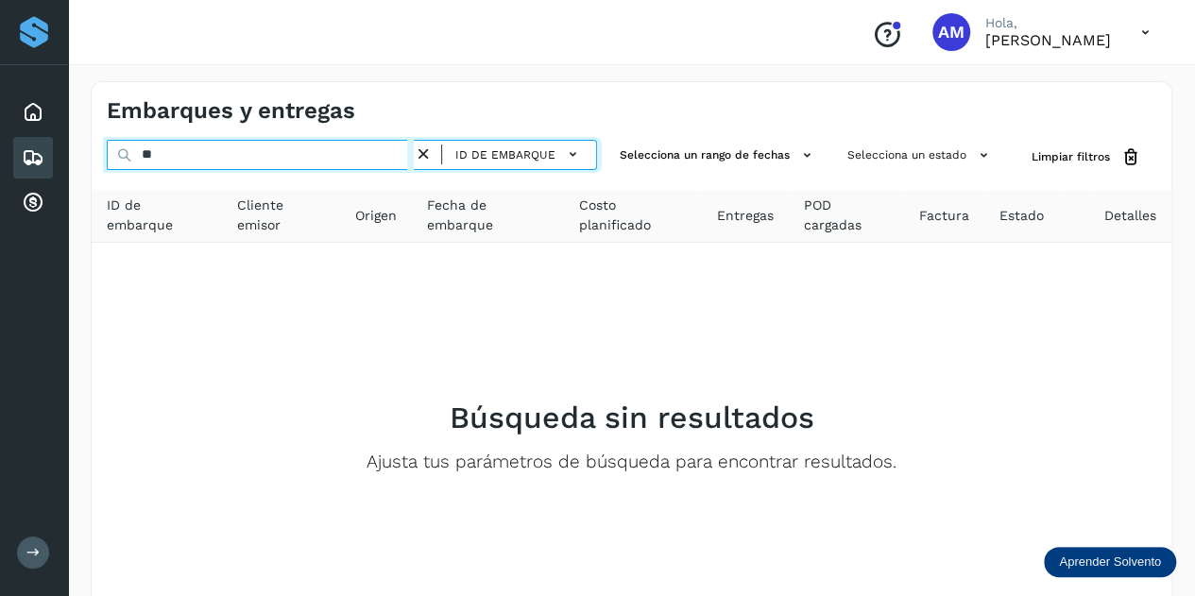
type input "*"
paste input "**********"
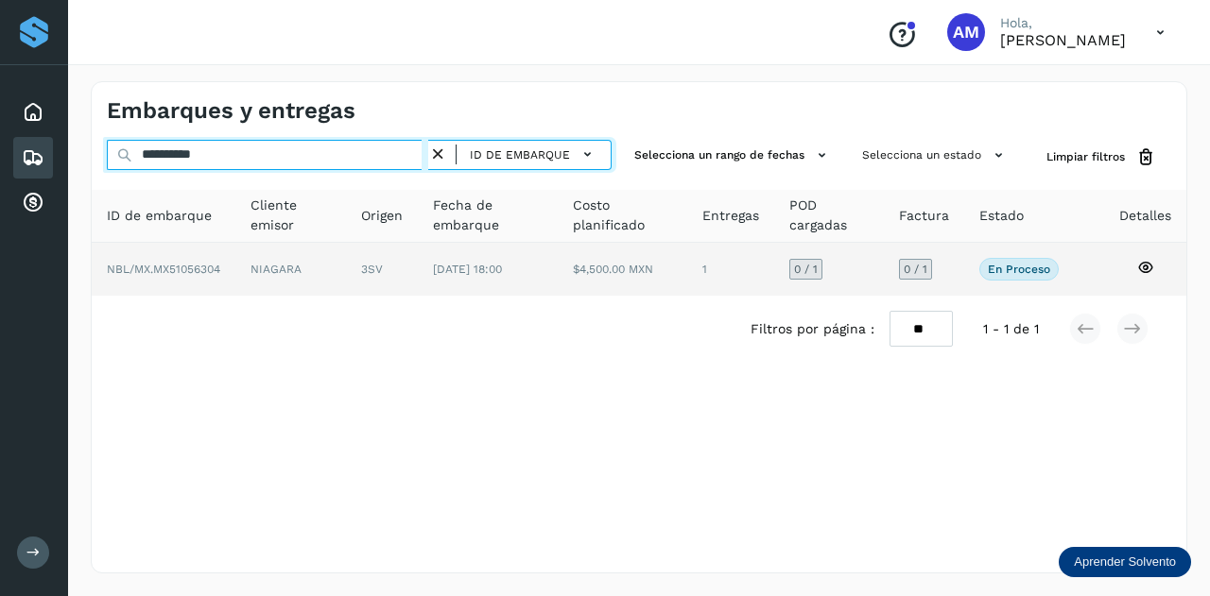
type input "**********"
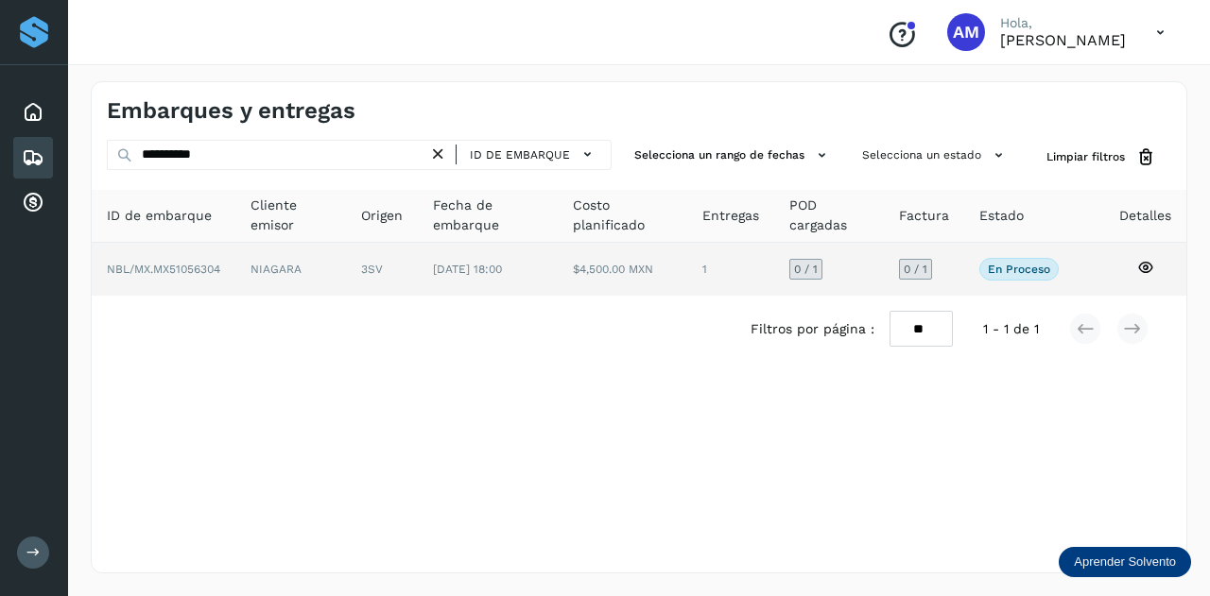
click at [418, 269] on td "3SV" at bounding box center [488, 269] width 140 height 53
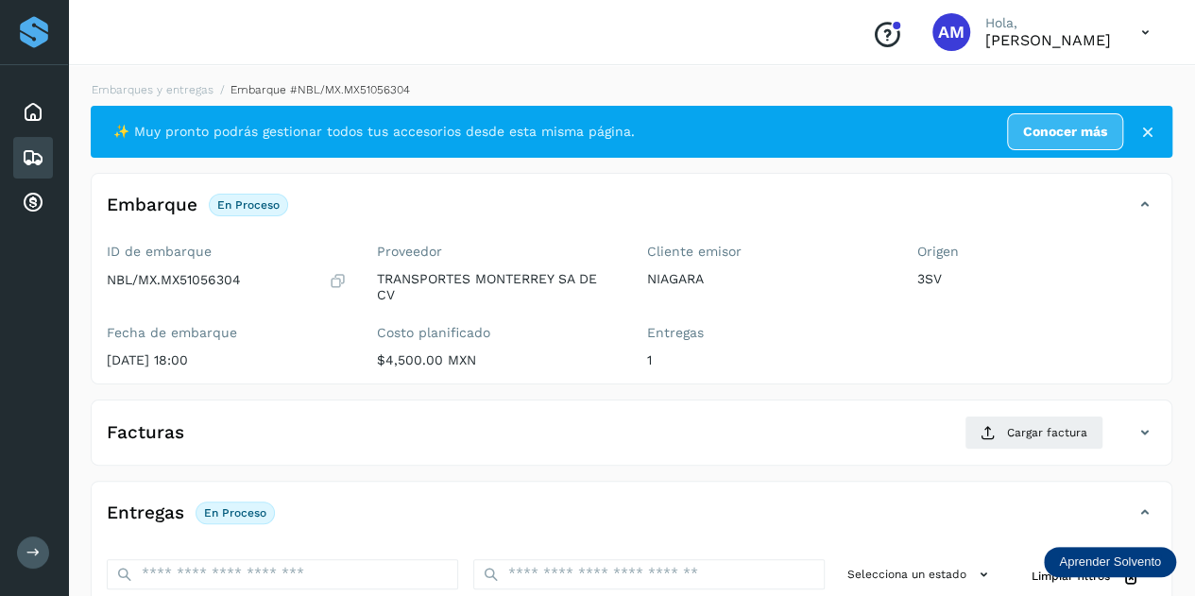
scroll to position [189, 0]
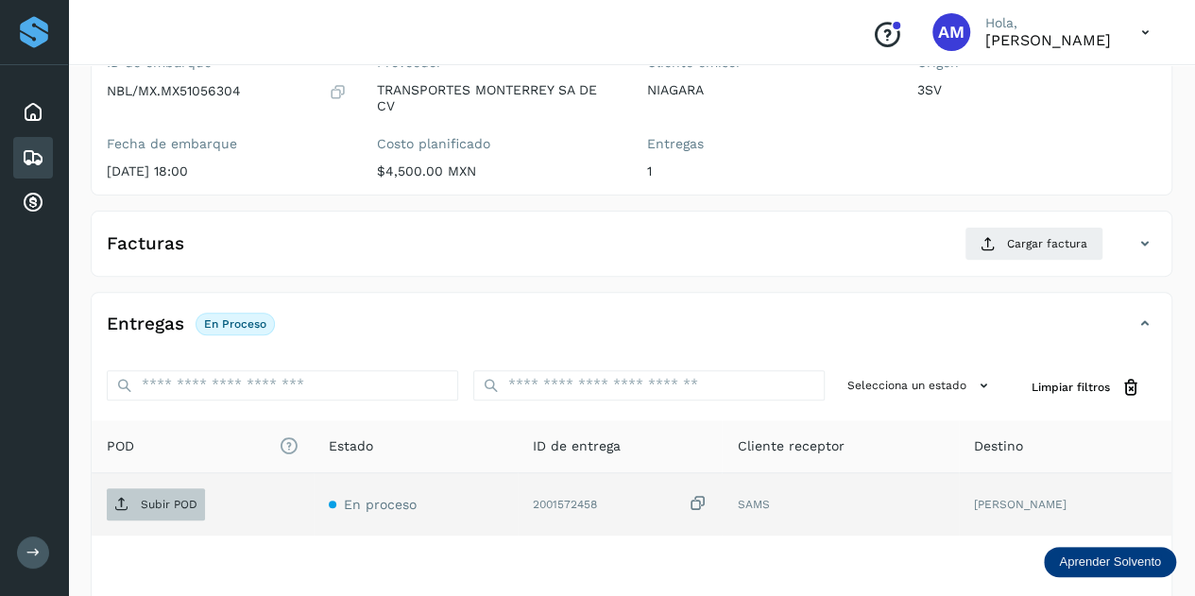
click at [193, 506] on p "Subir POD" at bounding box center [169, 504] width 57 height 13
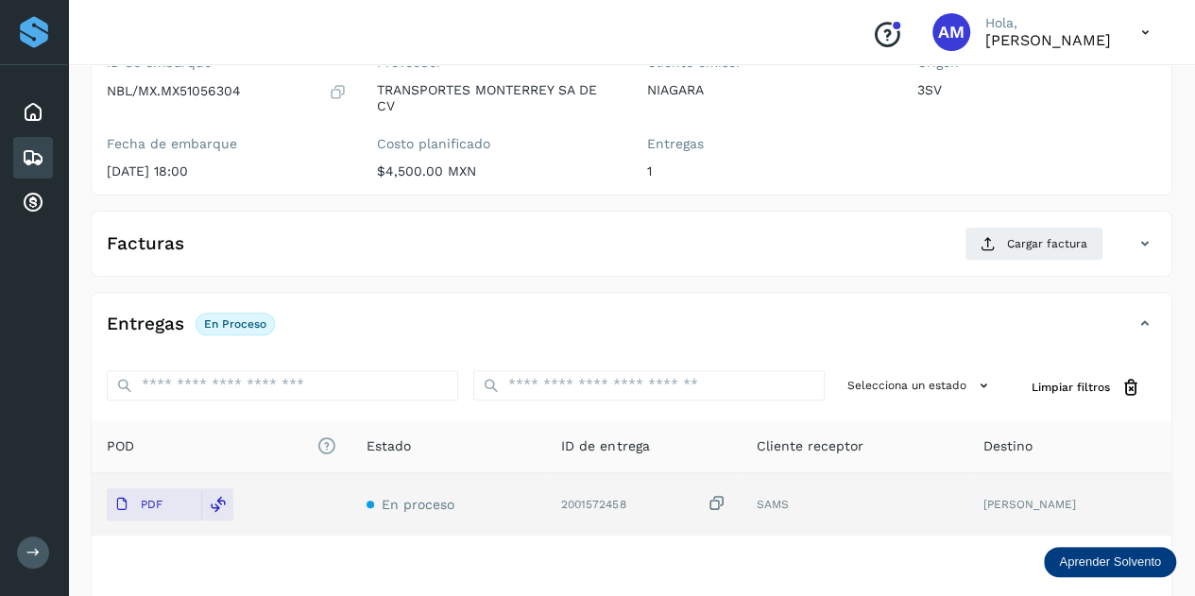
click at [702, 284] on div "✨ Muy pronto podrás gestionar todos tus accesorios desde esta misma página. Con…" at bounding box center [632, 307] width 1082 height 781
click at [1002, 249] on button "Cargar factura" at bounding box center [1034, 244] width 139 height 34
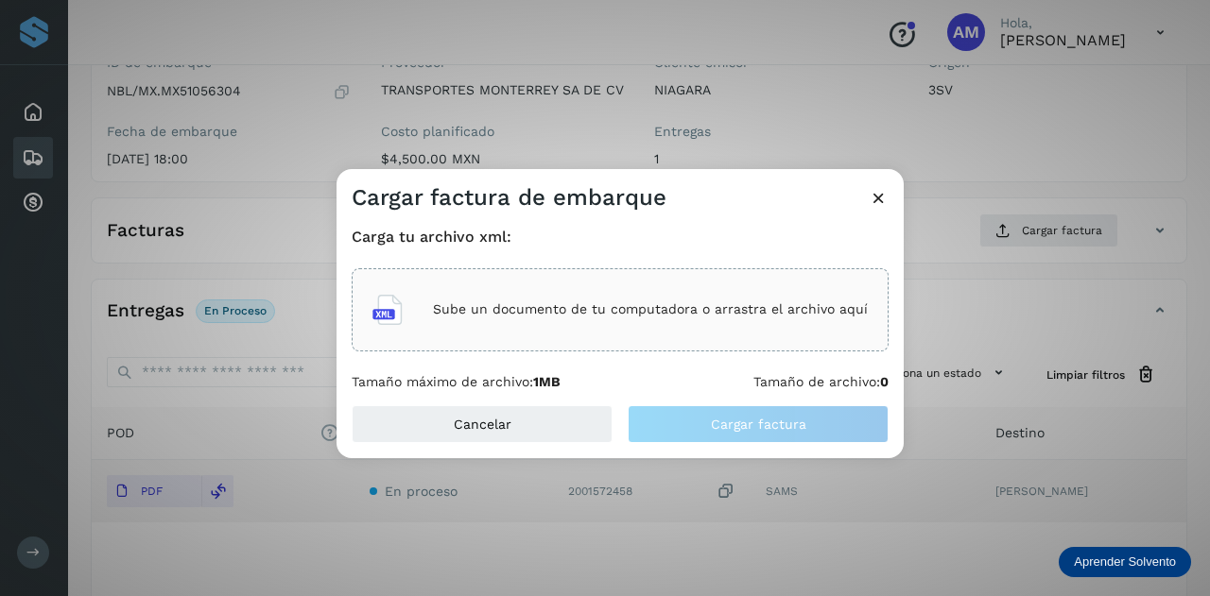
click at [495, 292] on div "Sube un documento de tu computadora o arrastra el archivo aquí" at bounding box center [619, 309] width 495 height 51
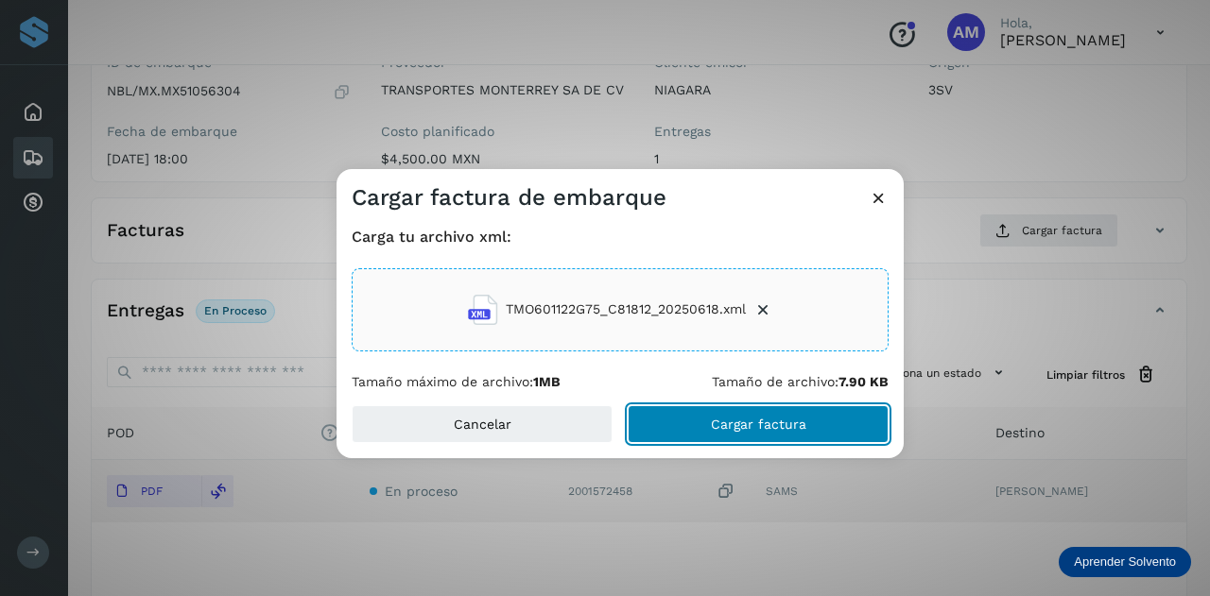
click at [677, 422] on button "Cargar factura" at bounding box center [757, 424] width 261 height 38
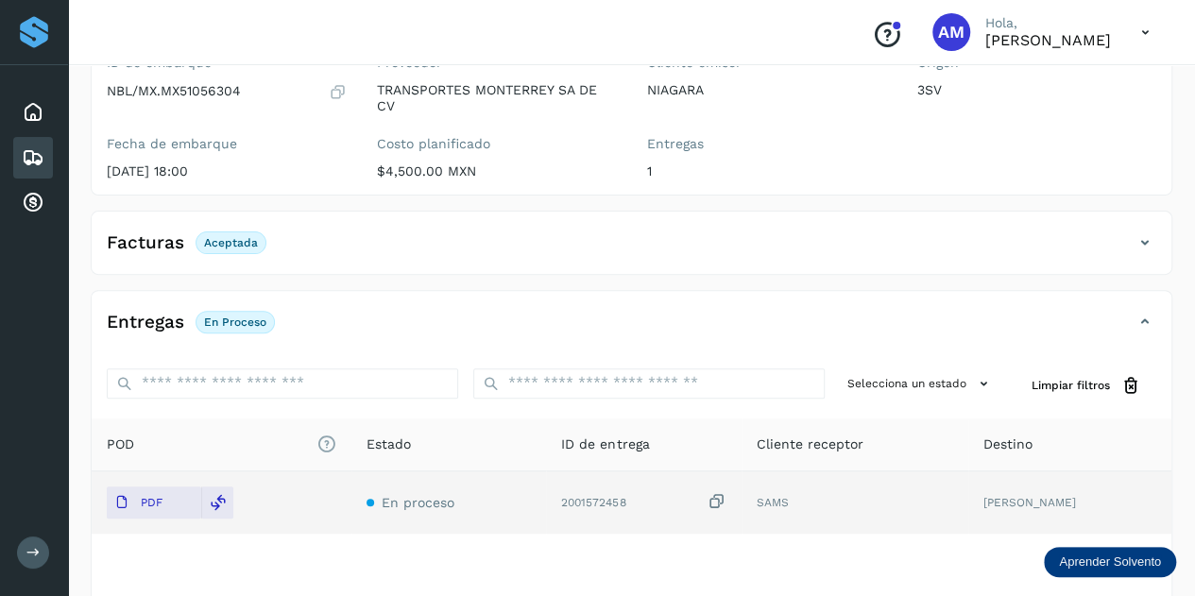
scroll to position [0, 0]
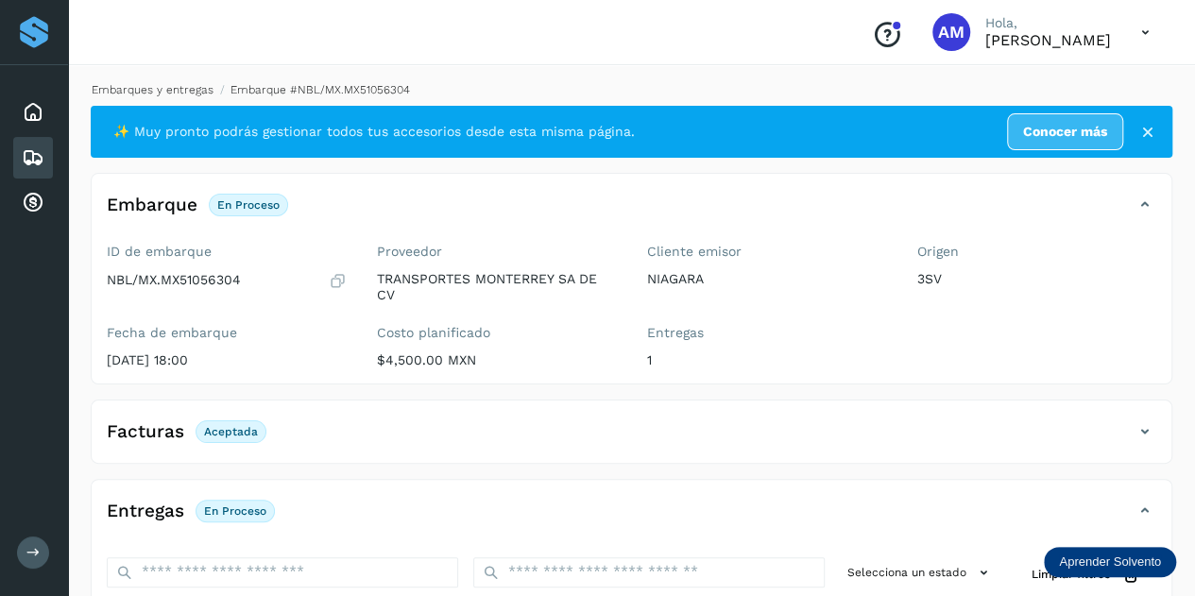
click at [167, 88] on link "Embarques y entregas" at bounding box center [153, 89] width 122 height 13
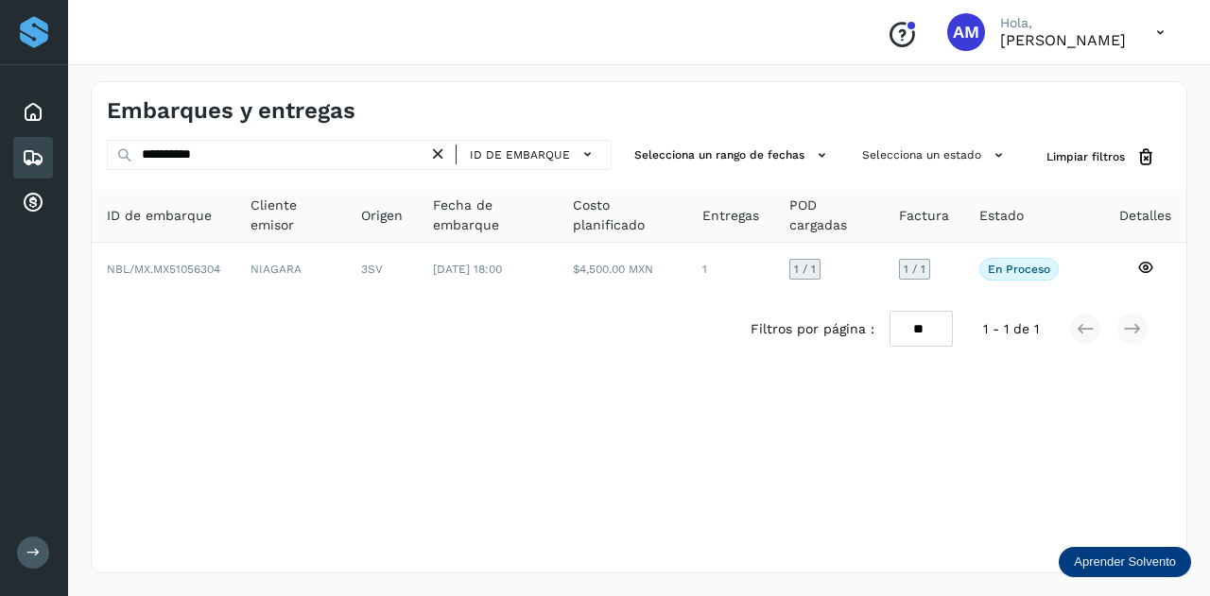
click at [438, 156] on icon at bounding box center [438, 155] width 20 height 20
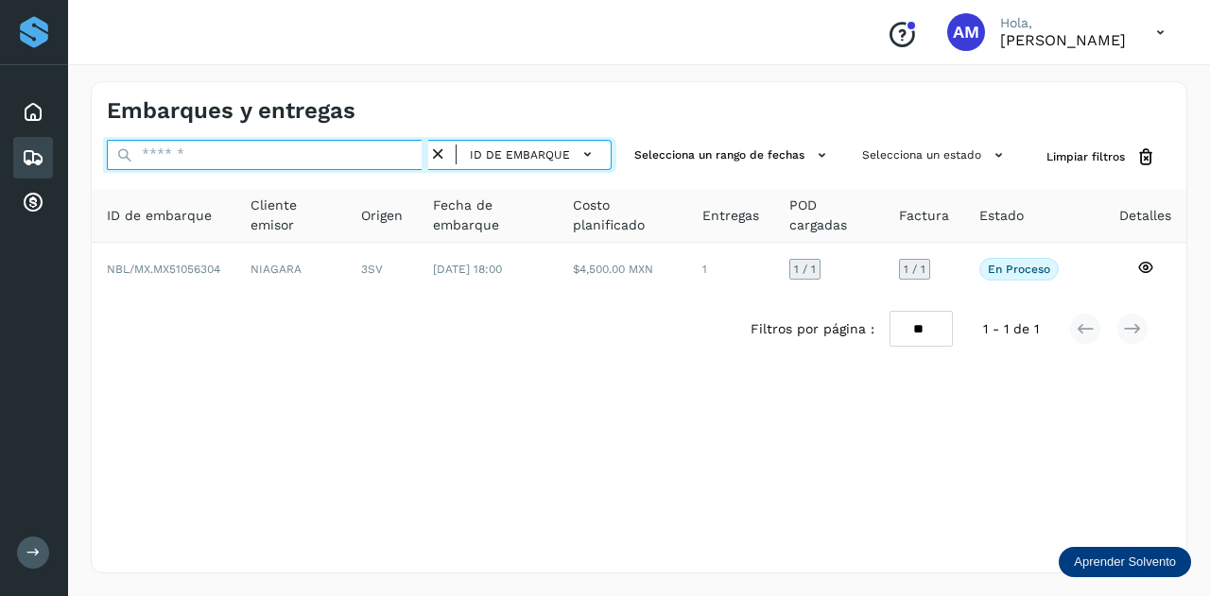
click at [380, 158] on input "text" at bounding box center [267, 155] width 321 height 30
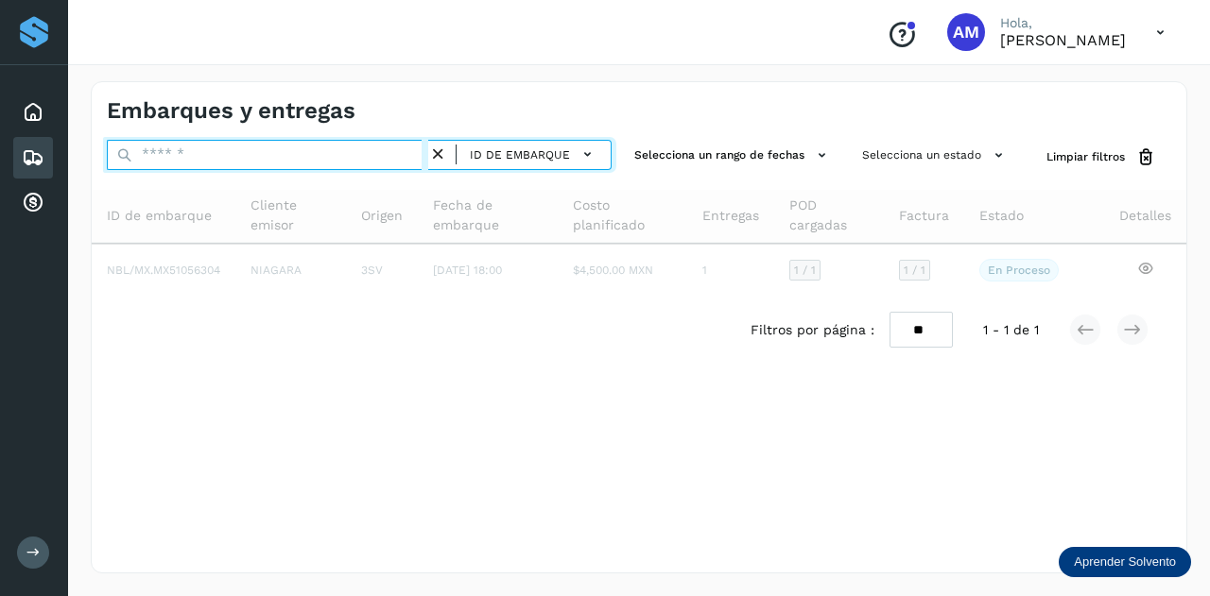
paste input "**********"
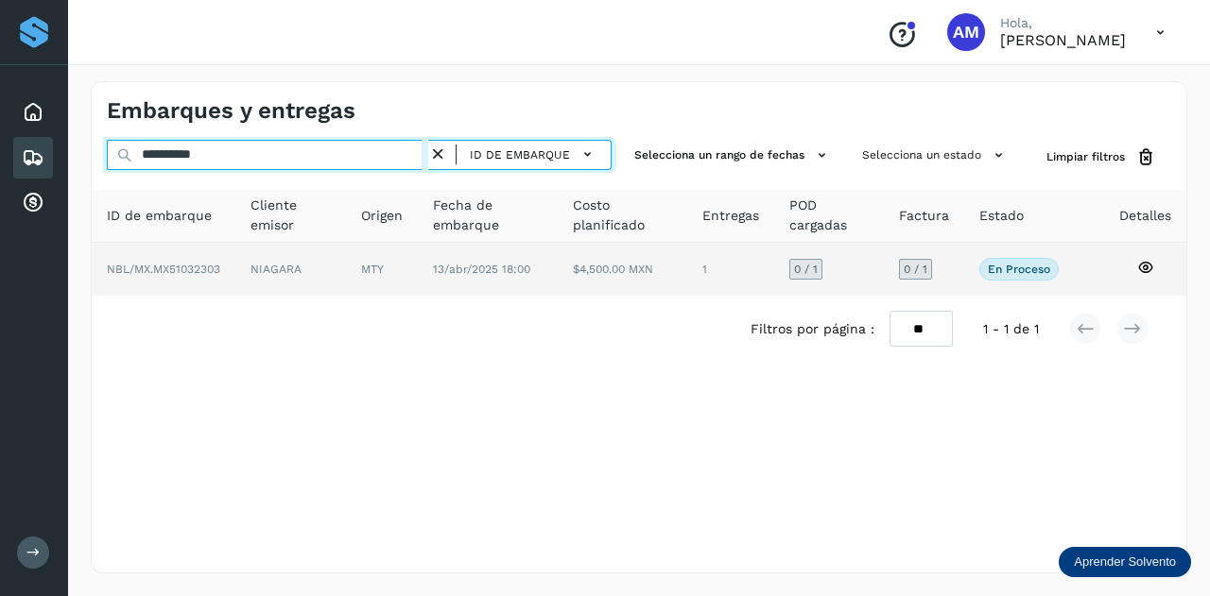
type input "**********"
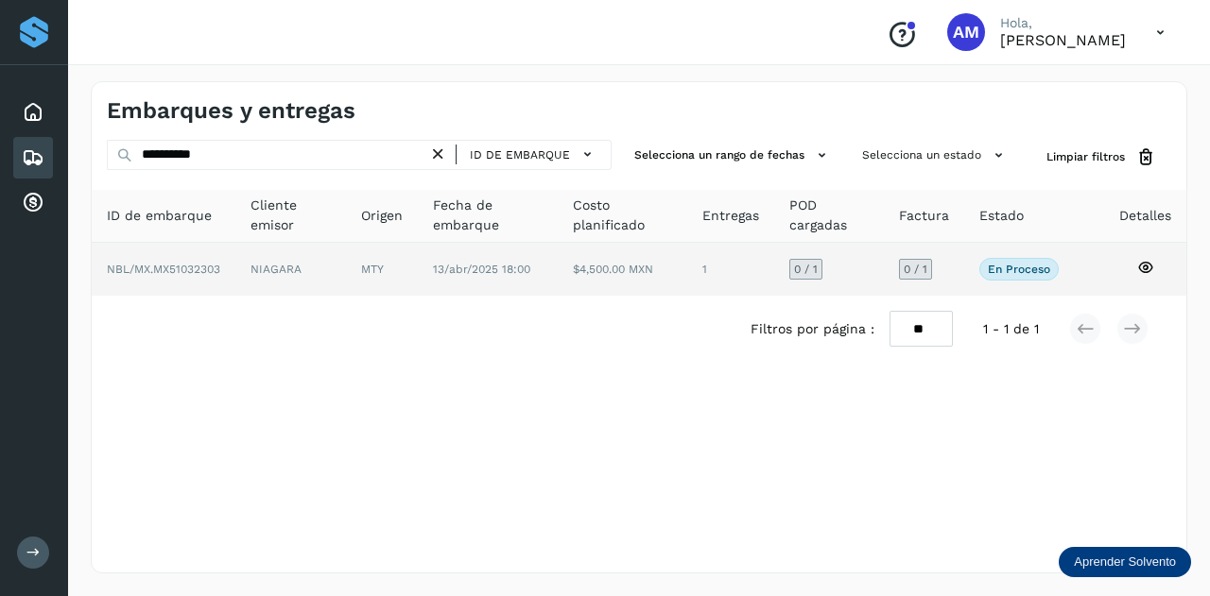
click at [418, 262] on td "MTY" at bounding box center [488, 269] width 140 height 53
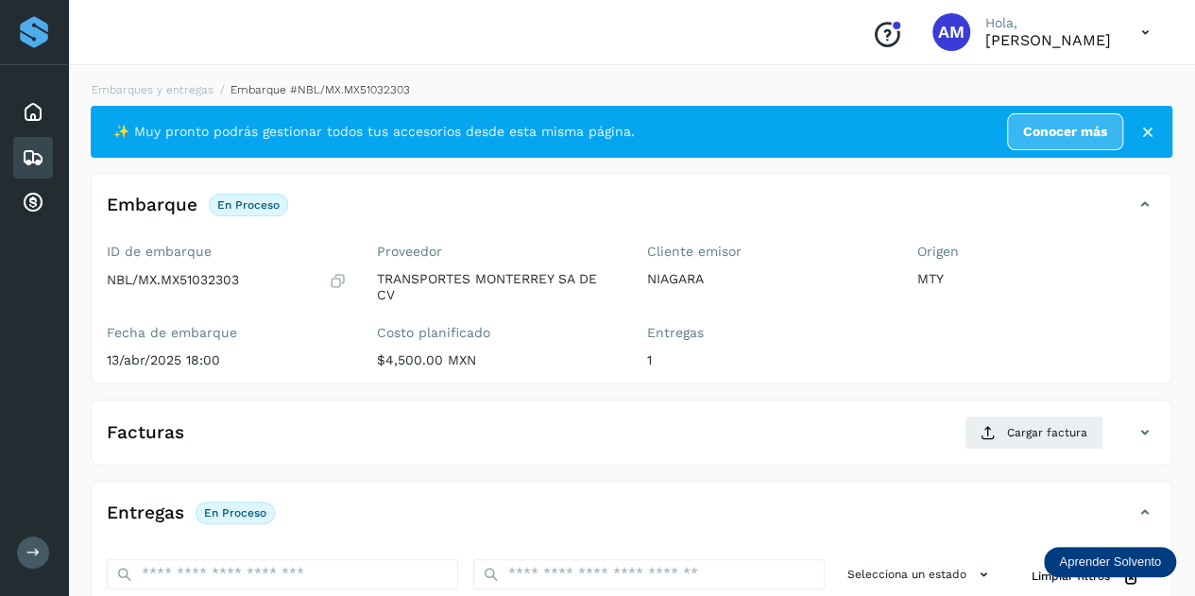
scroll to position [189, 0]
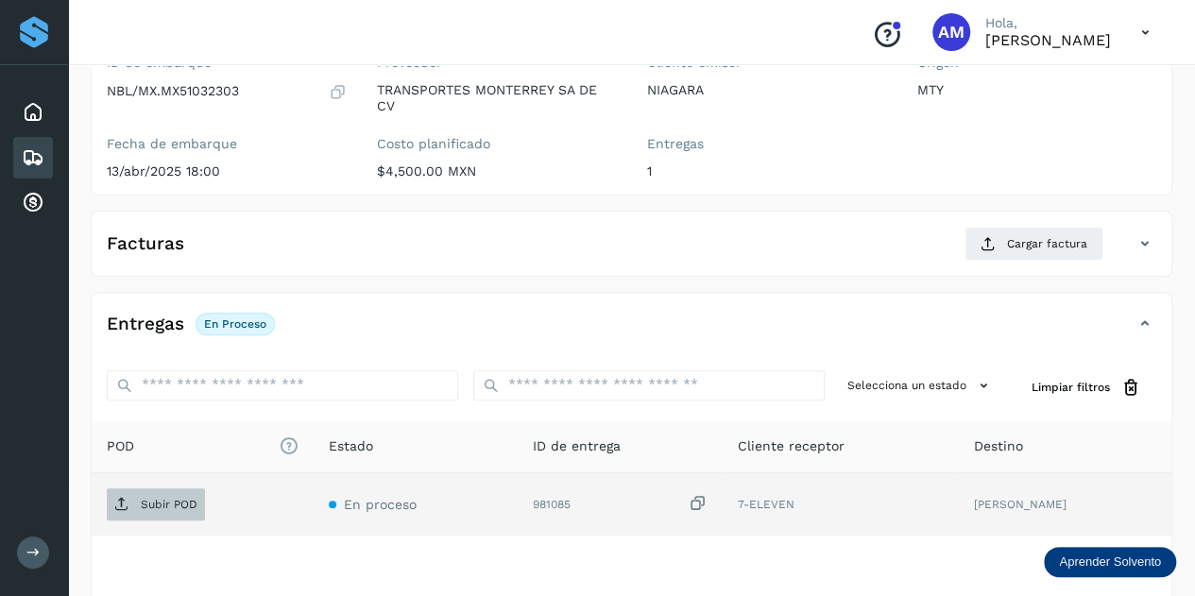
click at [194, 510] on span "Subir POD" at bounding box center [156, 504] width 98 height 30
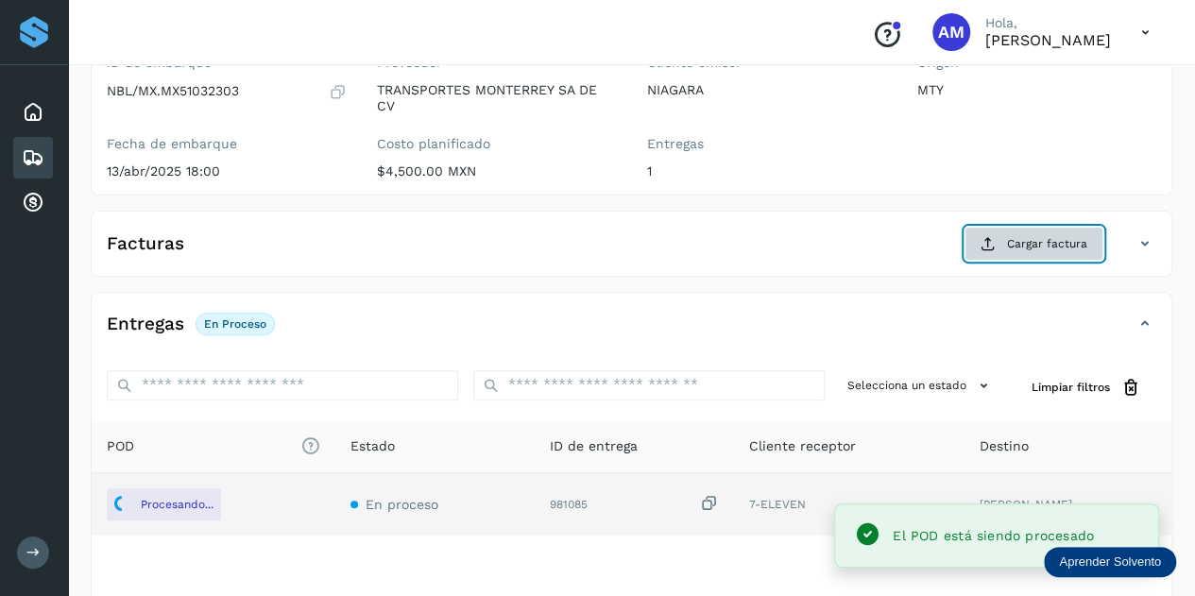
click at [1021, 232] on button "Cargar factura" at bounding box center [1034, 244] width 139 height 34
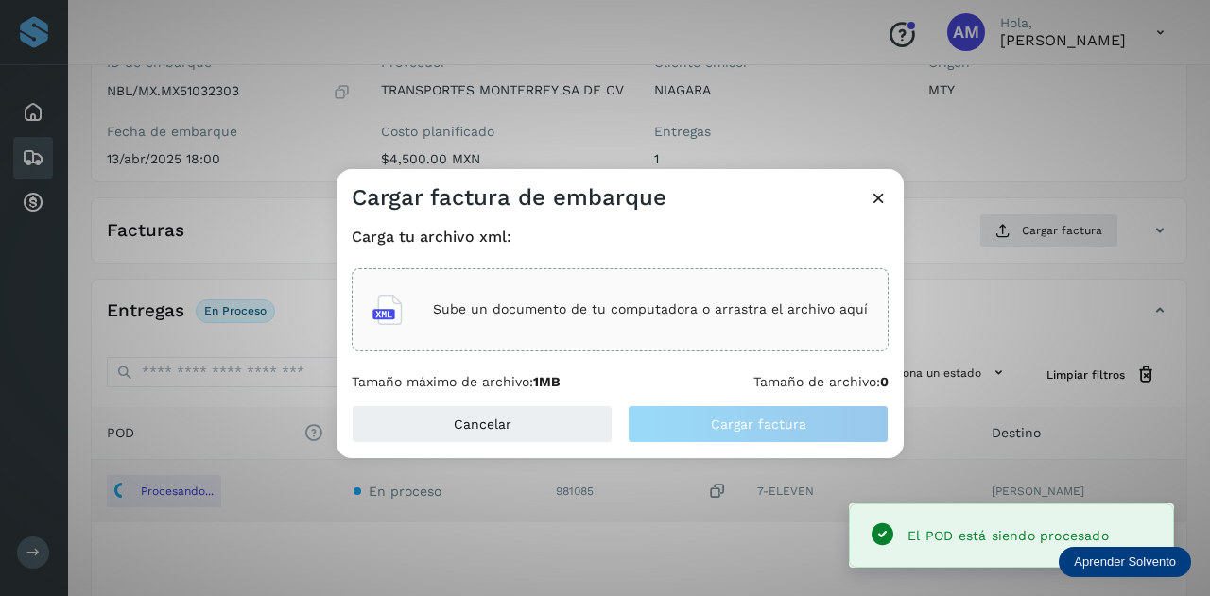
click at [731, 305] on p "Sube un documento de tu computadora o arrastra el archivo aquí" at bounding box center [650, 309] width 435 height 16
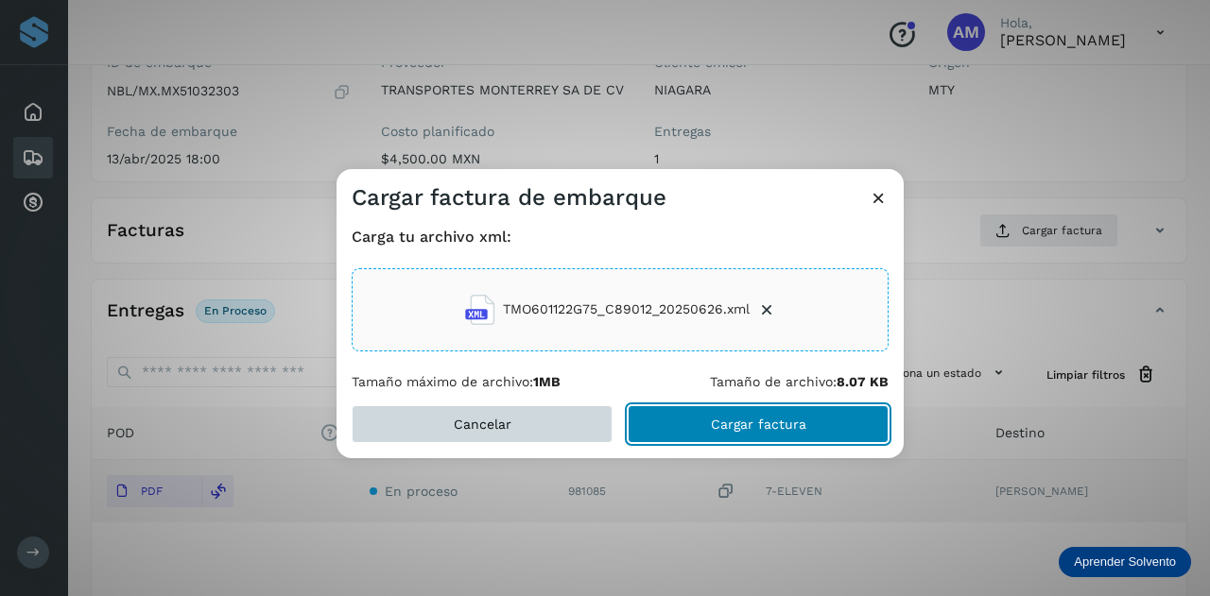
drag, startPoint x: 704, startPoint y: 420, endPoint x: 514, endPoint y: 419, distance: 189.9
click at [705, 420] on button "Cargar factura" at bounding box center [757, 424] width 261 height 38
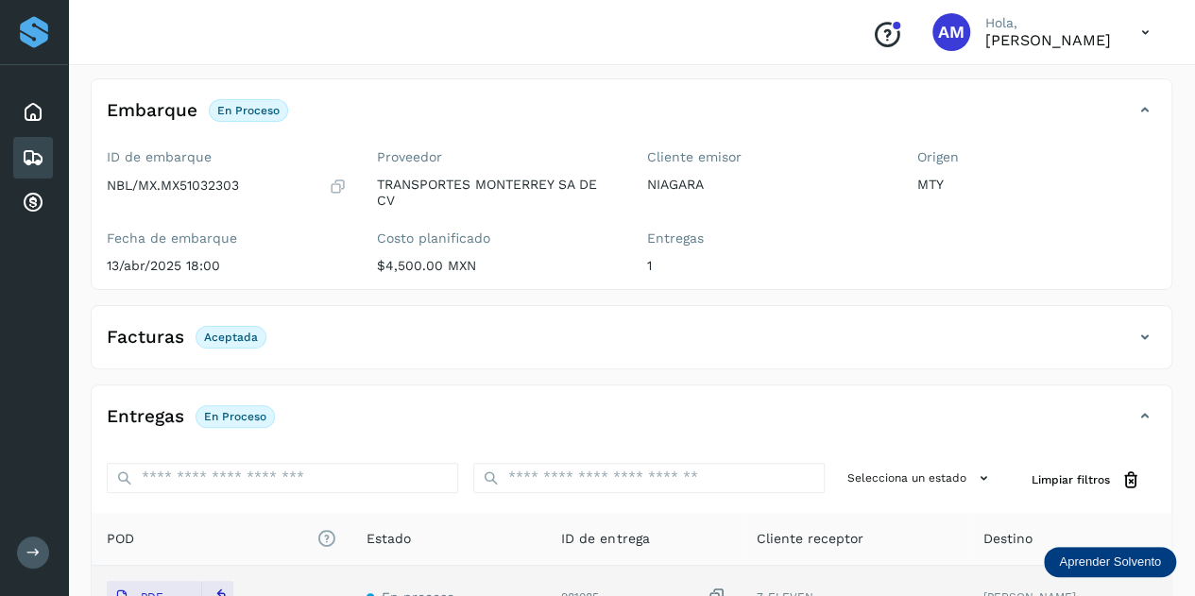
scroll to position [0, 0]
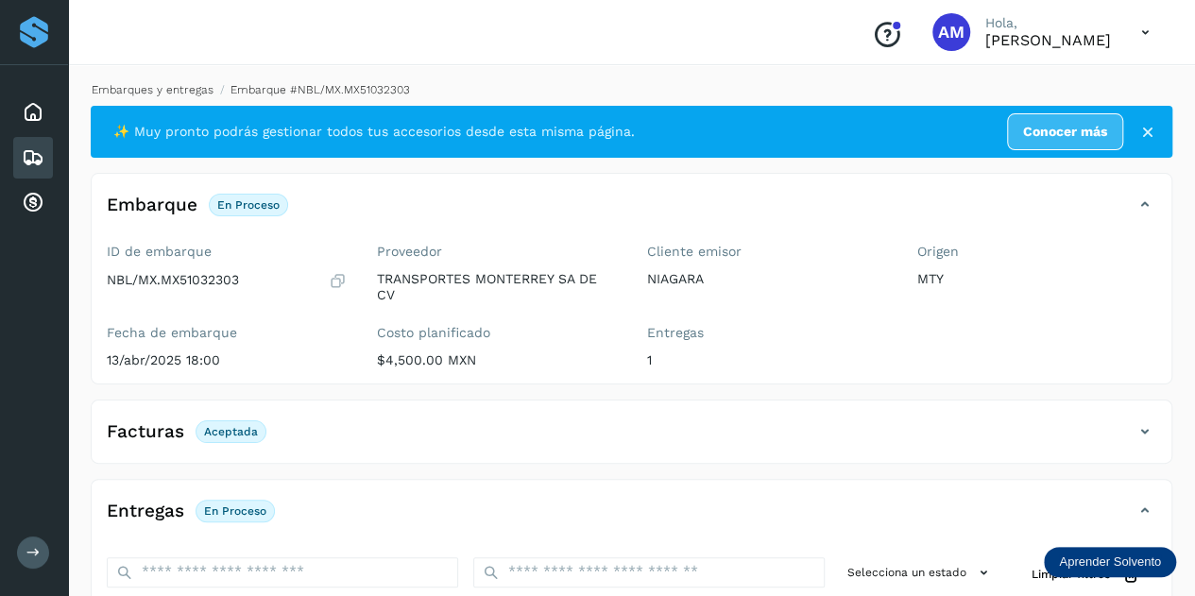
click at [173, 92] on link "Embarques y entregas" at bounding box center [153, 89] width 122 height 13
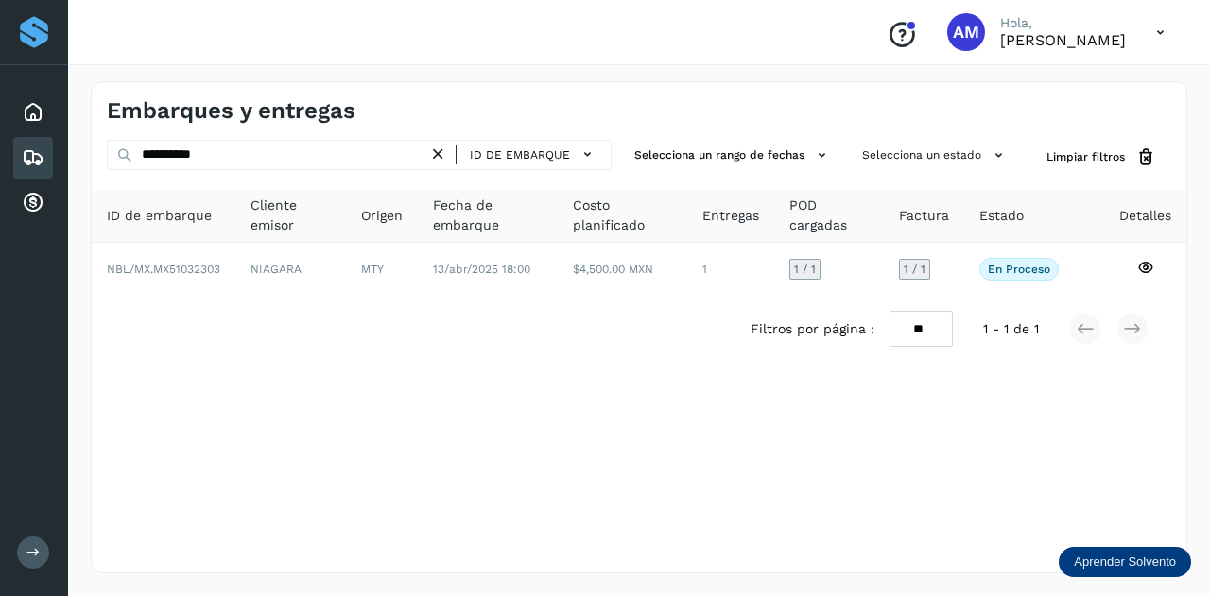
drag, startPoint x: 442, startPoint y: 156, endPoint x: 387, endPoint y: 156, distance: 54.8
click at [441, 156] on icon at bounding box center [438, 155] width 20 height 20
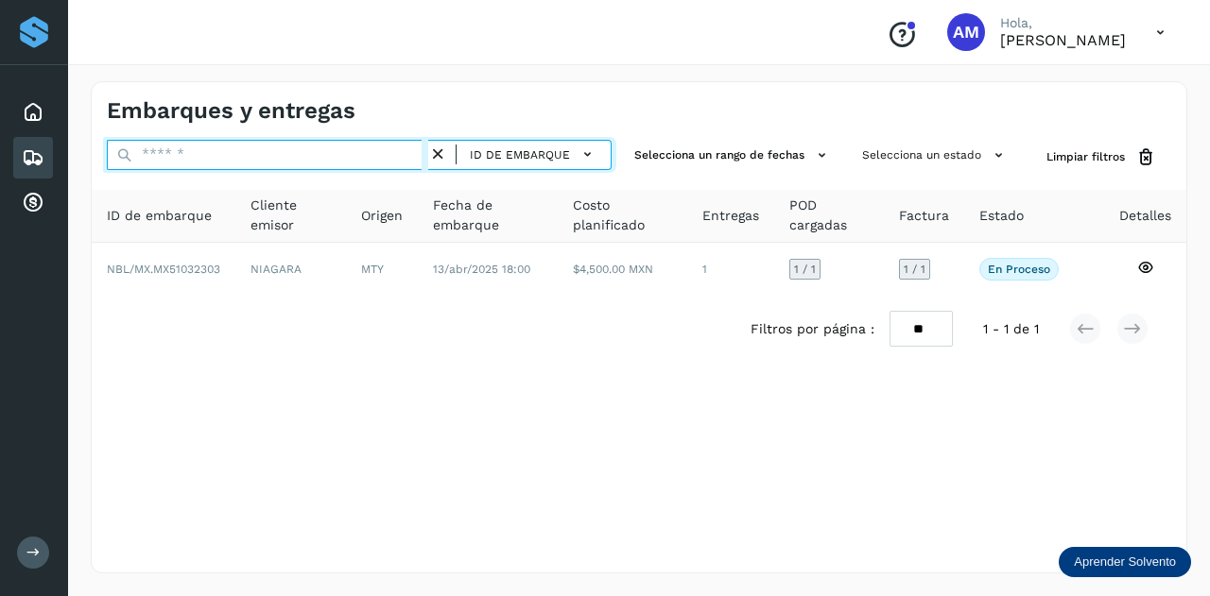
click at [387, 156] on input "text" at bounding box center [267, 155] width 321 height 30
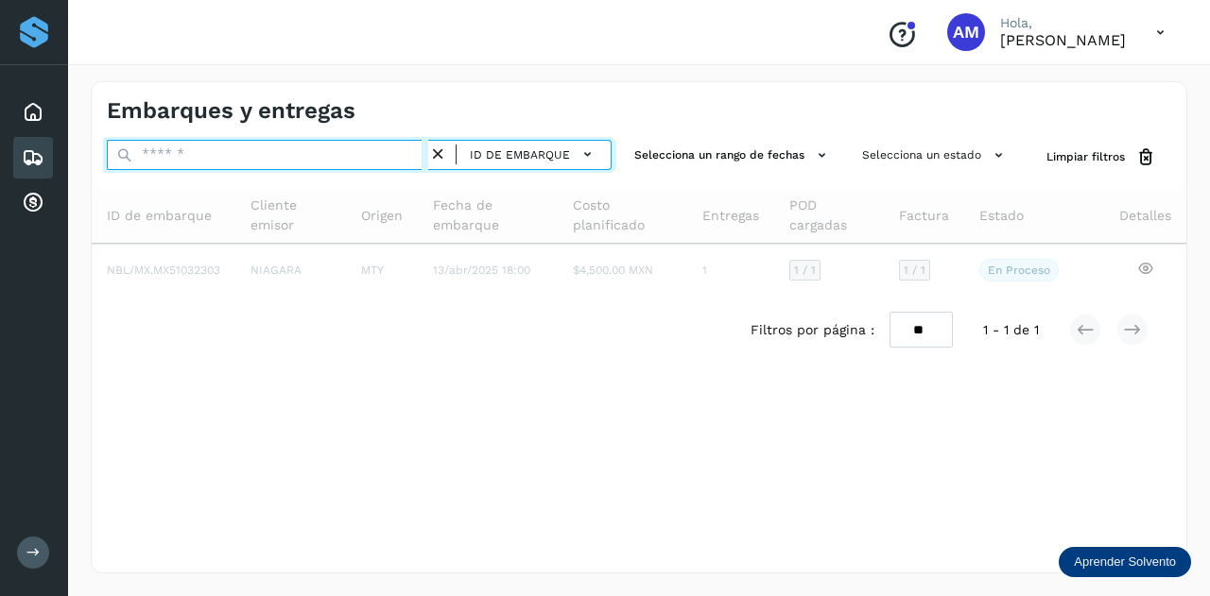
click at [352, 152] on input "text" at bounding box center [267, 155] width 321 height 30
paste input "**********"
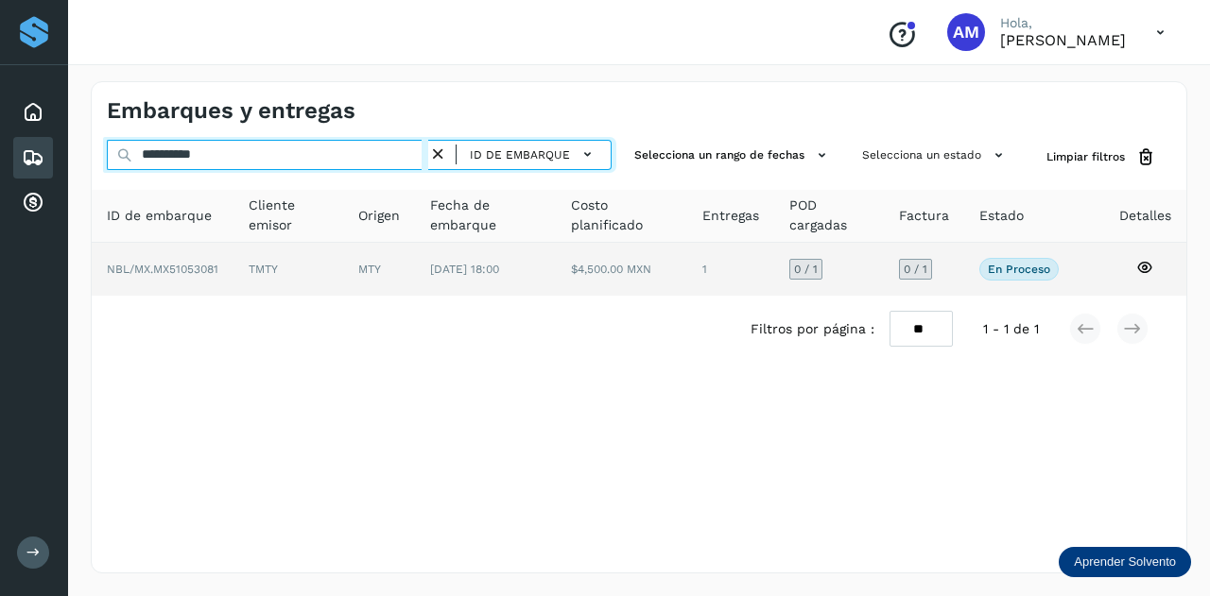
type input "**********"
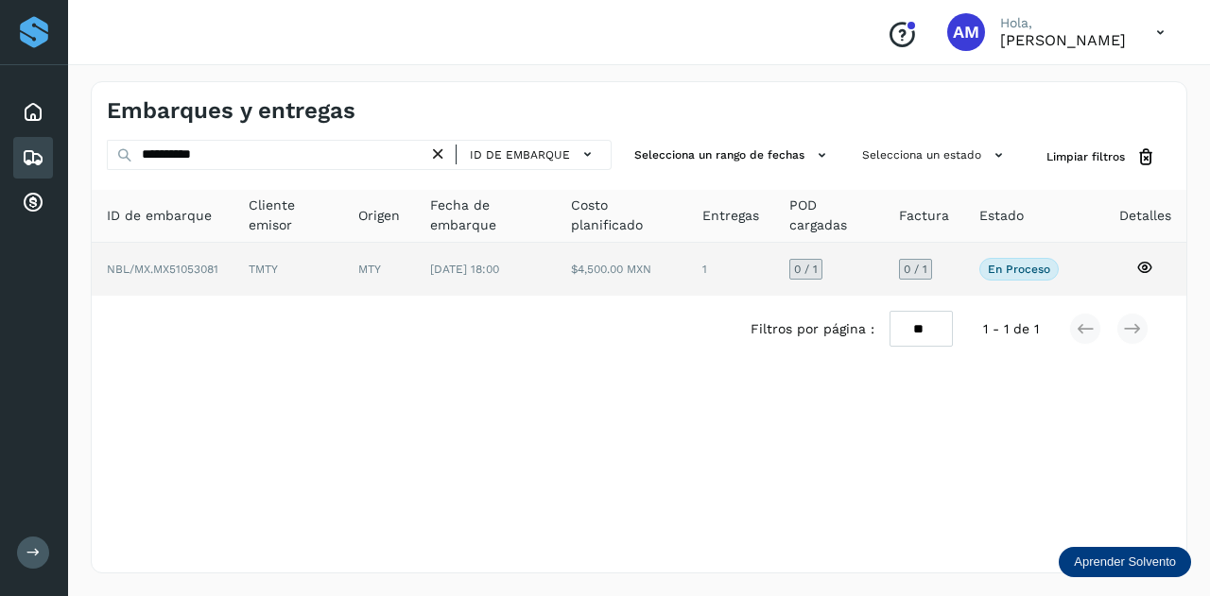
click at [415, 269] on td "MTY" at bounding box center [485, 269] width 141 height 53
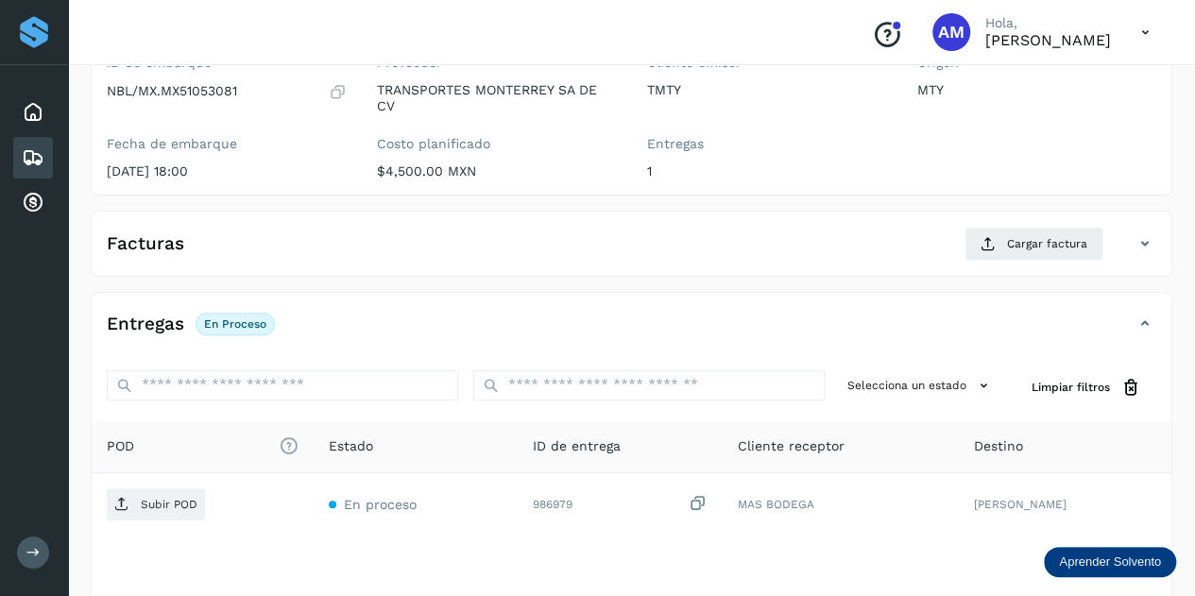
scroll to position [283, 0]
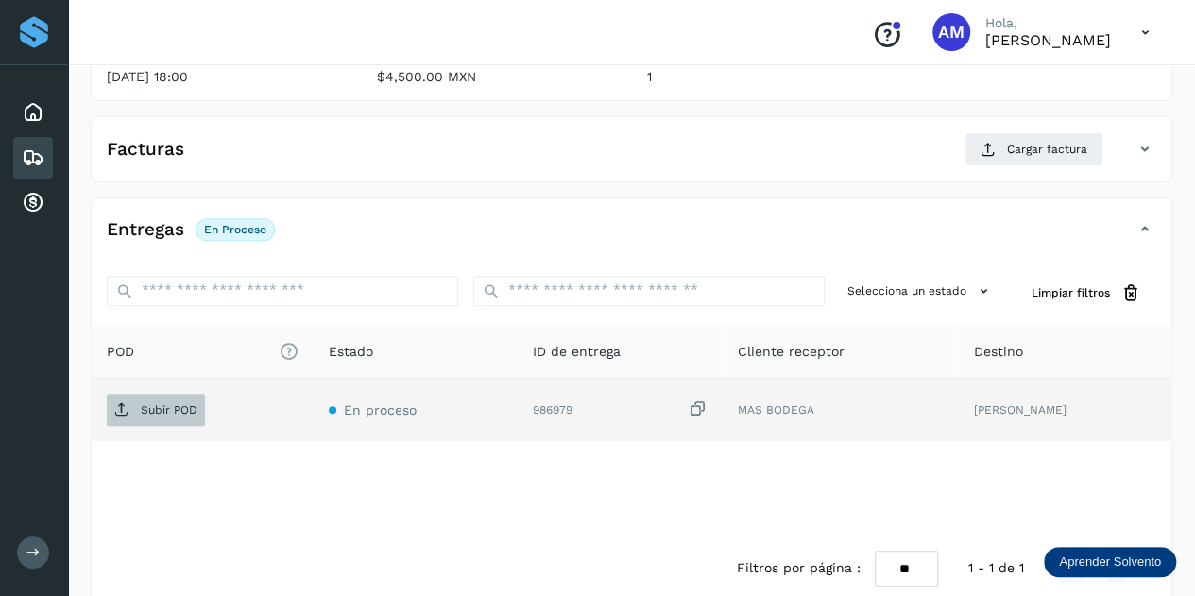
click at [176, 413] on p "Subir POD" at bounding box center [169, 409] width 57 height 13
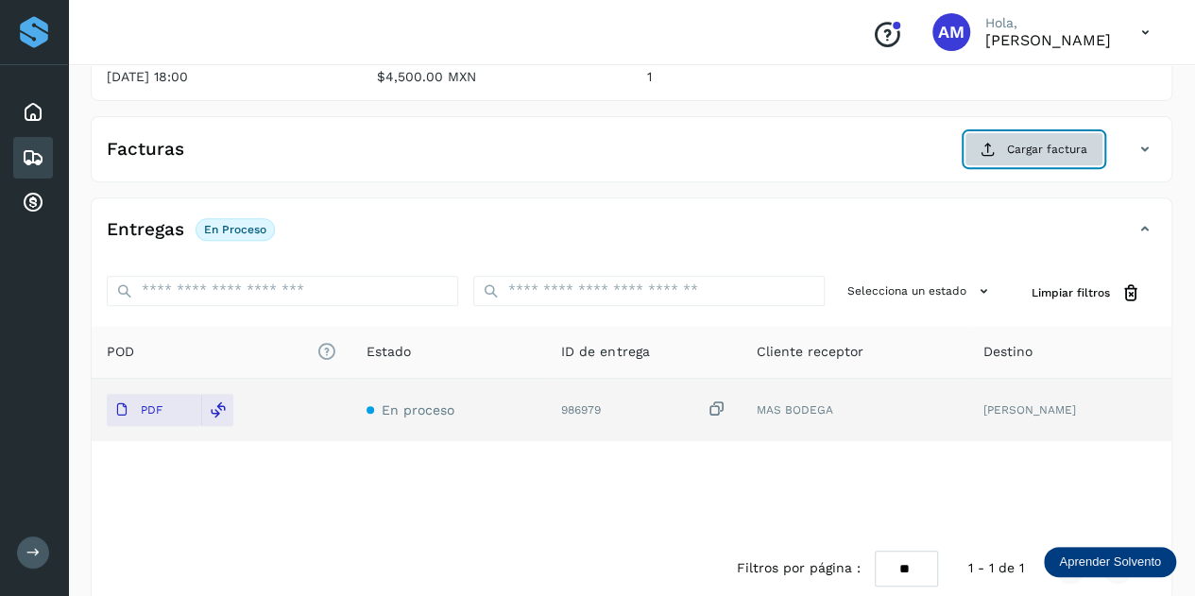
click at [994, 152] on icon at bounding box center [988, 149] width 15 height 15
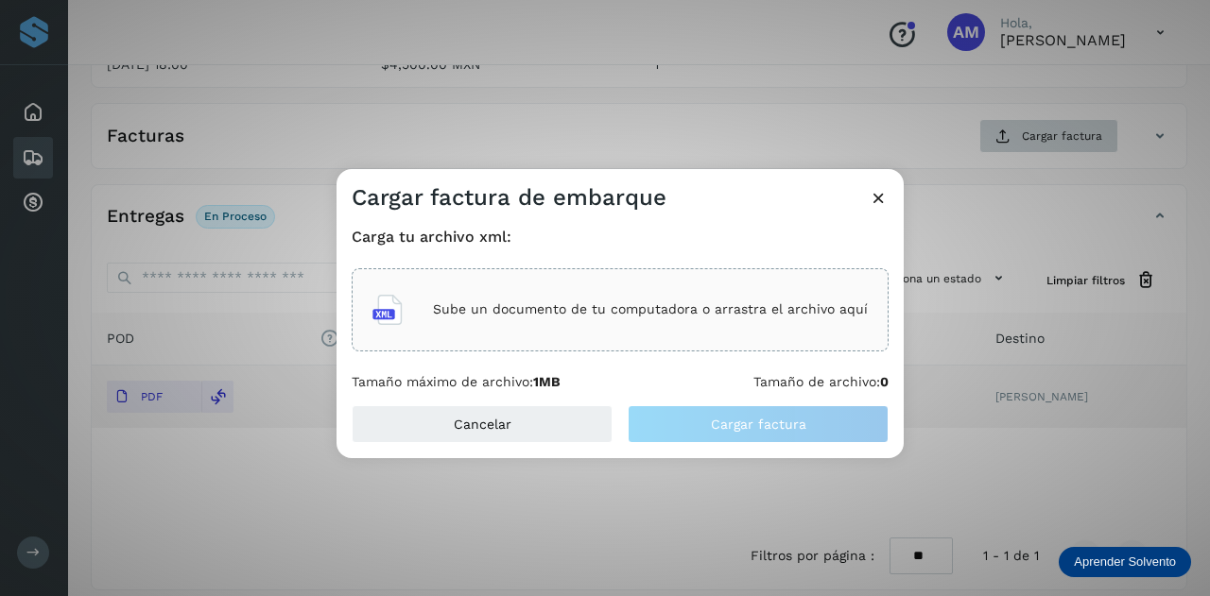
click at [994, 152] on div "Cargar factura de embarque Carga tu archivo xml: Sube un documento de tu comput…" at bounding box center [605, 298] width 1210 height 596
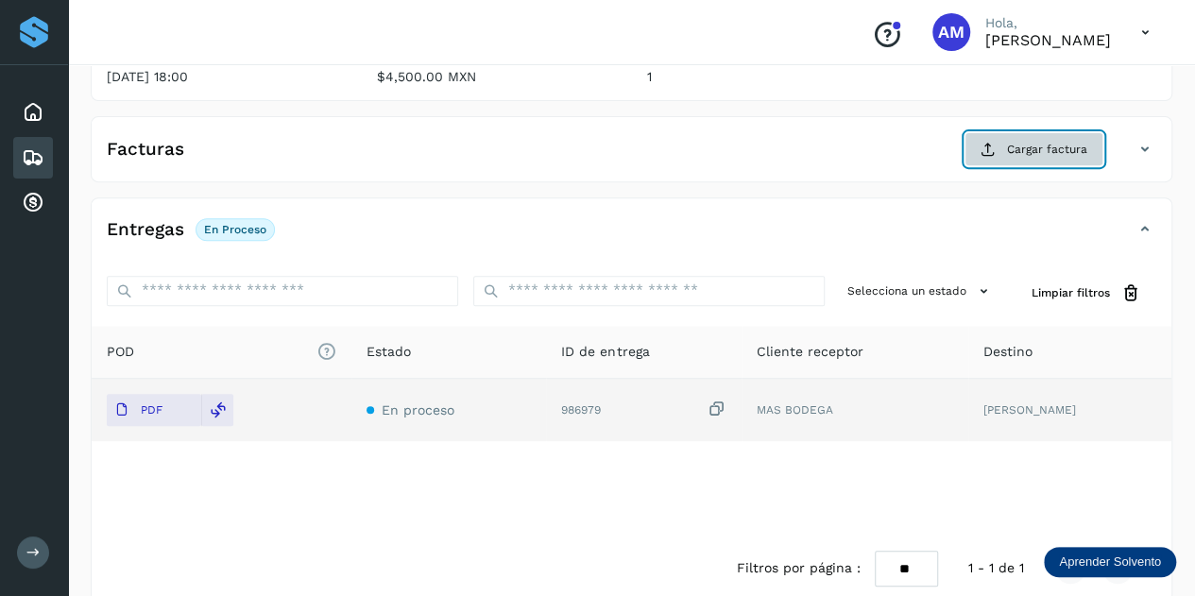
click at [994, 152] on icon at bounding box center [988, 149] width 15 height 15
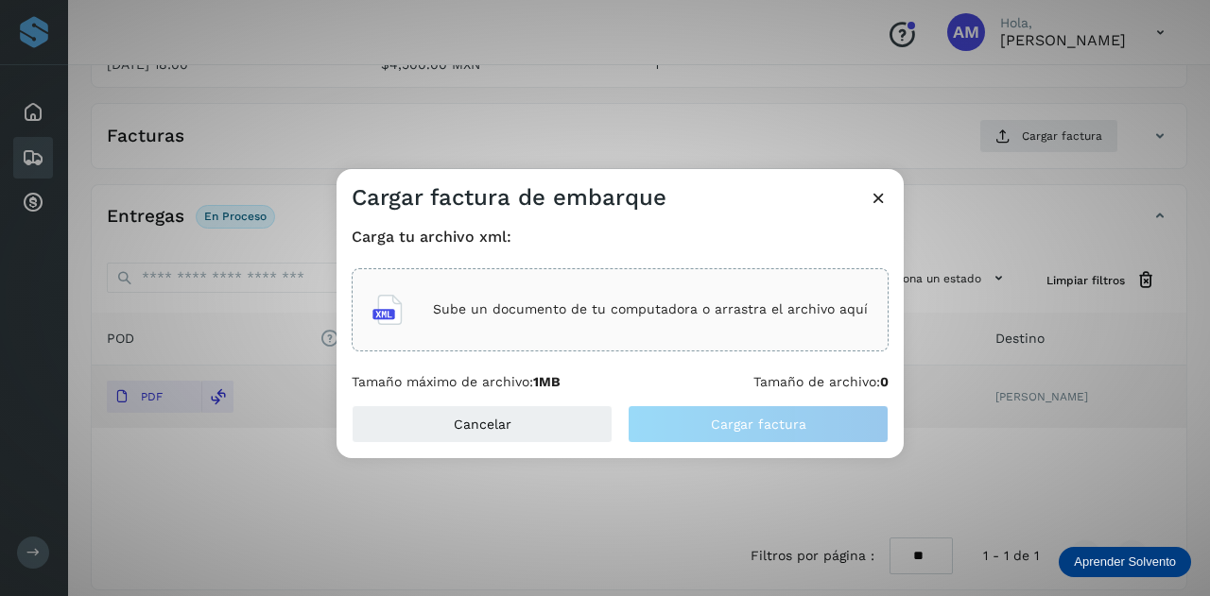
click at [573, 328] on div "Sube un documento de tu computadora o arrastra el archivo aquí" at bounding box center [619, 309] width 495 height 51
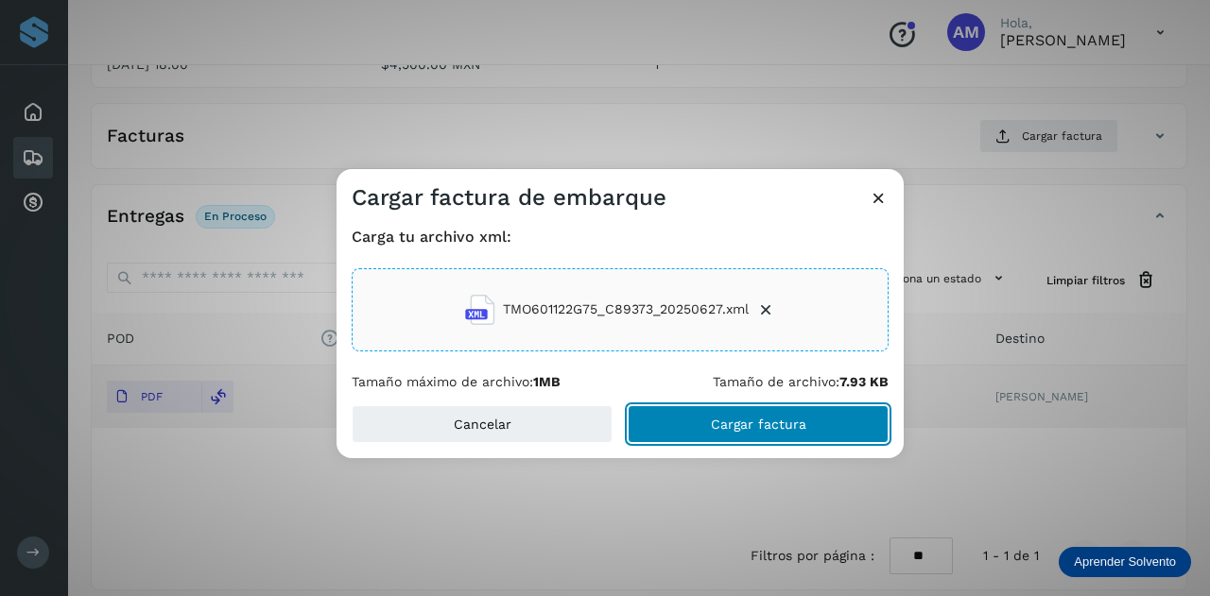
click at [696, 421] on button "Cargar factura" at bounding box center [757, 424] width 261 height 38
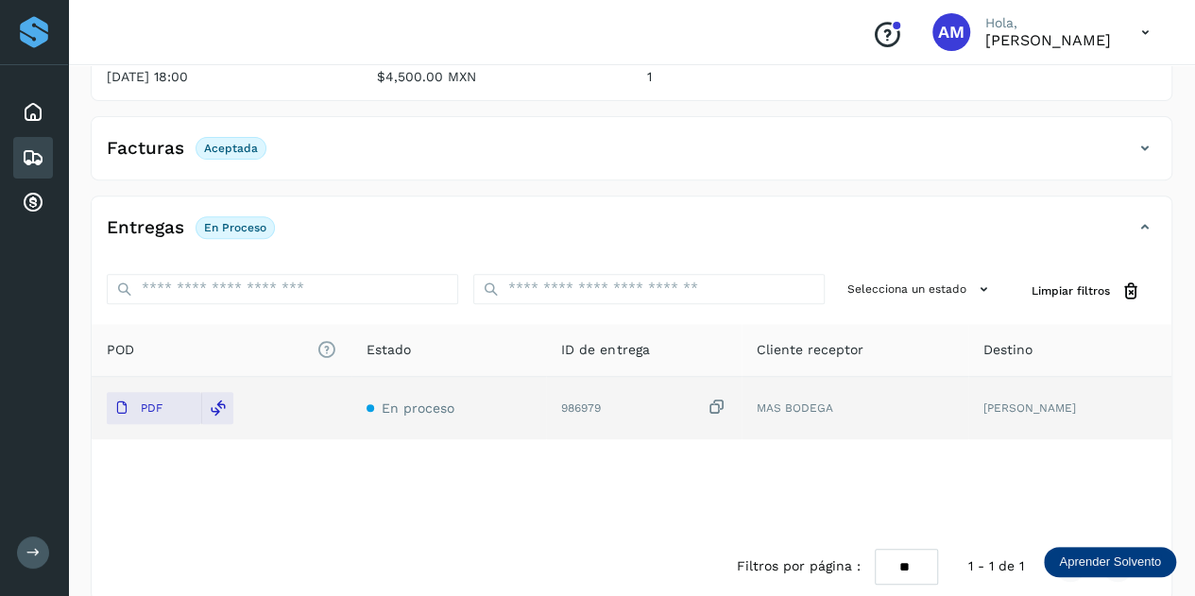
scroll to position [0, 0]
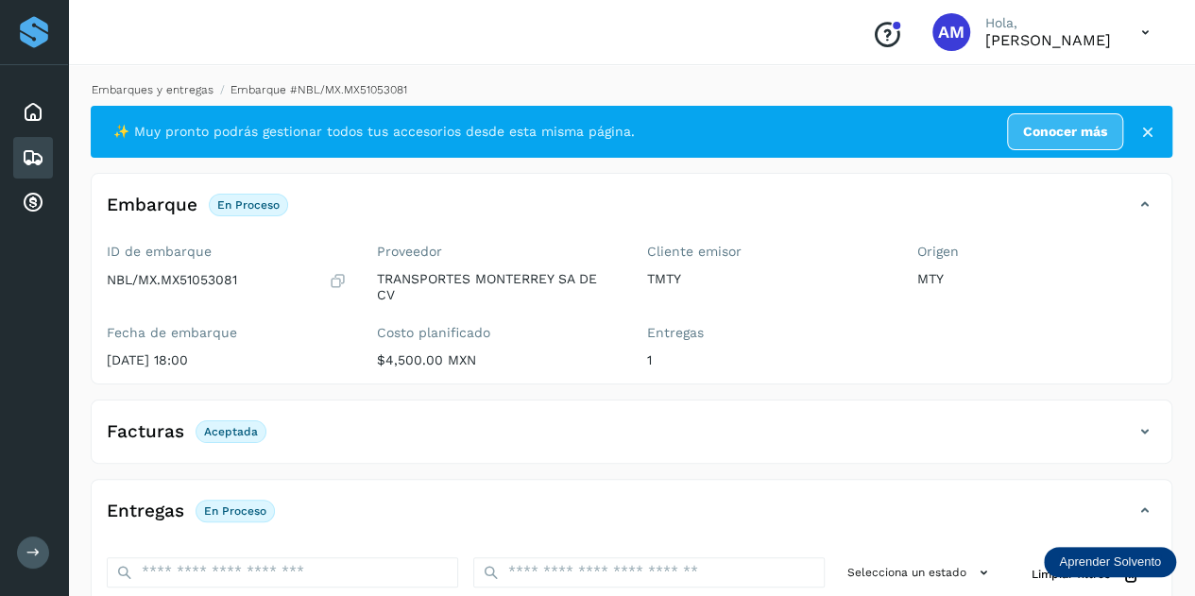
click at [144, 88] on link "Embarques y entregas" at bounding box center [153, 89] width 122 height 13
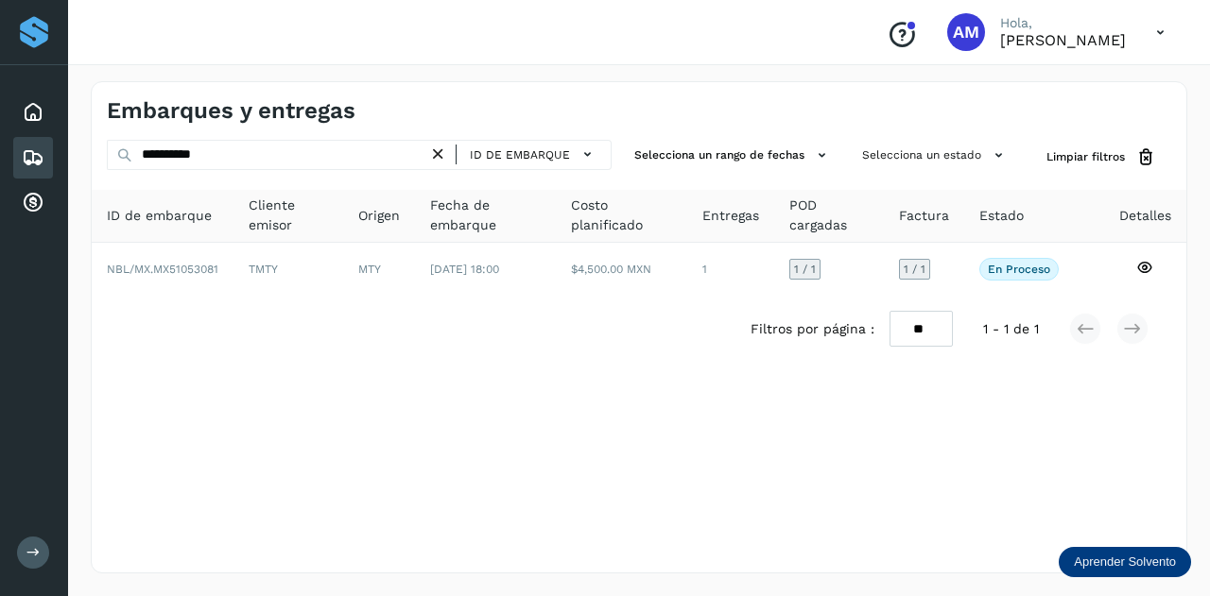
click at [442, 152] on icon at bounding box center [438, 155] width 20 height 20
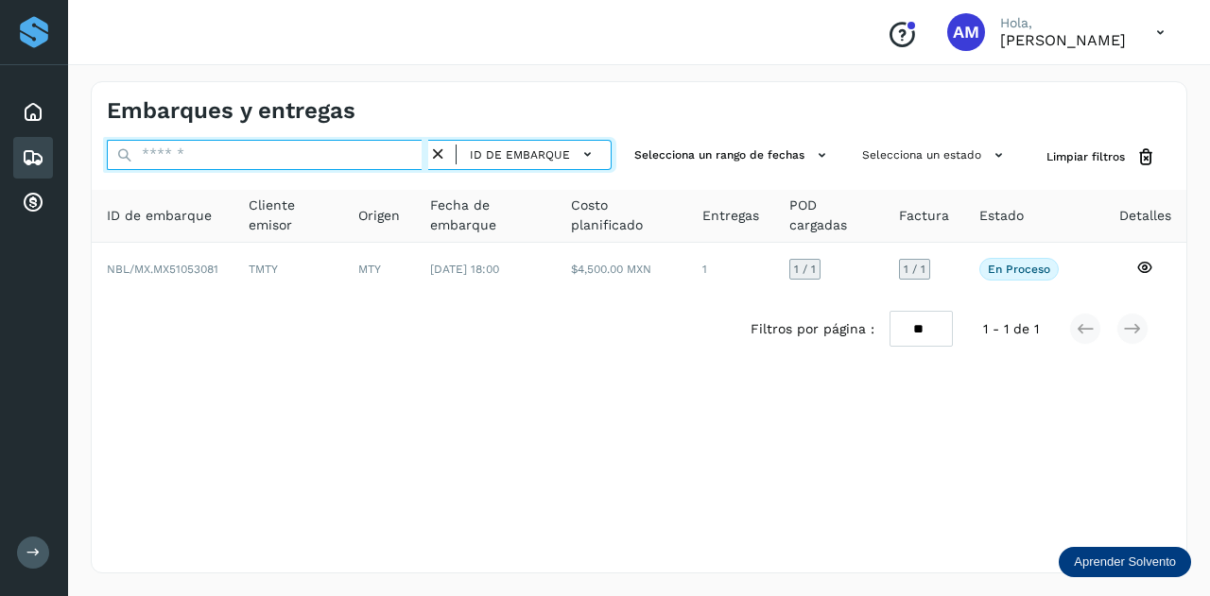
click at [369, 161] on input "text" at bounding box center [267, 155] width 321 height 30
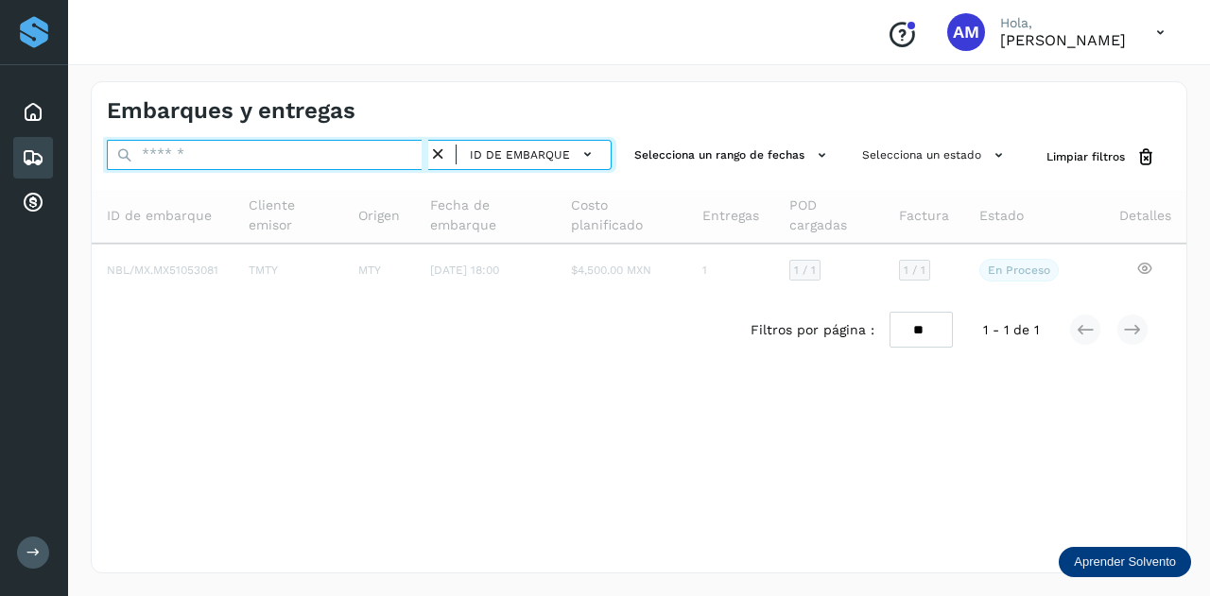
paste input "**********"
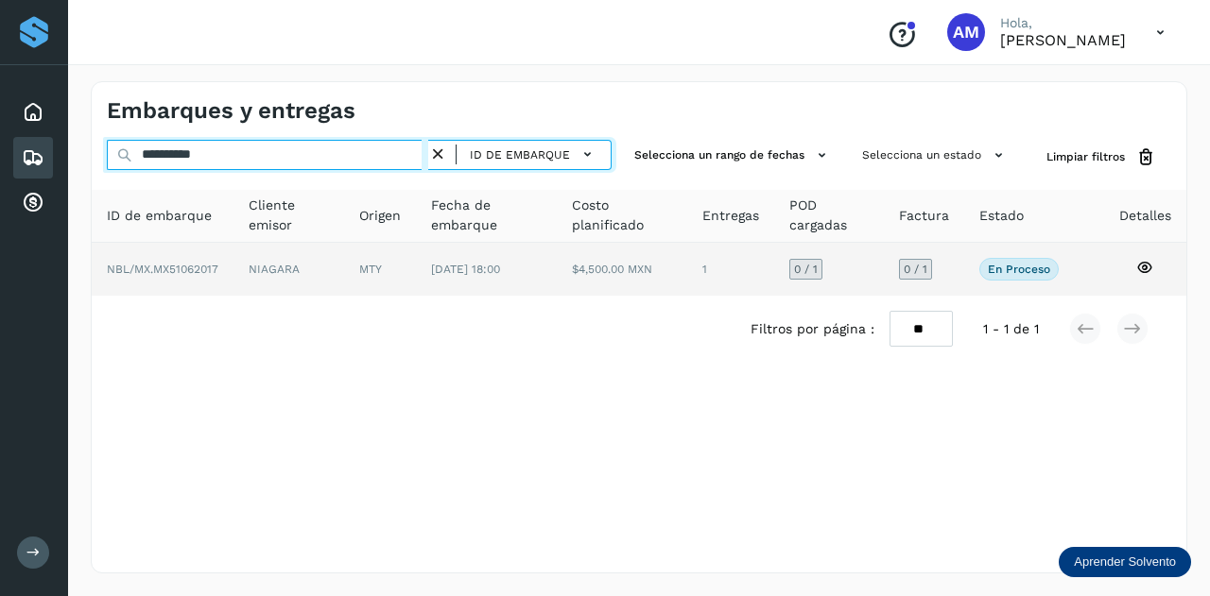
type input "**********"
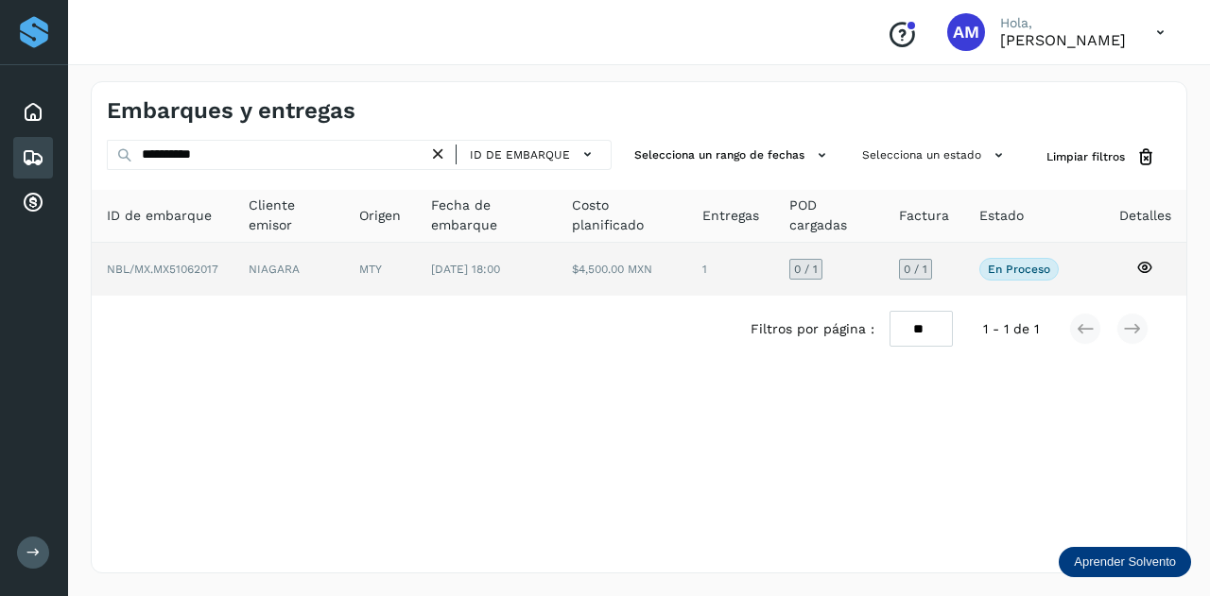
click at [344, 269] on td "NIAGARA" at bounding box center [380, 269] width 72 height 53
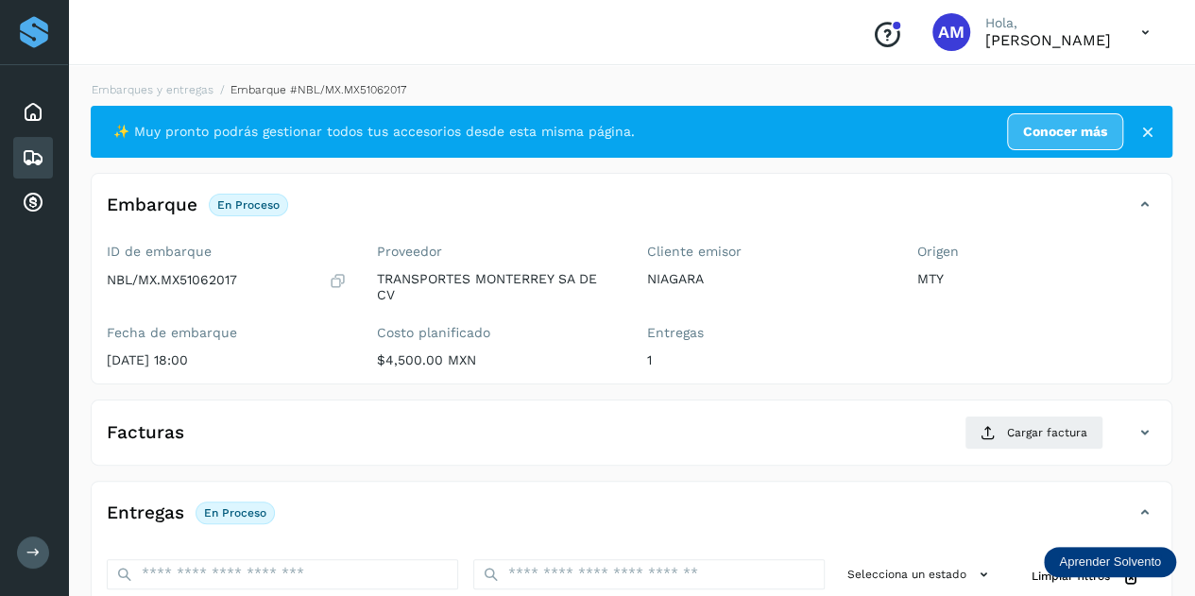
scroll to position [189, 0]
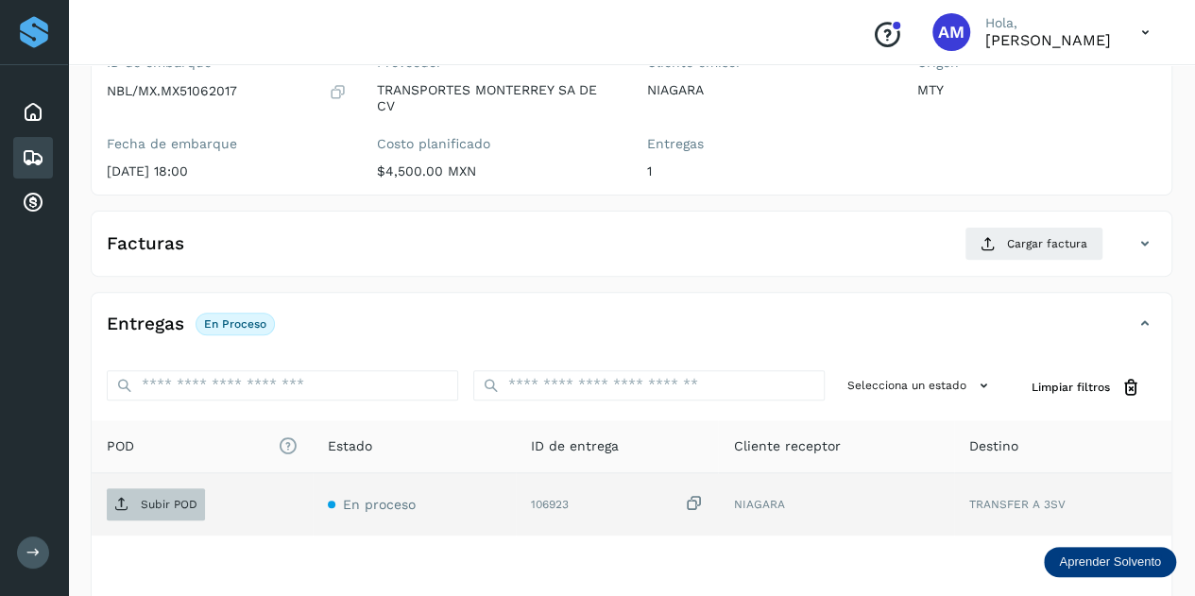
click at [189, 493] on span "Subir POD" at bounding box center [156, 504] width 98 height 30
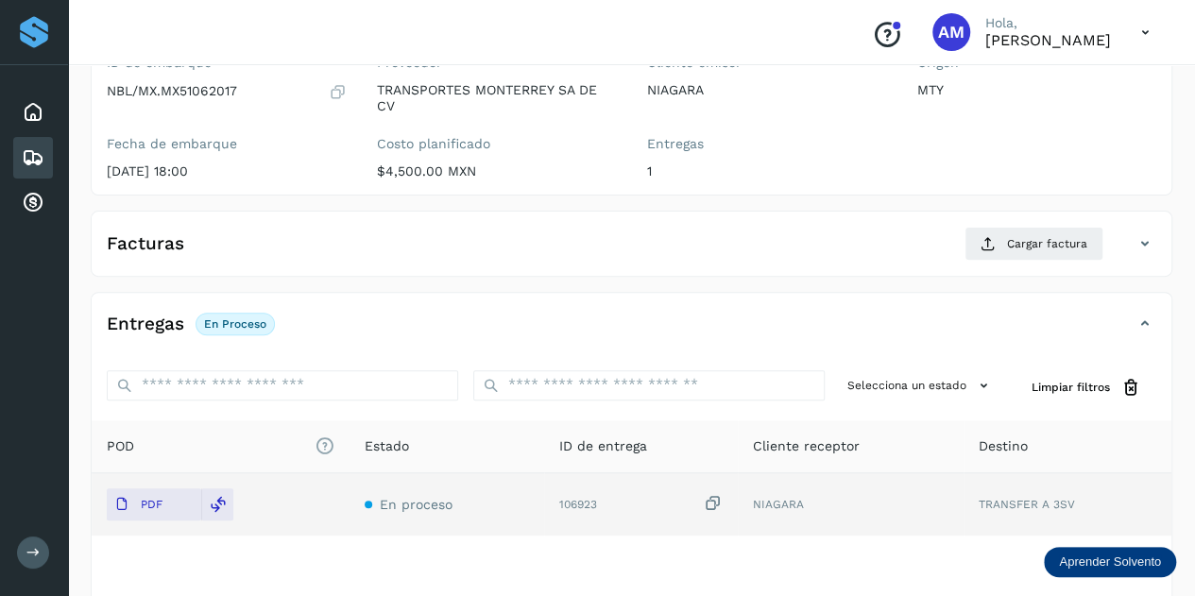
click at [725, 228] on div "Facturas Cargar factura" at bounding box center [613, 244] width 1042 height 34
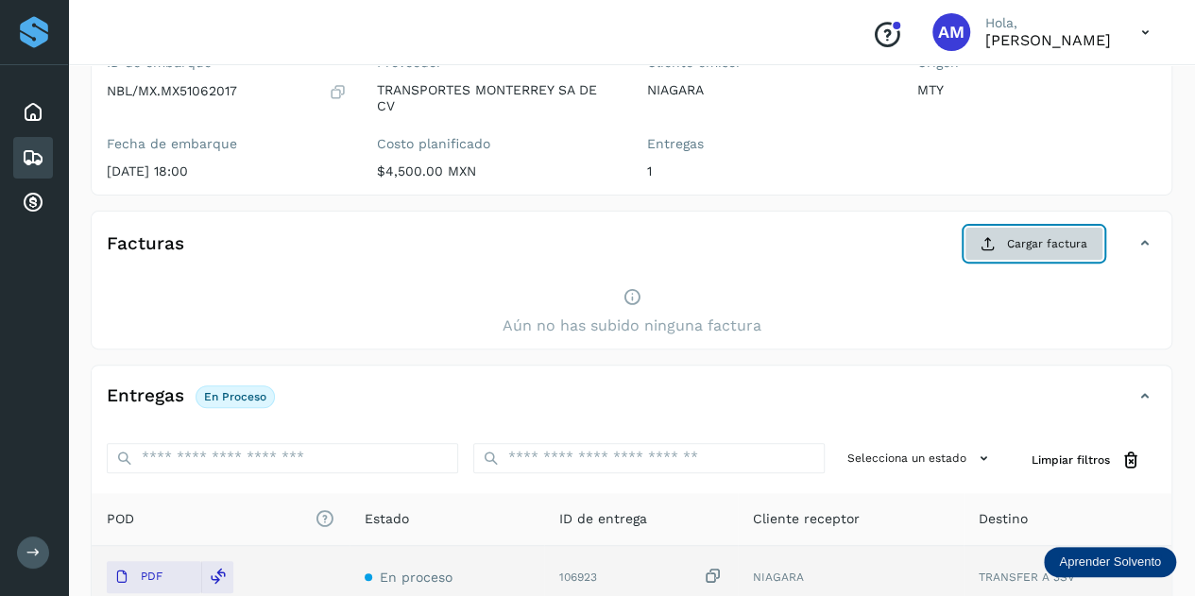
click at [1018, 235] on span "Cargar factura" at bounding box center [1047, 243] width 80 height 17
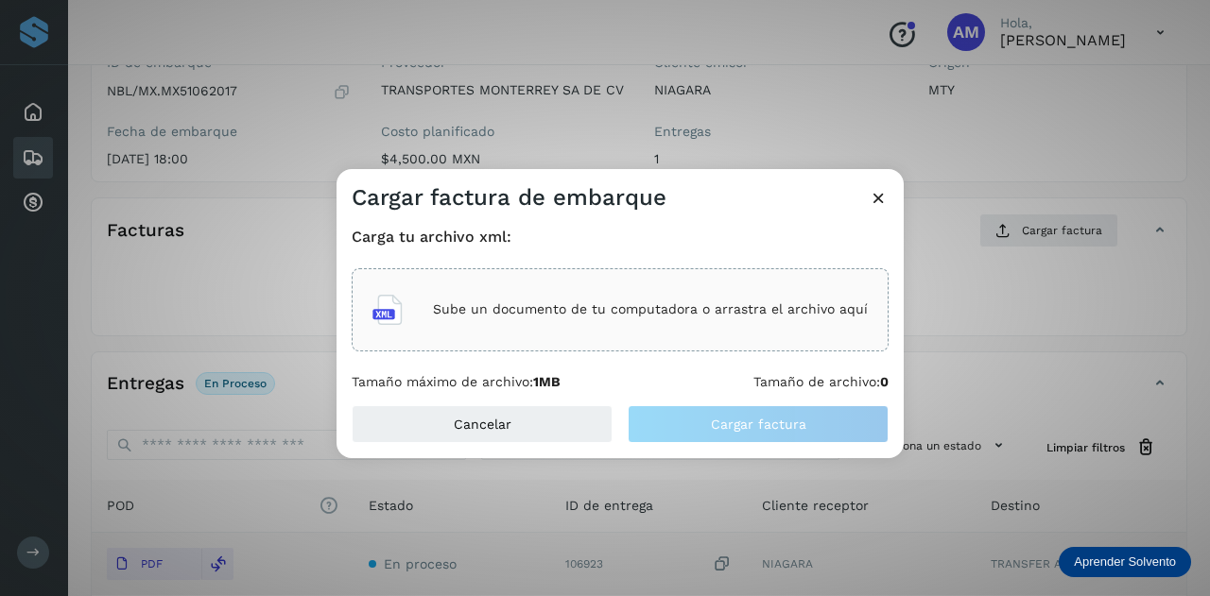
click at [645, 298] on div "Sube un documento de tu computadora o arrastra el archivo aquí" at bounding box center [619, 309] width 495 height 51
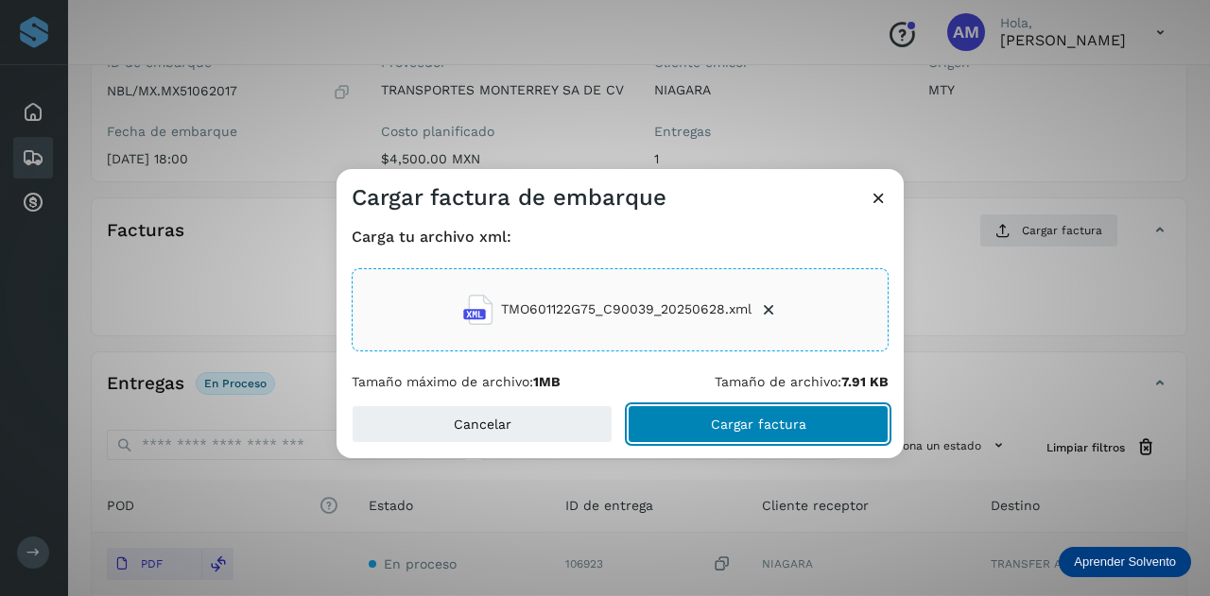
click at [696, 426] on button "Cargar factura" at bounding box center [757, 424] width 261 height 38
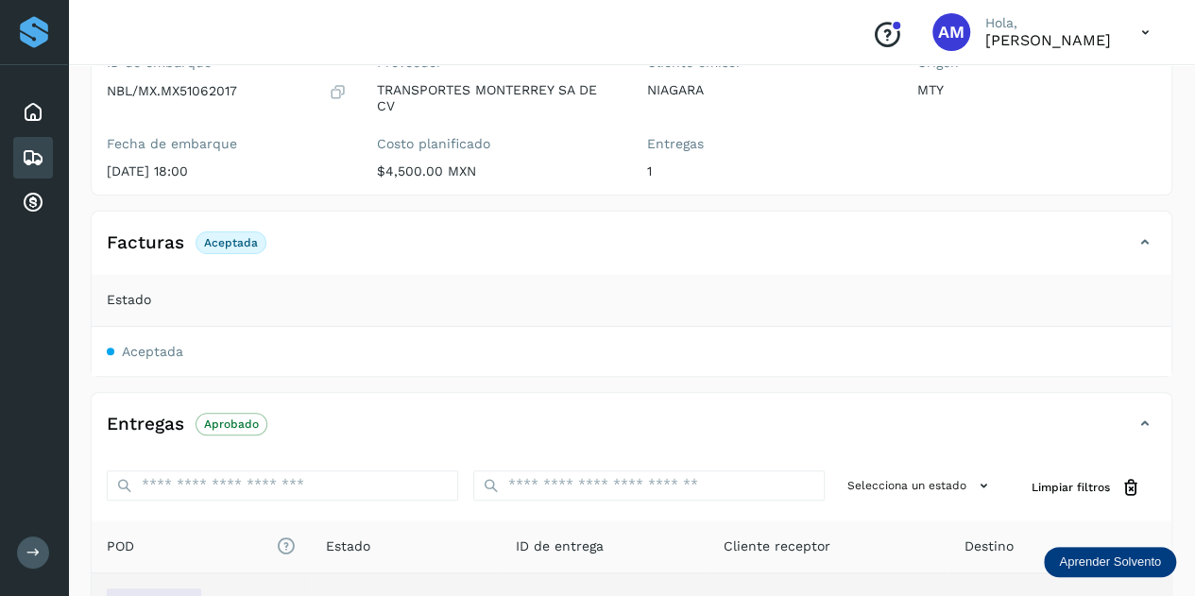
scroll to position [0, 0]
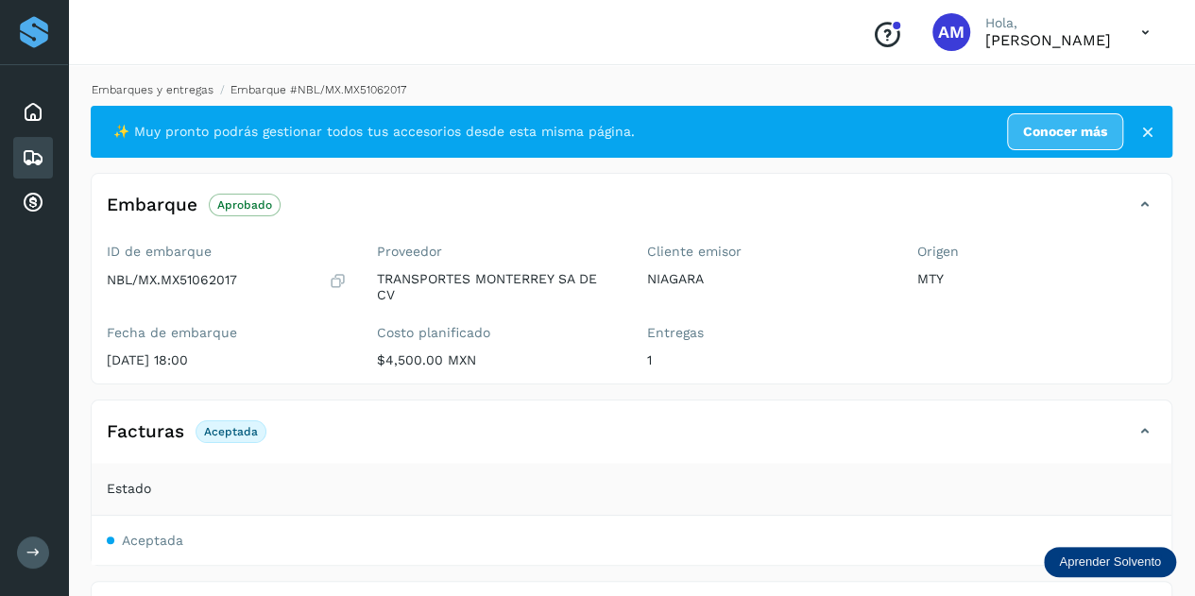
click at [154, 84] on link "Embarques y entregas" at bounding box center [153, 89] width 122 height 13
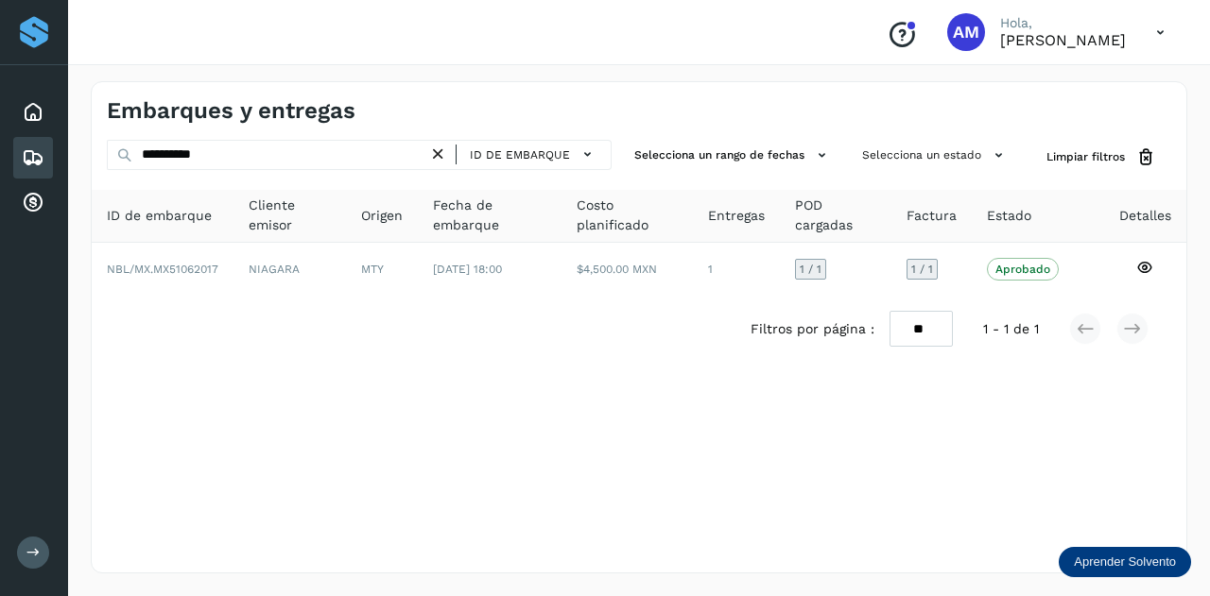
click at [438, 151] on icon at bounding box center [438, 155] width 20 height 20
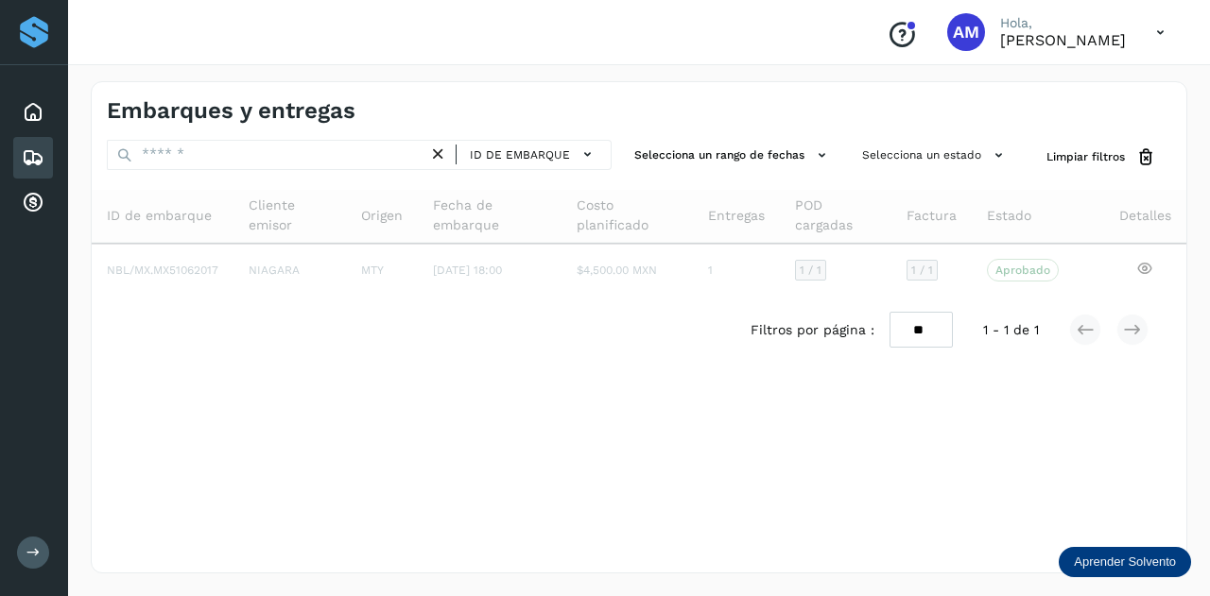
click at [312, 432] on div "Embarques y entregas ID de embarque Selecciona un rango de fechas Selecciona un…" at bounding box center [639, 327] width 1096 height 492
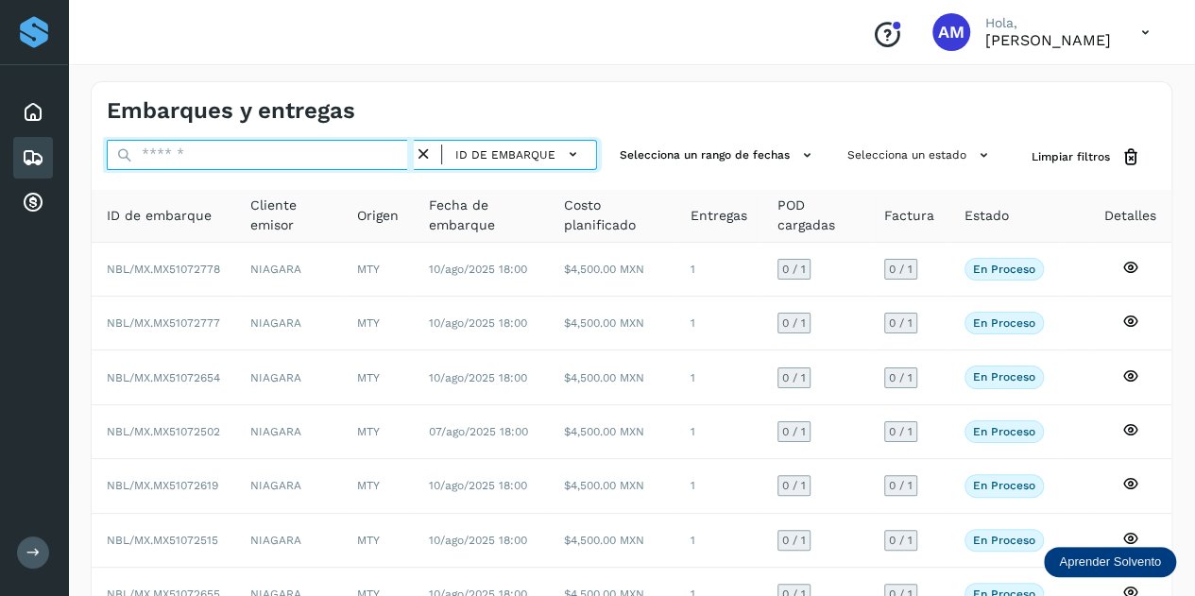
click at [168, 159] on input "text" at bounding box center [260, 155] width 307 height 30
paste input "**********"
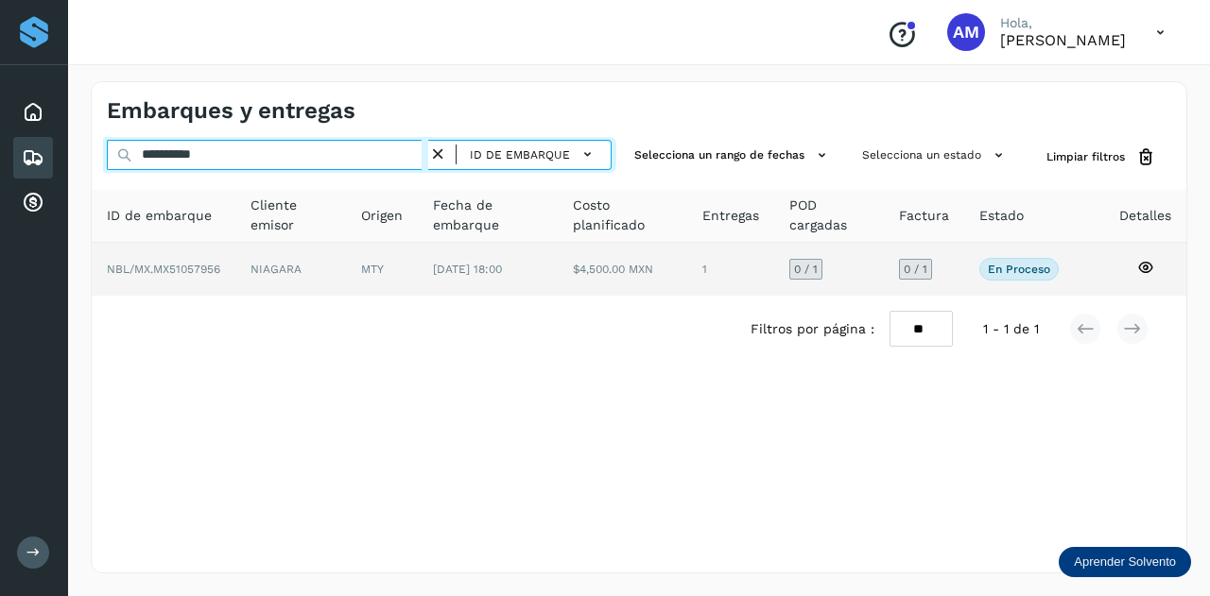
type input "**********"
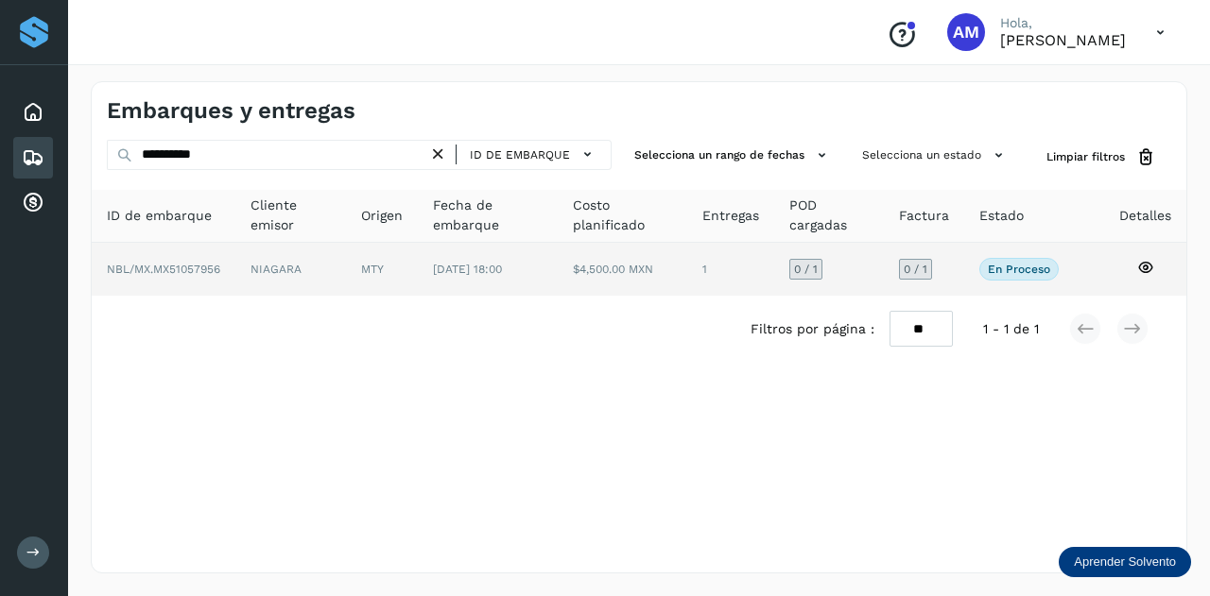
click at [346, 275] on td "NIAGARA" at bounding box center [382, 269] width 72 height 53
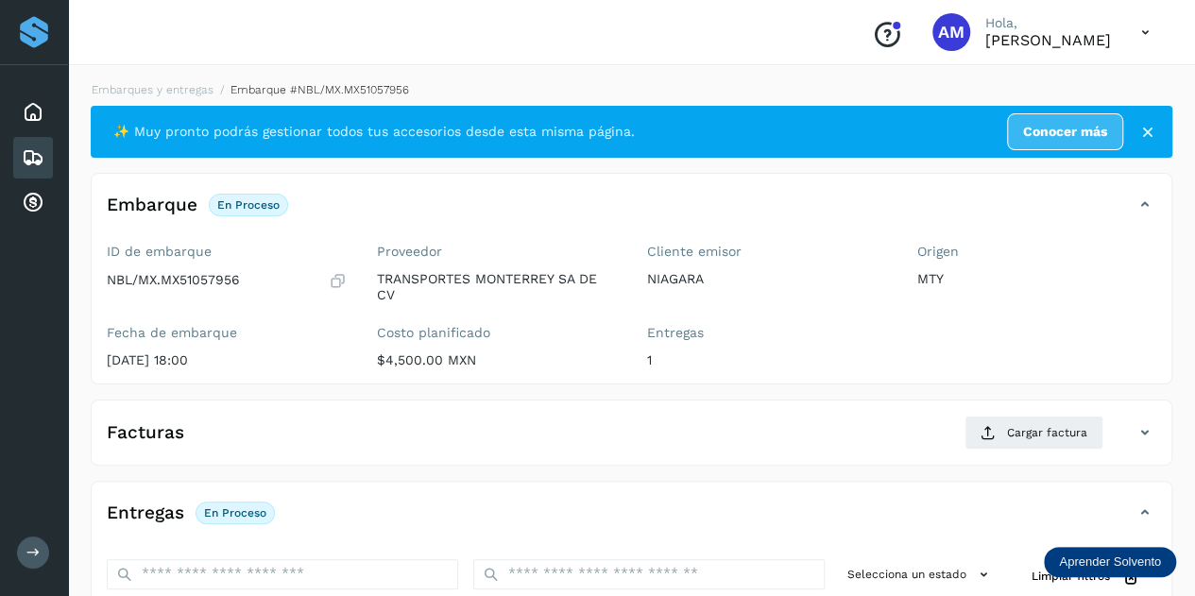
scroll to position [189, 0]
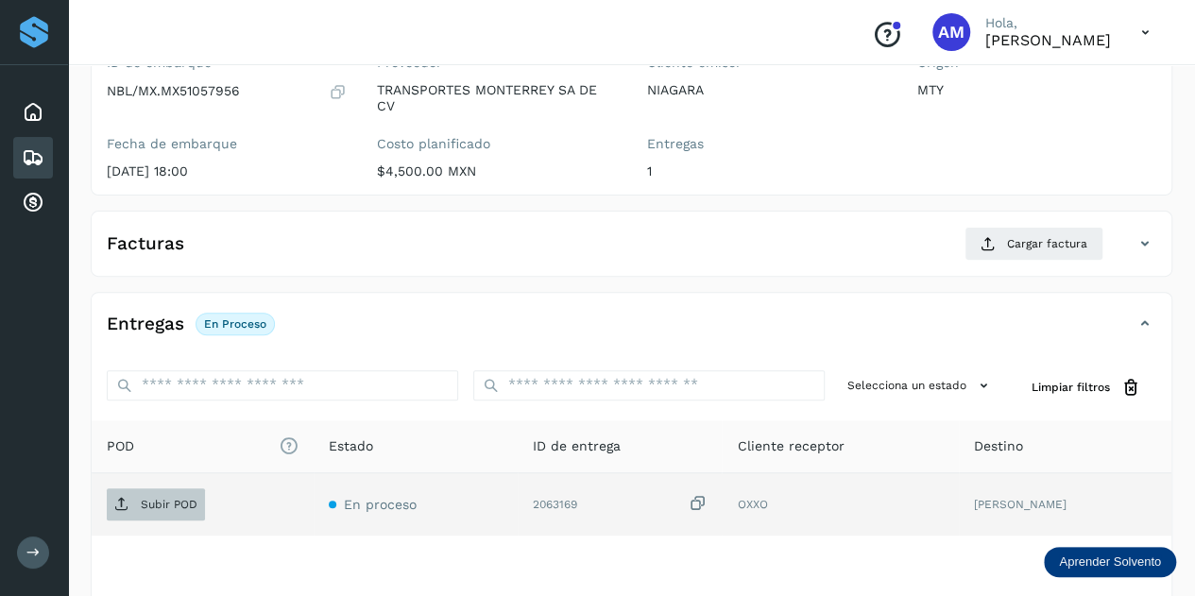
click at [182, 493] on span "Subir POD" at bounding box center [156, 504] width 98 height 30
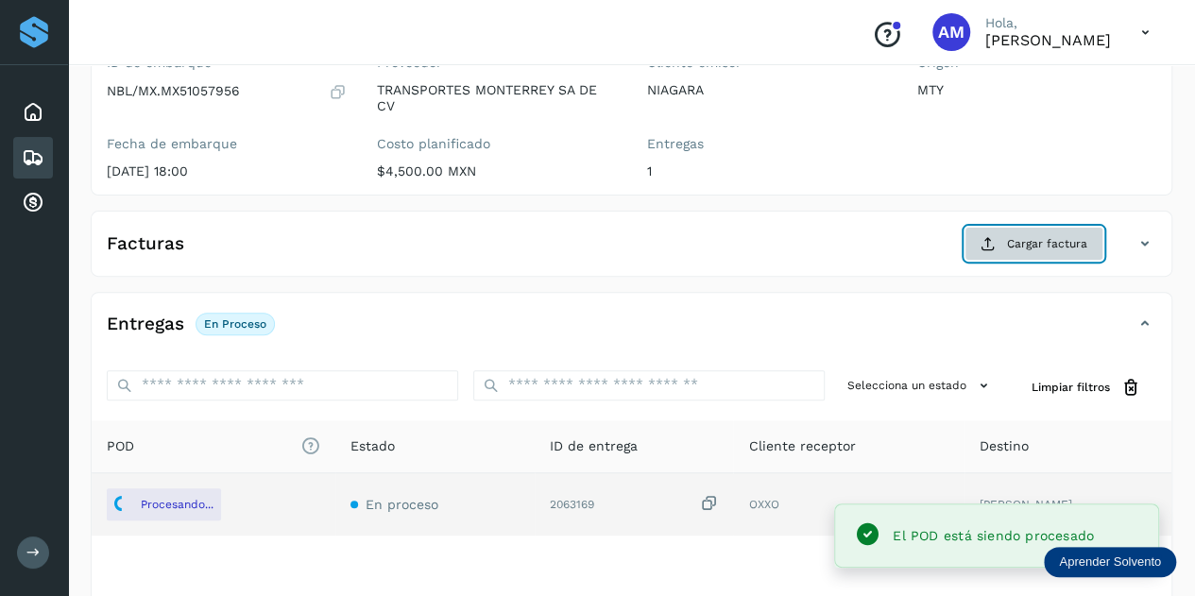
click at [987, 239] on icon at bounding box center [988, 243] width 15 height 15
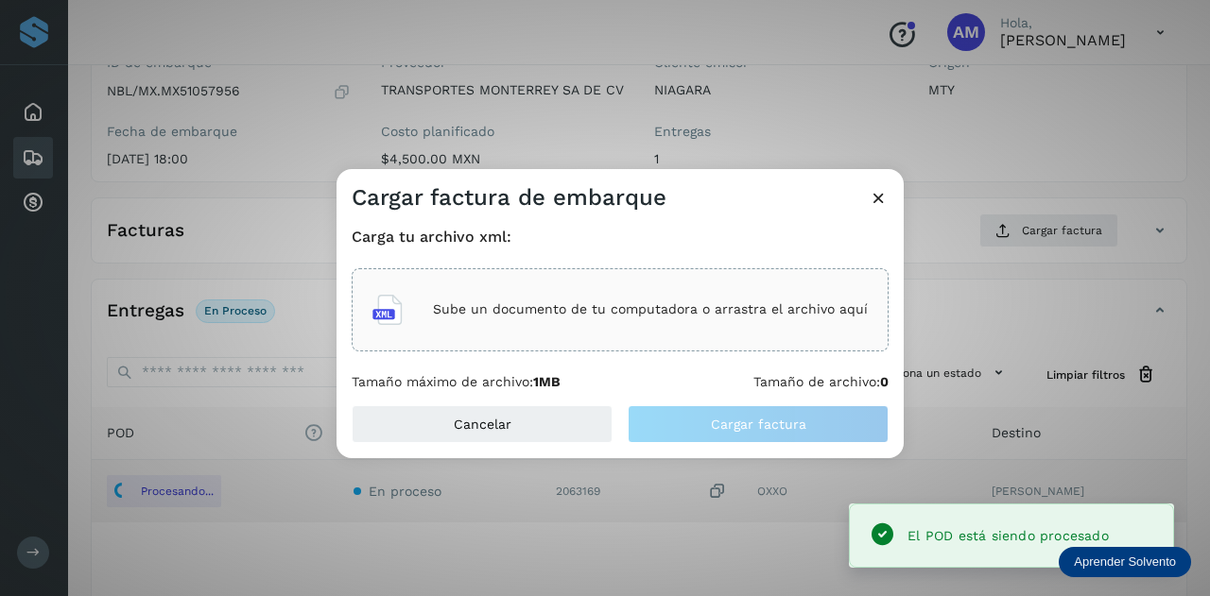
click at [718, 304] on p "Sube un documento de tu computadora o arrastra el archivo aquí" at bounding box center [650, 309] width 435 height 16
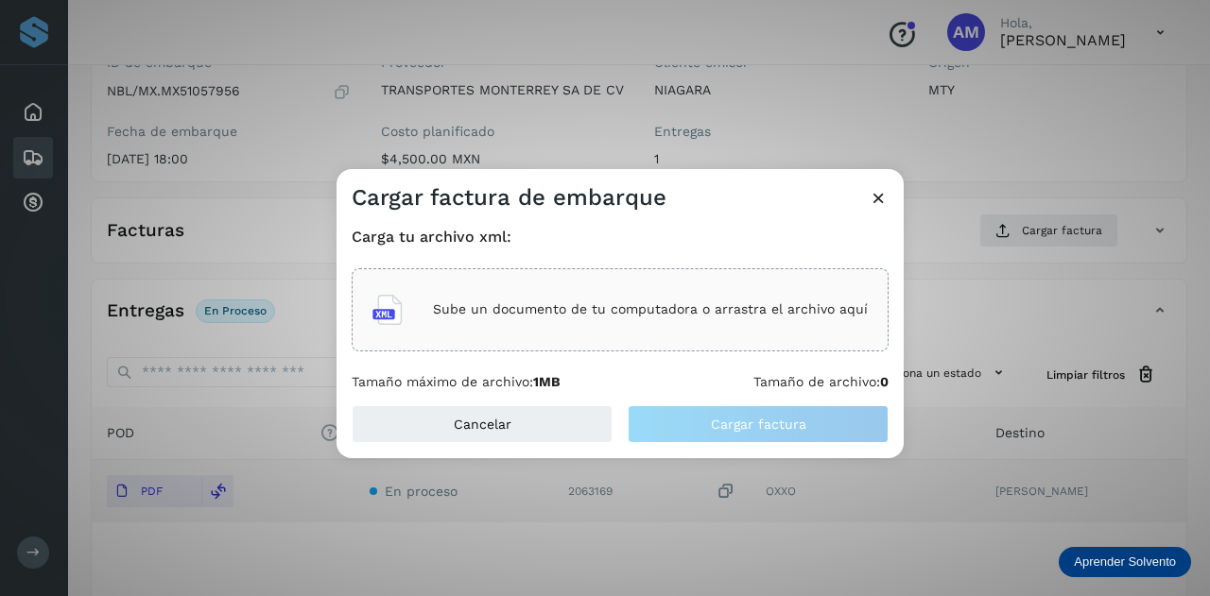
click at [558, 286] on div "Sube un documento de tu computadora o arrastra el archivo aquí" at bounding box center [619, 309] width 495 height 51
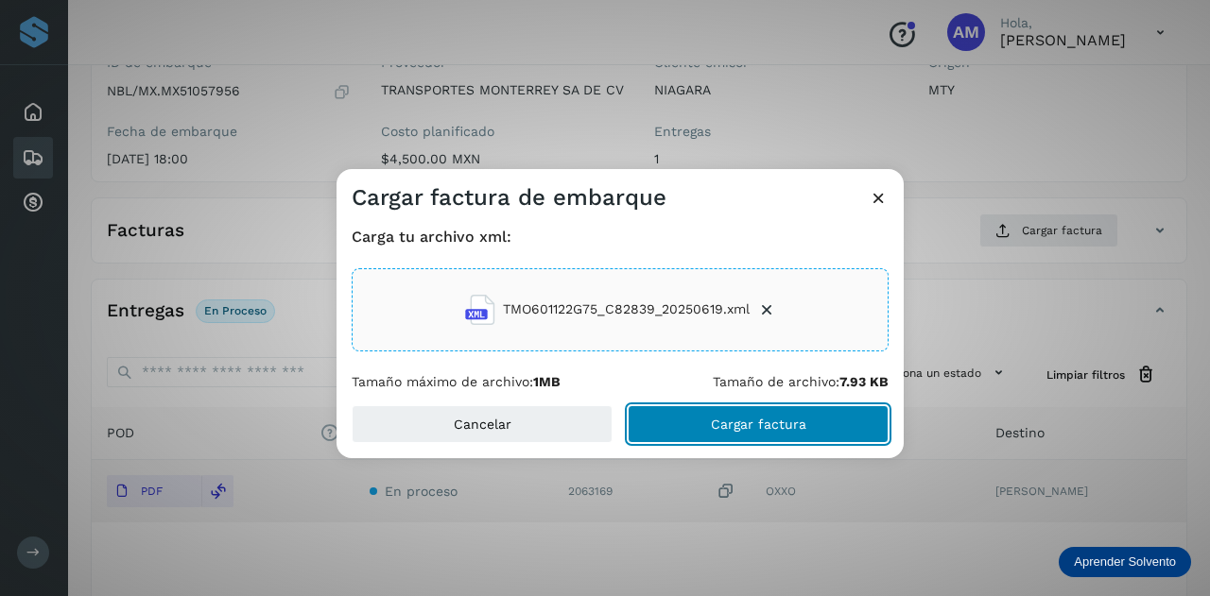
click at [713, 424] on span "Cargar factura" at bounding box center [758, 424] width 95 height 13
